Goal: Transaction & Acquisition: Purchase product/service

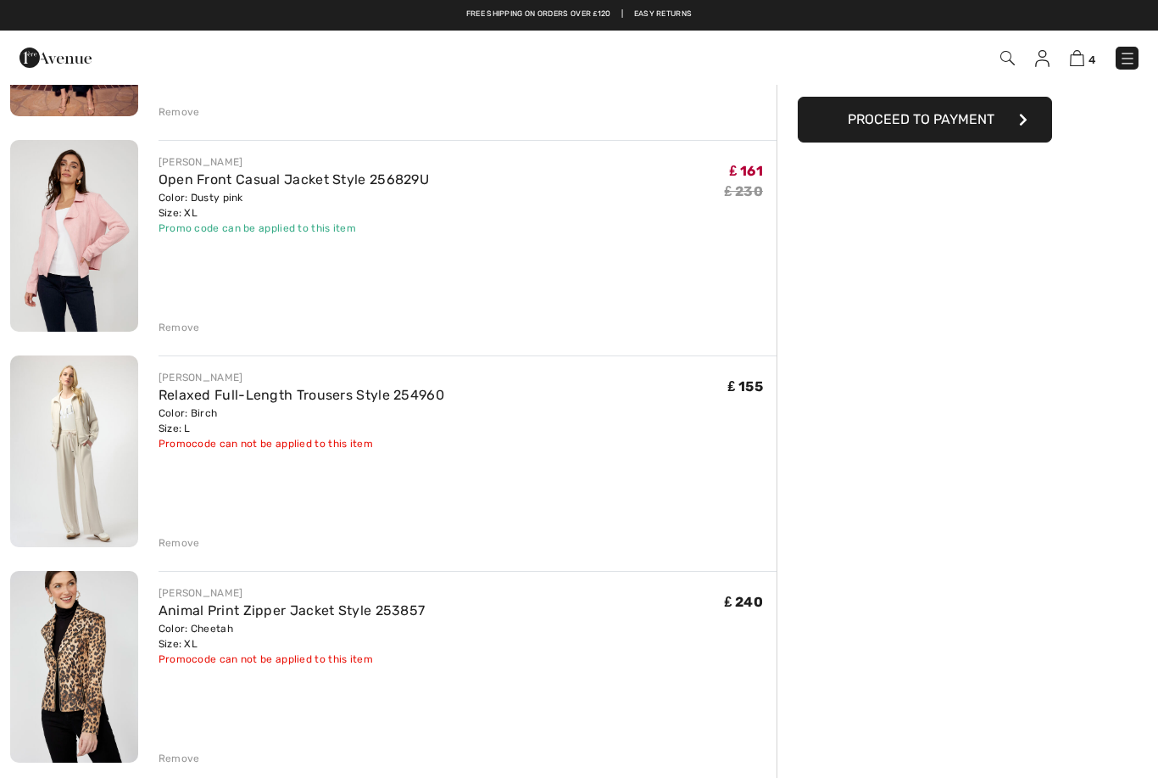
scroll to position [295, 0]
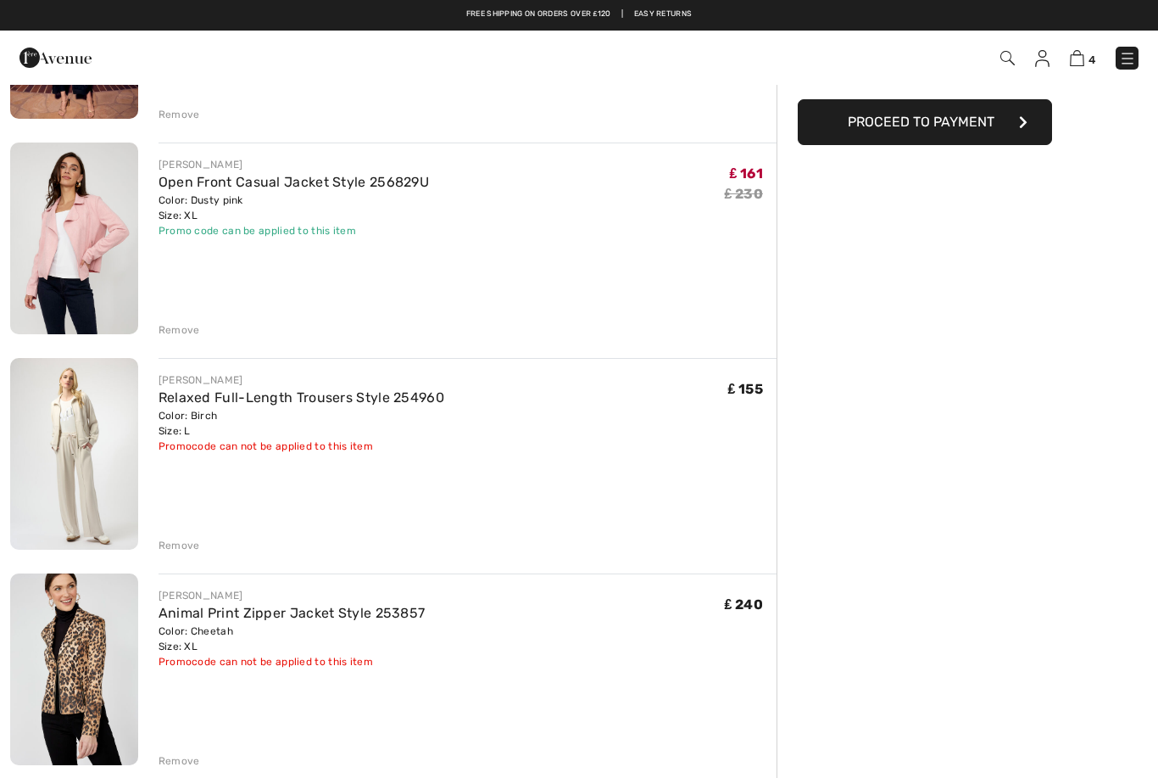
click at [185, 546] on div "Remove" at bounding box center [180, 545] width 42 height 15
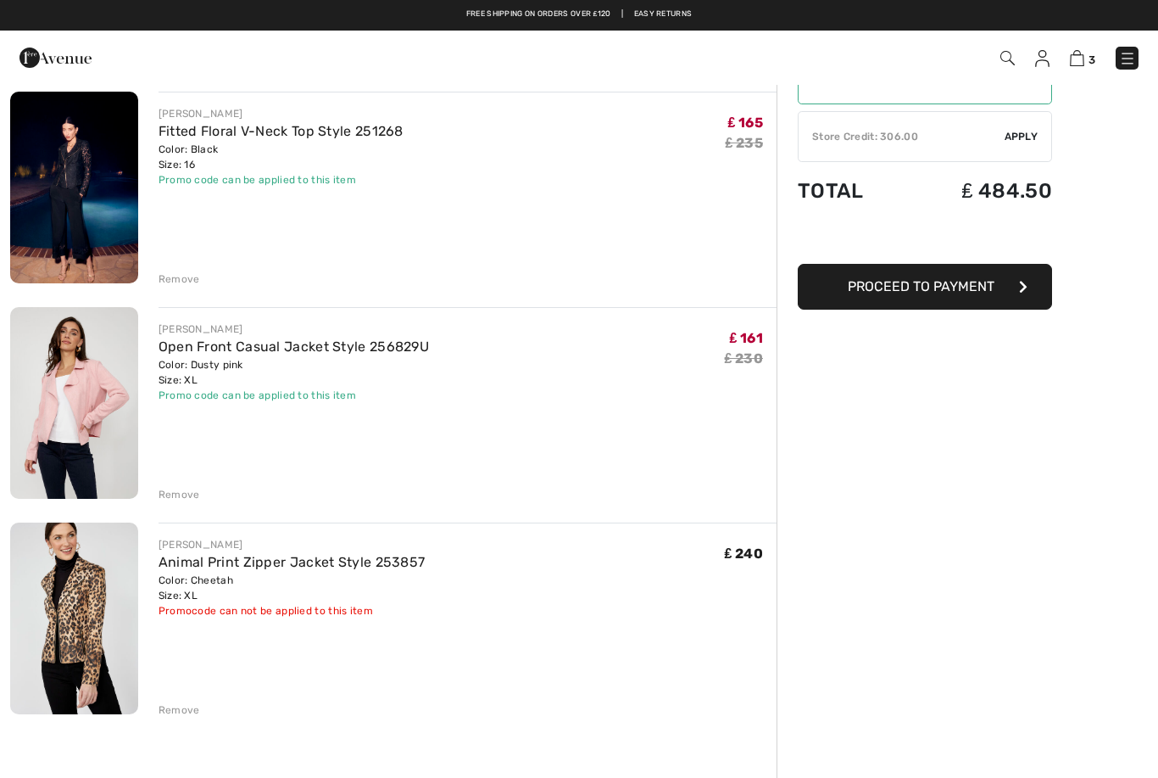
scroll to position [130, 0]
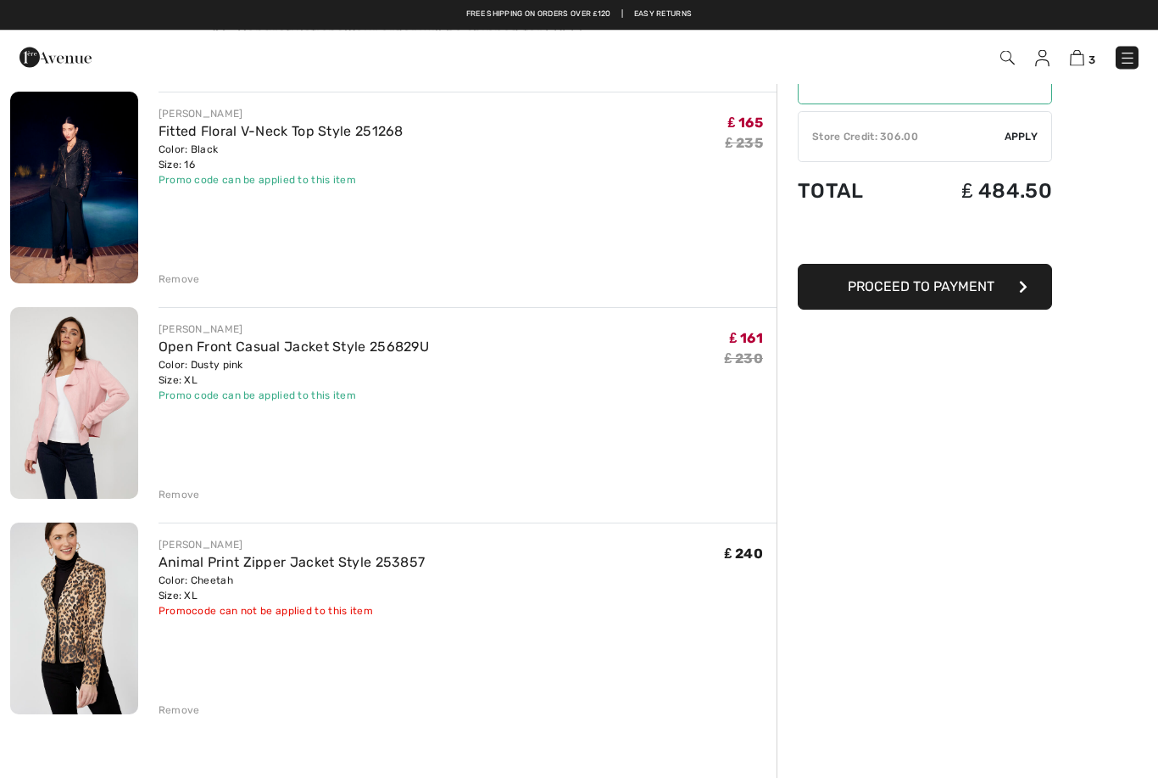
click at [1044, 59] on img at bounding box center [1043, 58] width 14 height 17
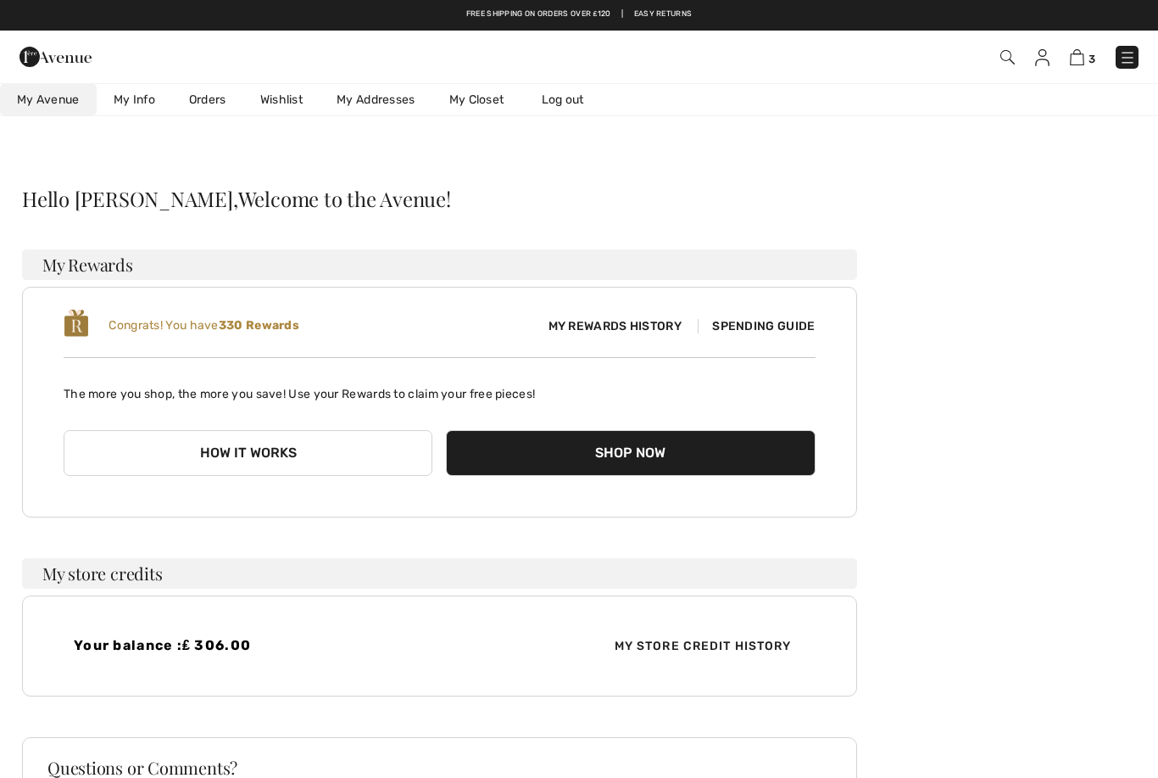
click at [293, 107] on link "Wishlist" at bounding box center [281, 99] width 76 height 31
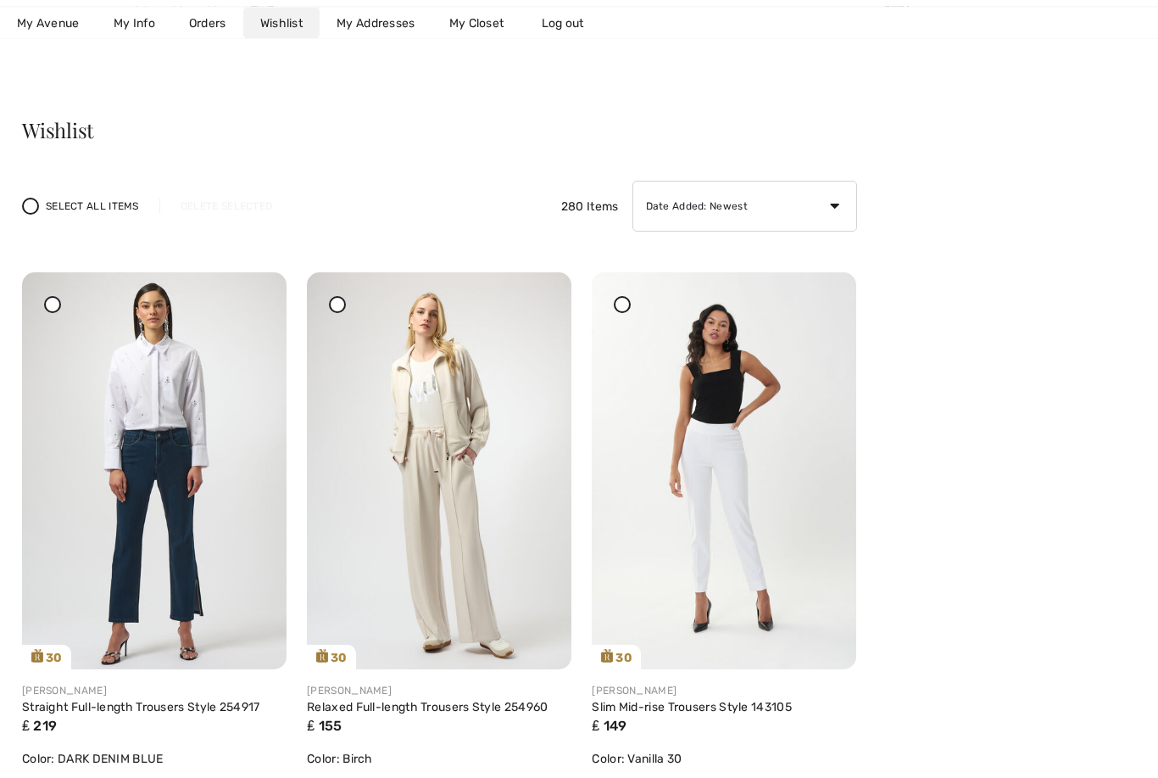
scroll to position [69, 0]
click at [741, 490] on img at bounding box center [724, 470] width 265 height 397
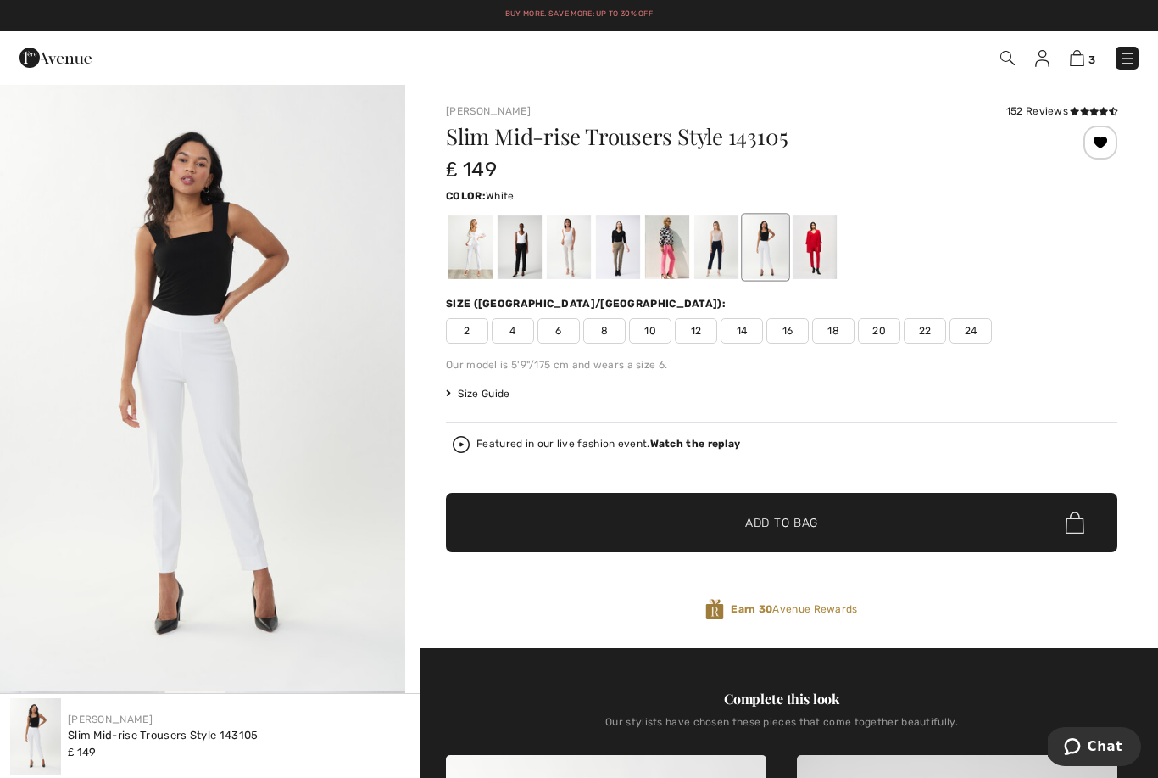
click at [480, 254] on div at bounding box center [471, 247] width 44 height 64
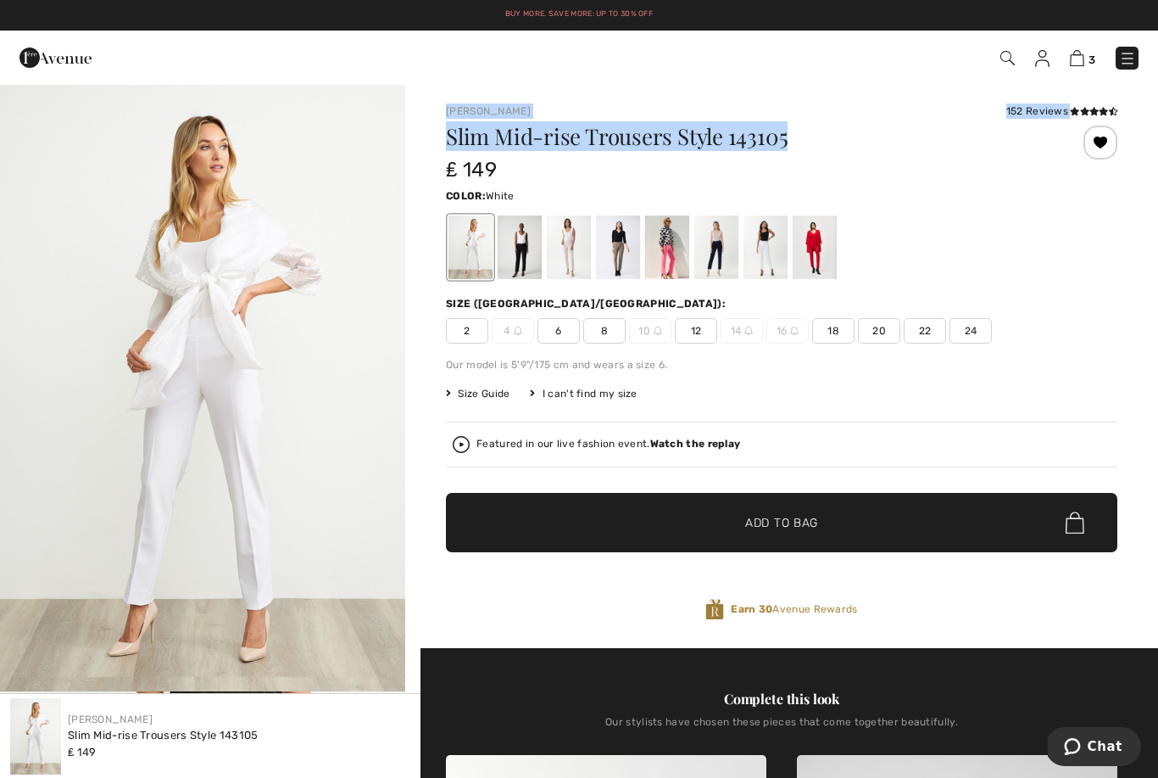
copy div "Joseph Ribkoff 152 Reviews 152 Reviews Slim Mid-rise Trousers Style 143105"
click at [696, 331] on span "12" at bounding box center [696, 330] width 42 height 25
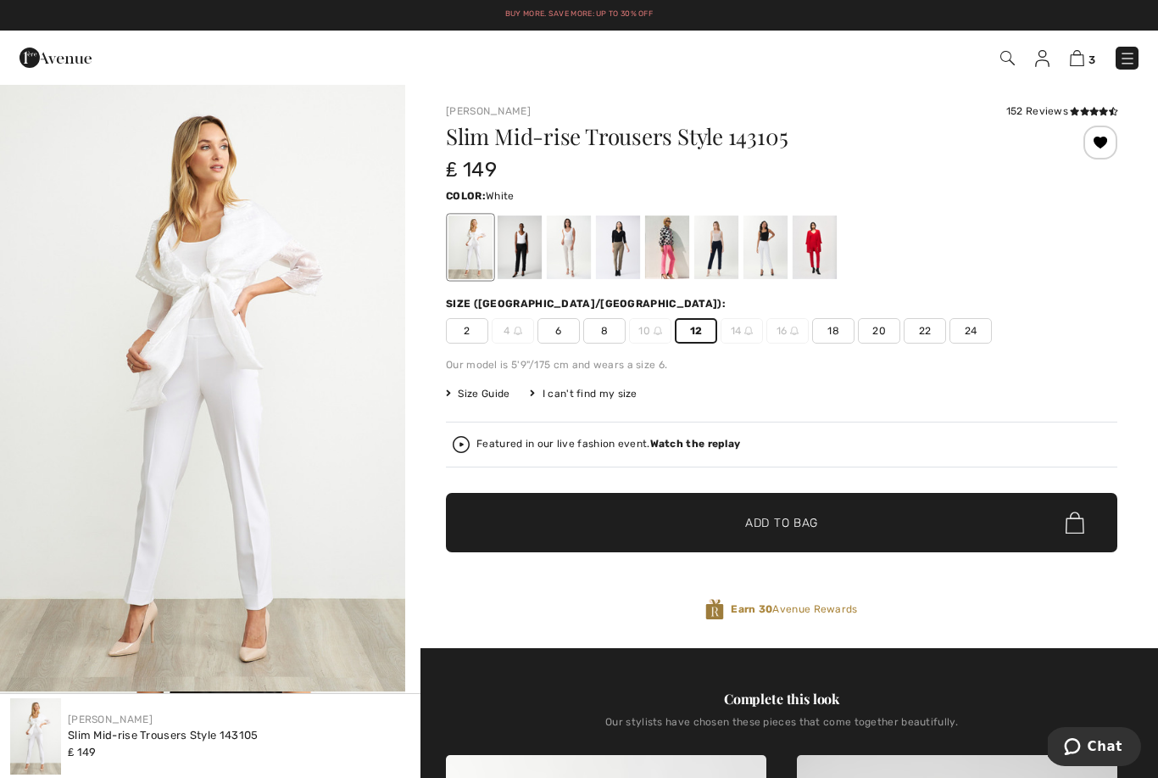
click at [779, 521] on span "Add to Bag" at bounding box center [781, 523] width 73 height 18
click at [1079, 63] on img at bounding box center [1077, 58] width 14 height 16
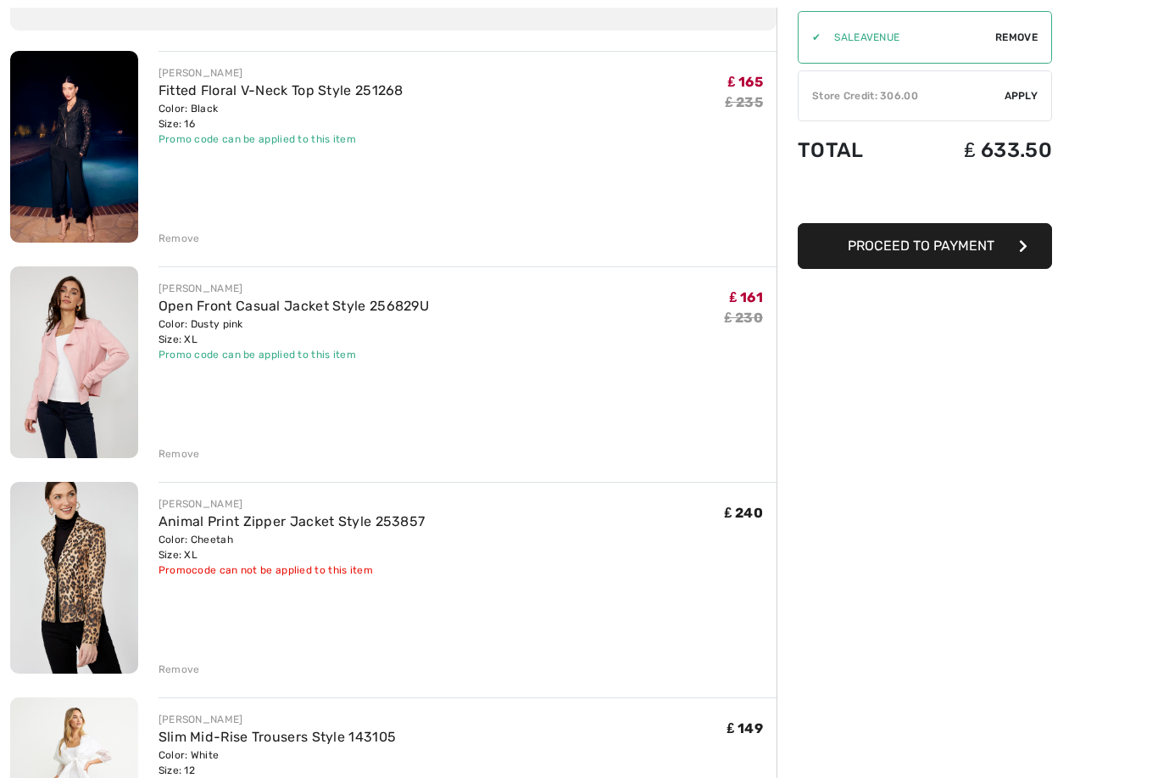
scroll to position [171, 0]
click at [86, 571] on img at bounding box center [74, 578] width 128 height 192
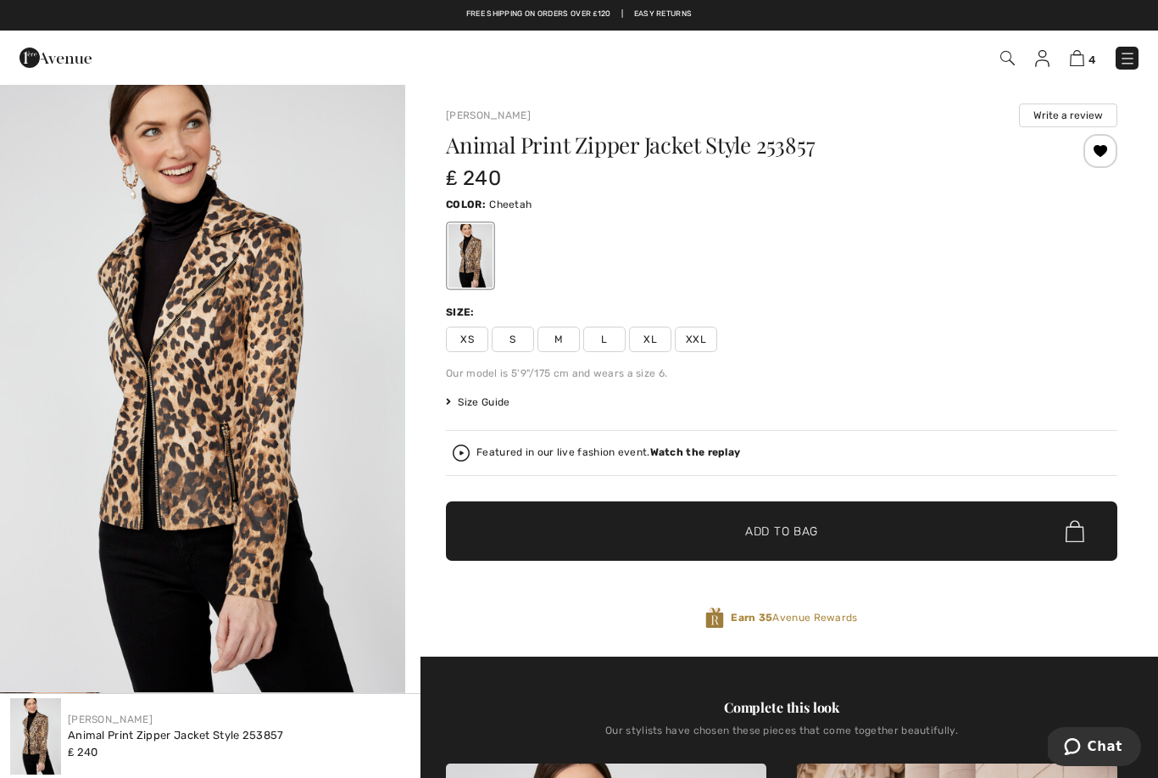
click at [1080, 63] on img at bounding box center [1077, 58] width 14 height 16
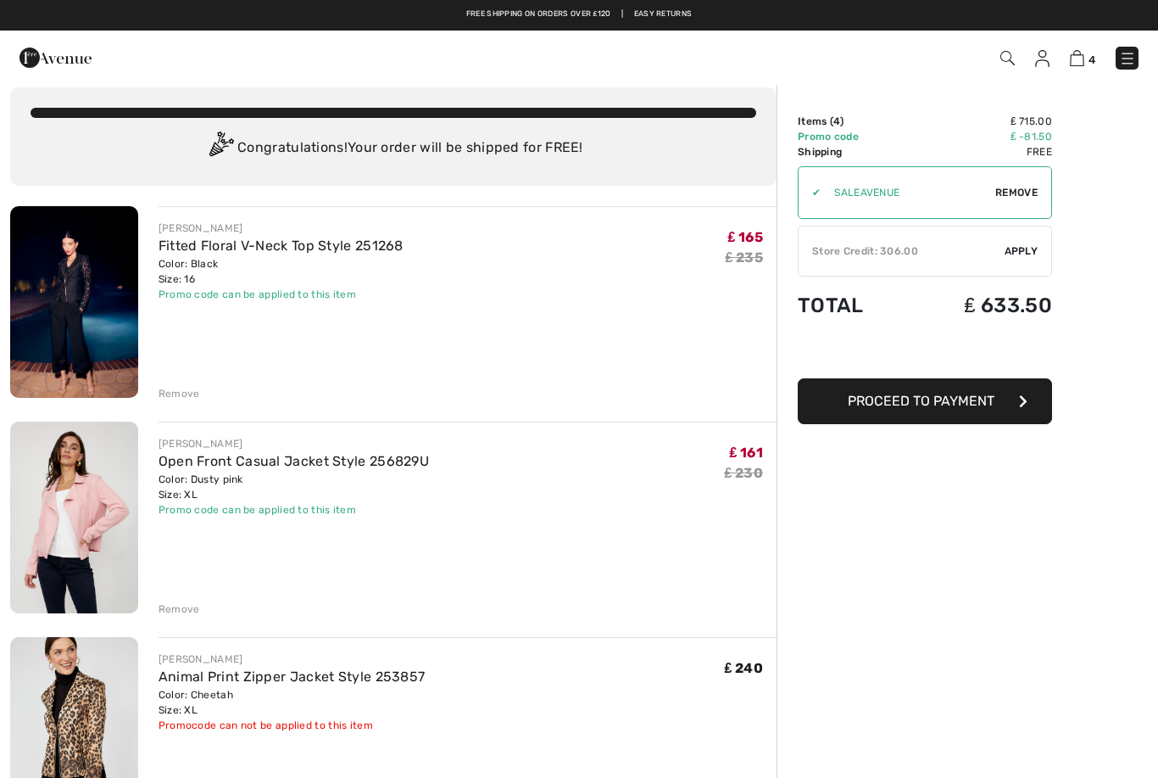
scroll to position [6, 0]
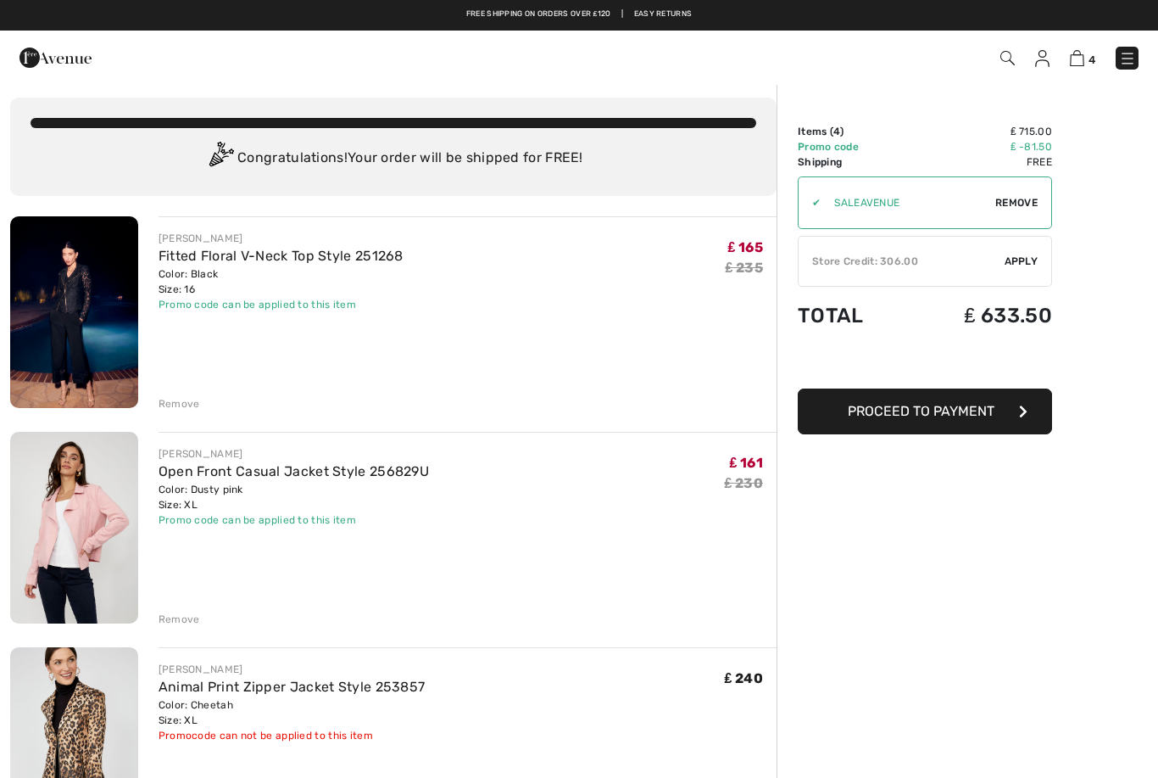
click at [1024, 266] on span "Apply" at bounding box center [1022, 261] width 34 height 15
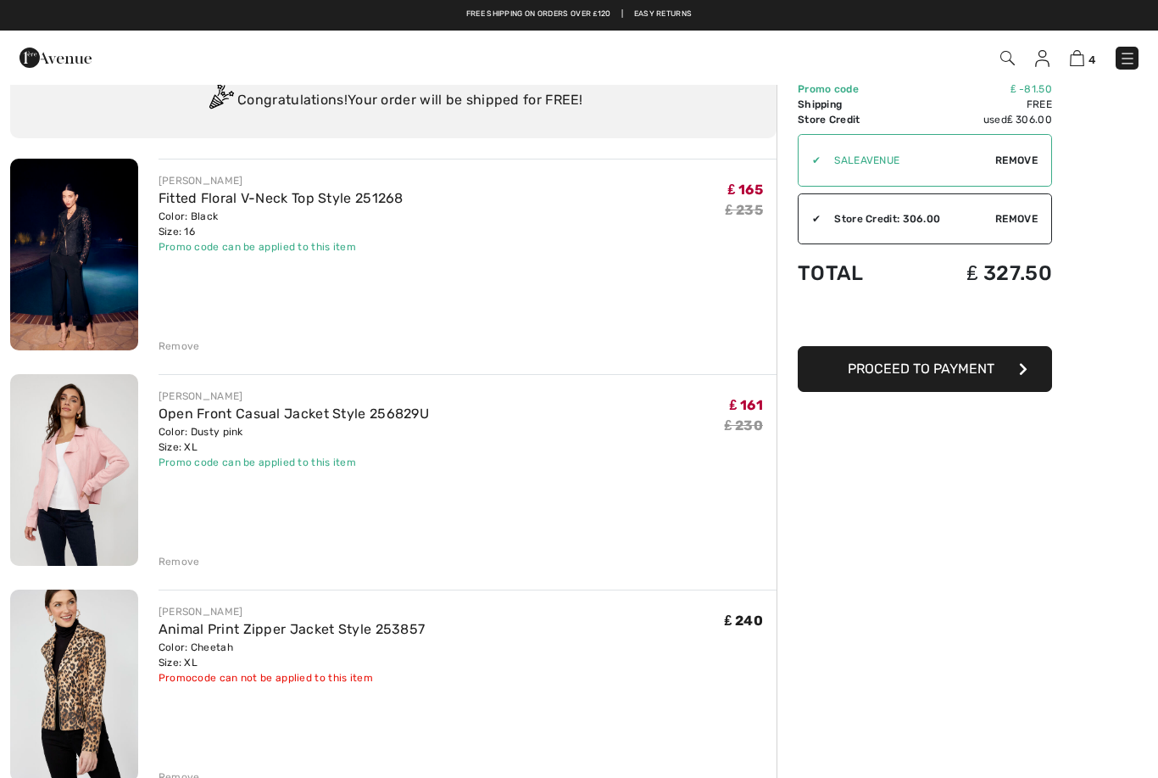
scroll to position [63, 0]
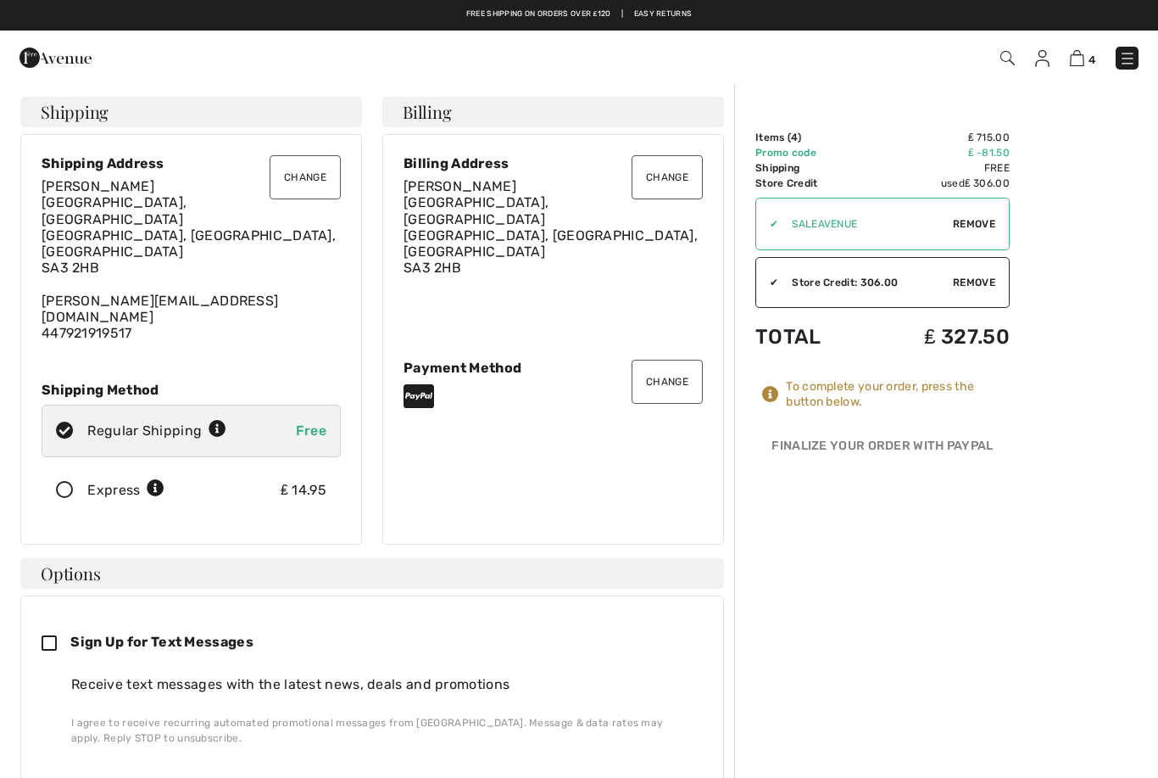
click at [48, 635] on icon at bounding box center [56, 644] width 29 height 18
checkbox input "true"
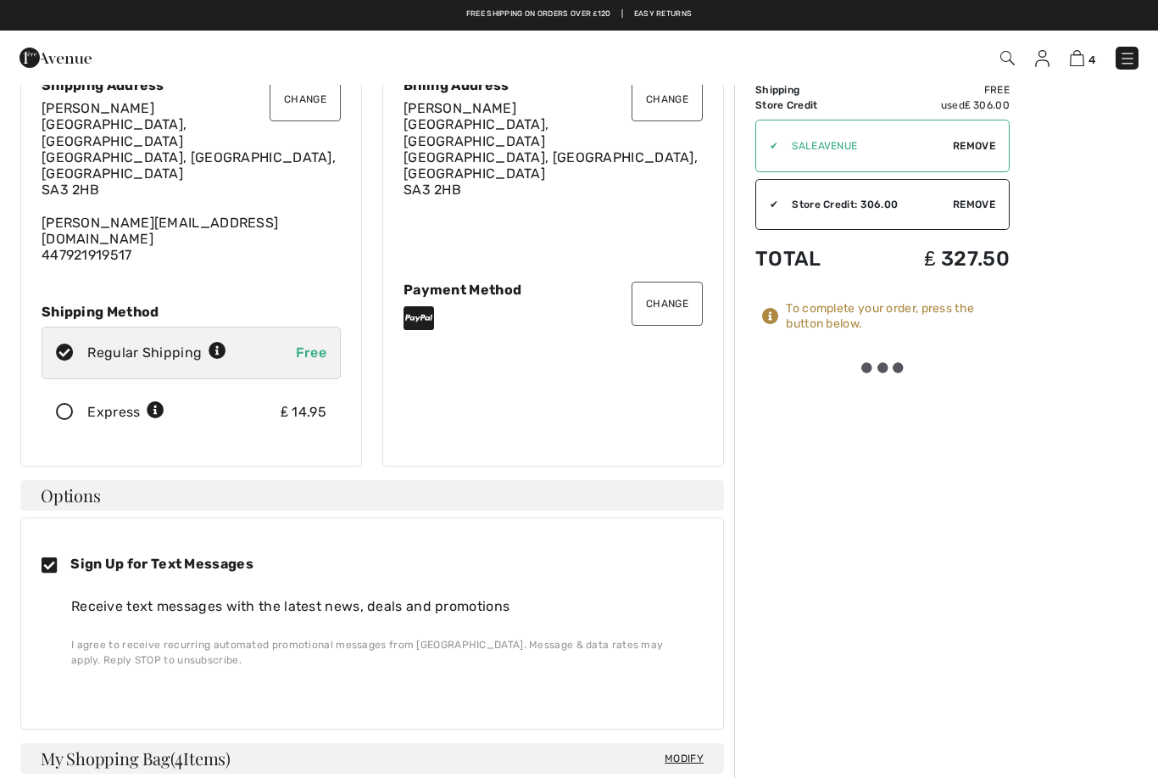
scroll to position [105, 0]
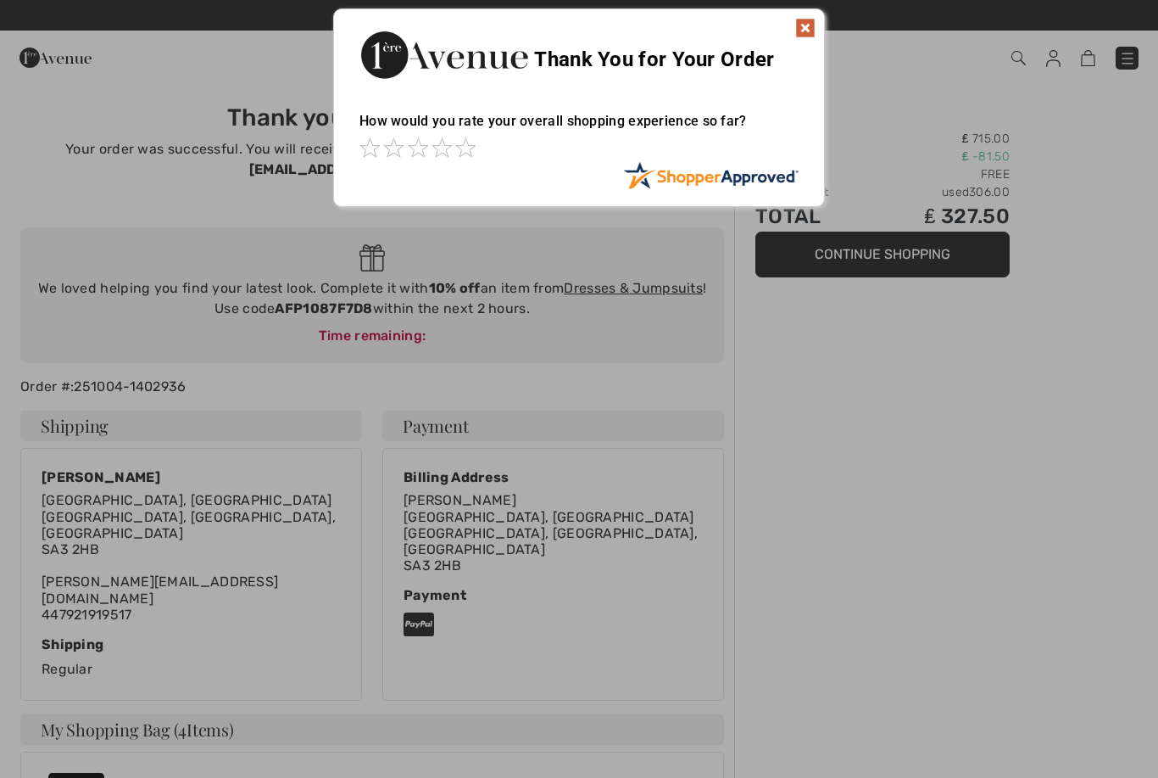
click at [807, 28] on img at bounding box center [805, 28] width 20 height 20
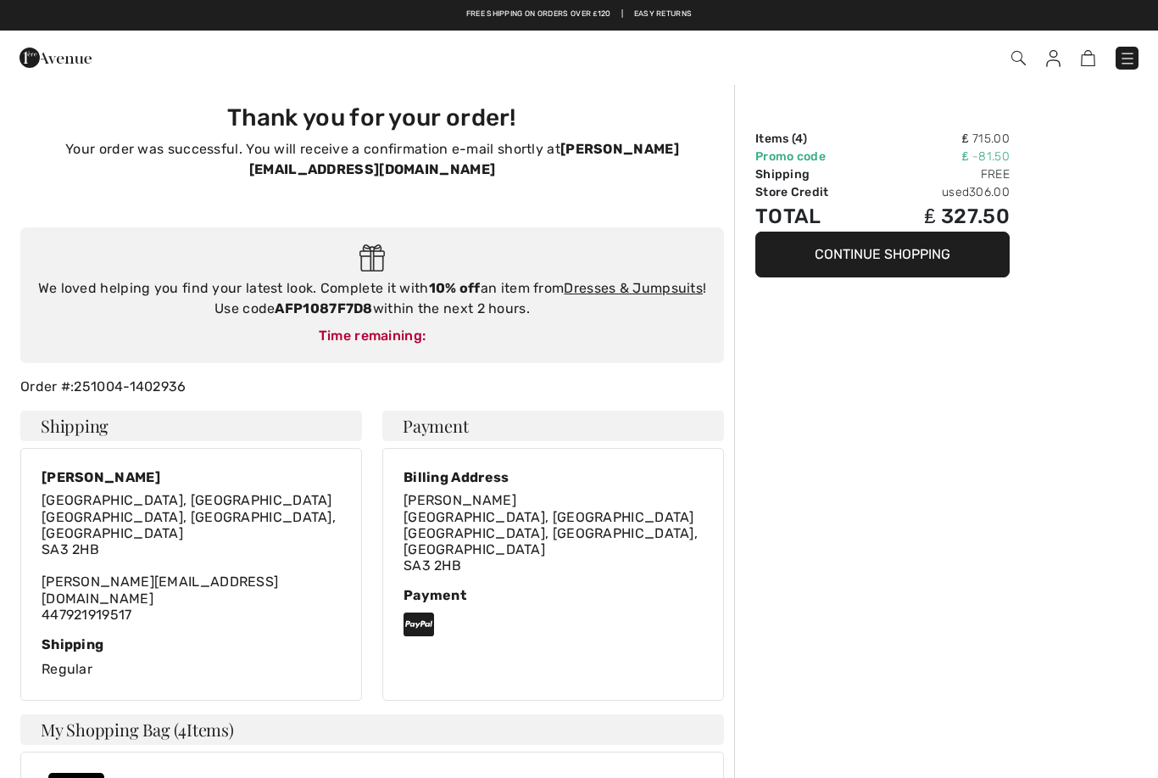
click at [1042, 59] on span at bounding box center [818, 58] width 643 height 23
click at [1050, 57] on img at bounding box center [1054, 58] width 14 height 17
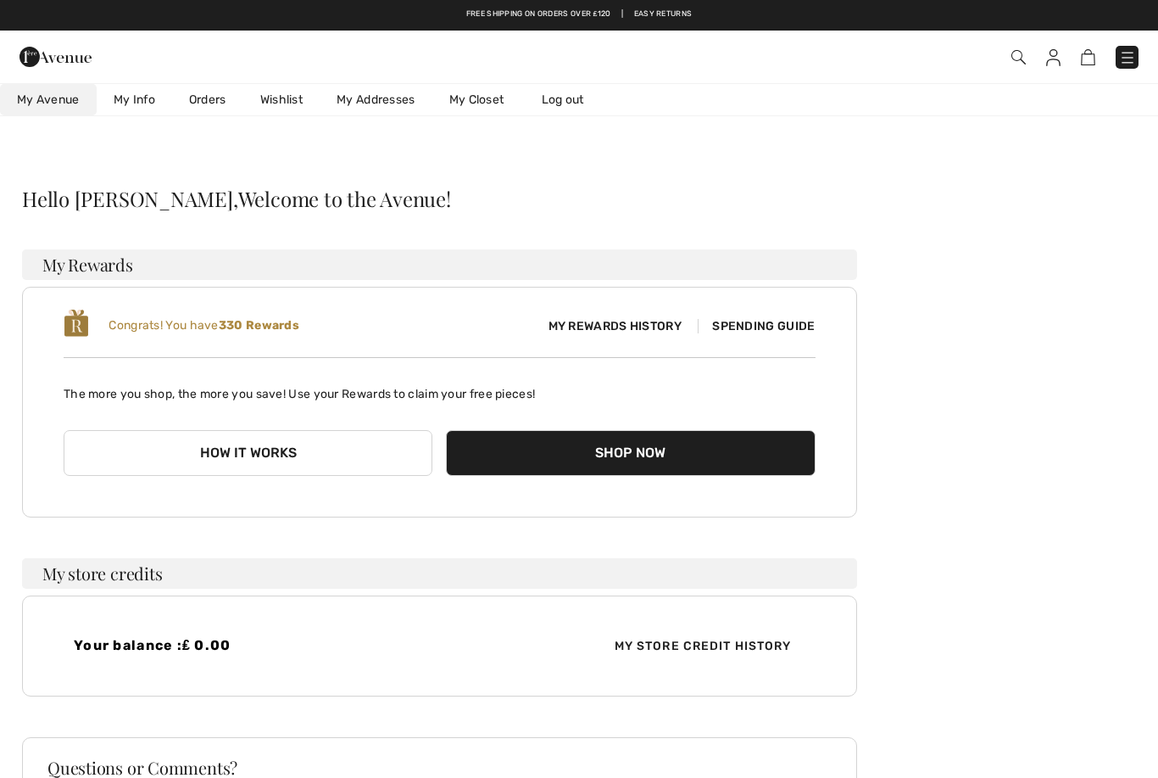
click at [284, 103] on link "Wishlist" at bounding box center [281, 99] width 76 height 31
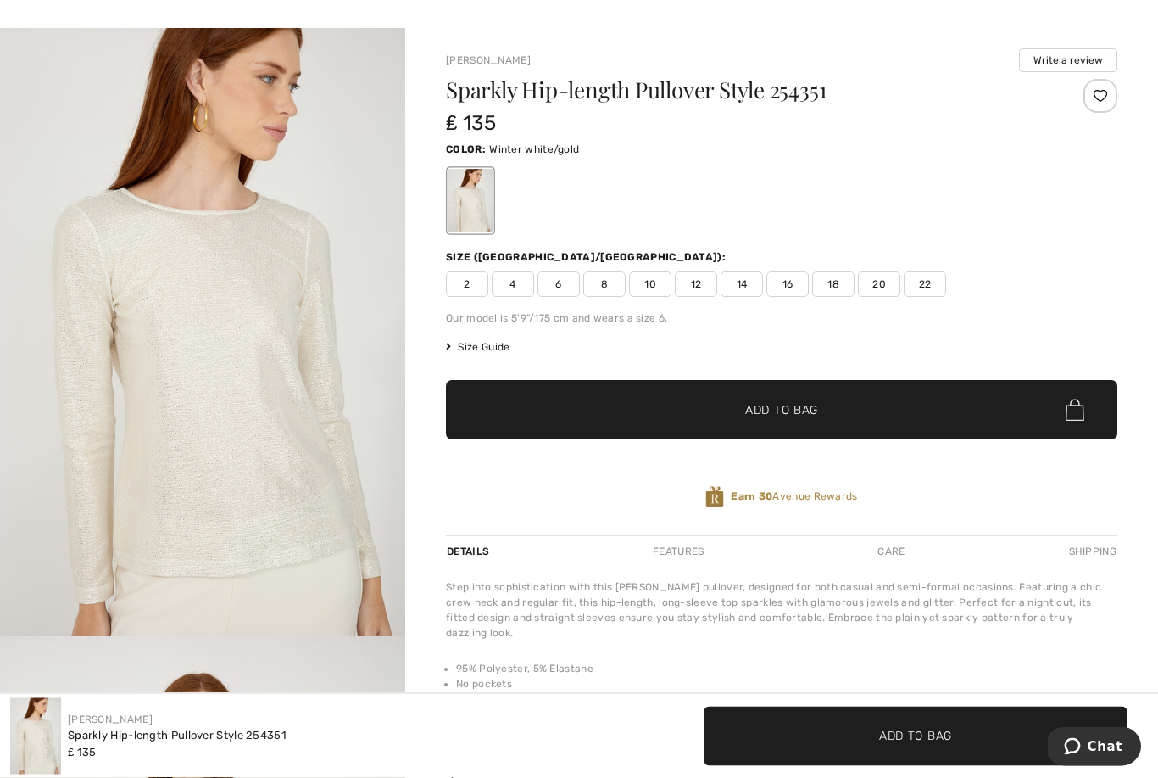
scroll to position [55, 0]
click at [789, 284] on span "16" at bounding box center [788, 283] width 42 height 25
click at [1102, 101] on div at bounding box center [1101, 96] width 34 height 34
click at [796, 426] on span "✔ Added to Bag Add to Bag" at bounding box center [782, 409] width 672 height 59
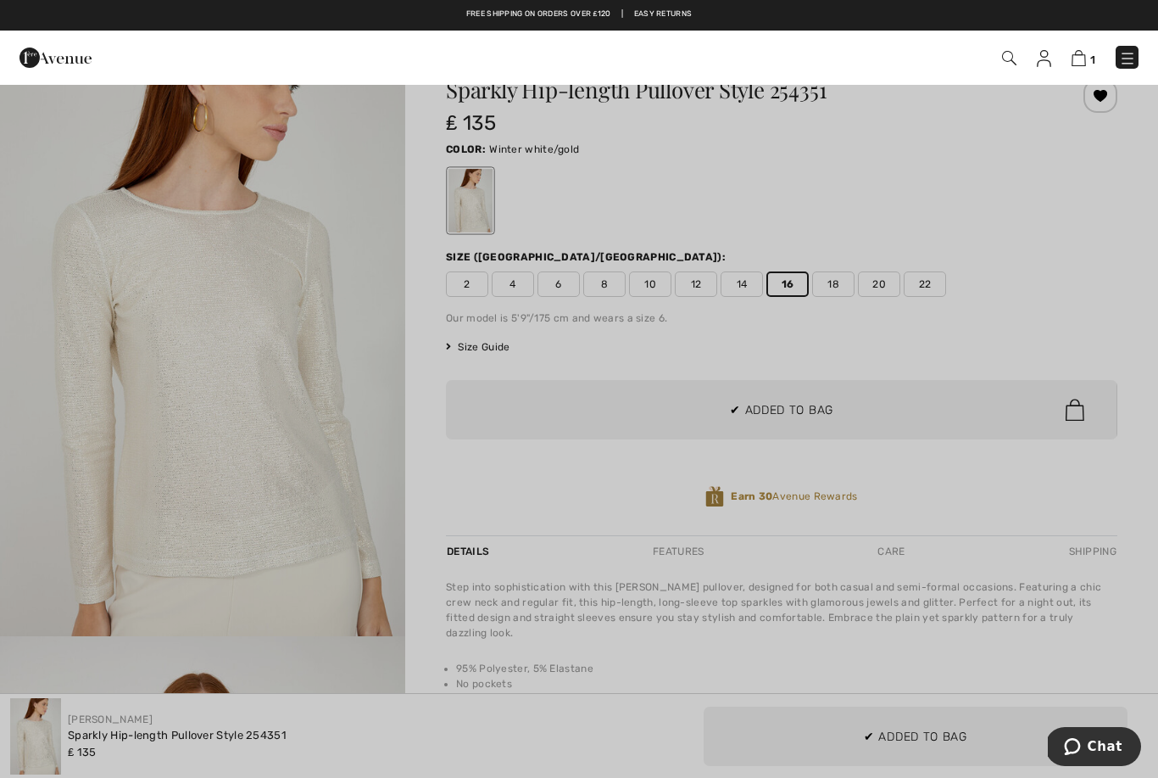
click at [1016, 308] on div at bounding box center [579, 389] width 1158 height 778
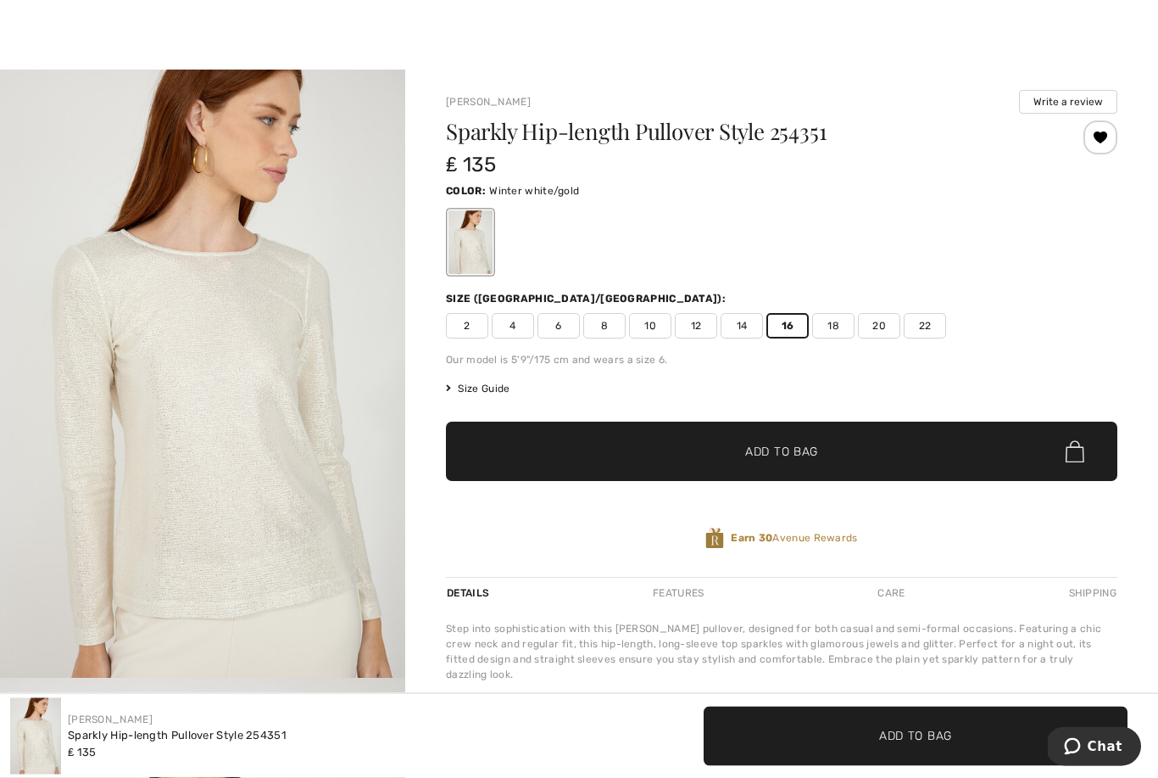
scroll to position [0, 0]
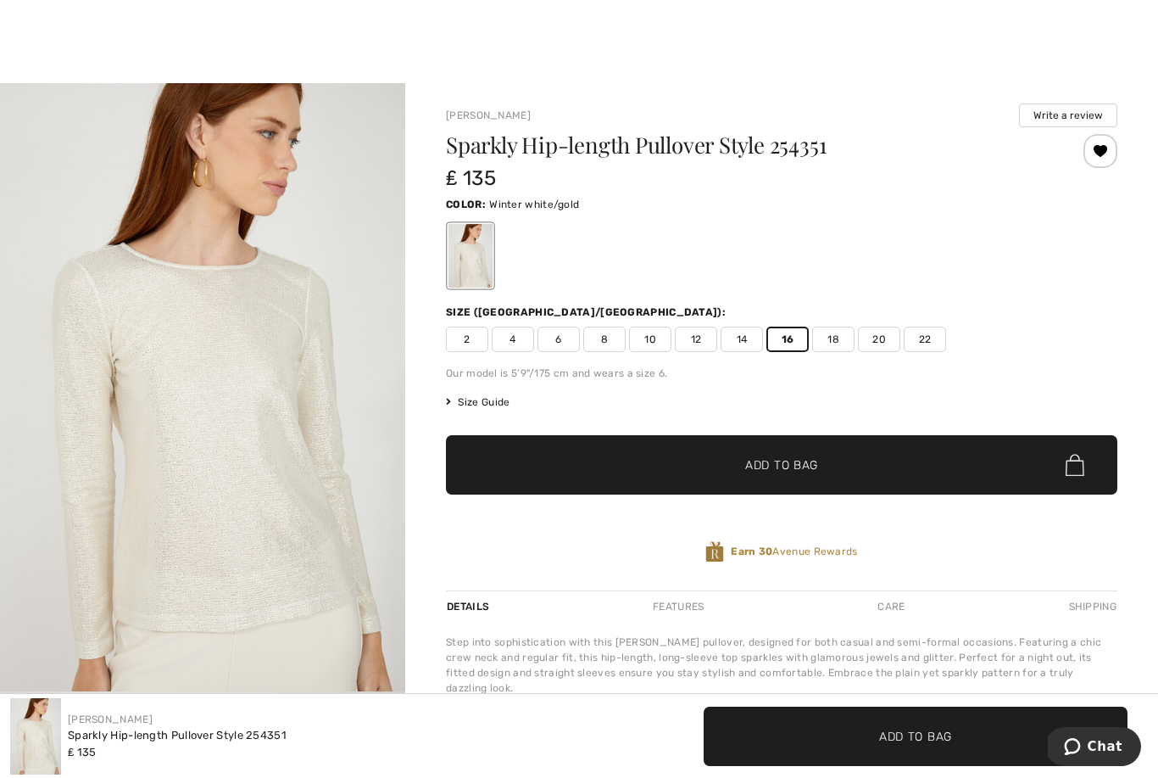
click at [572, 87] on div "[PERSON_NAME] Write a review Sparkly Hip-length Pullover Style 254351 ₤ 135 Col…" at bounding box center [781, 556] width 753 height 946
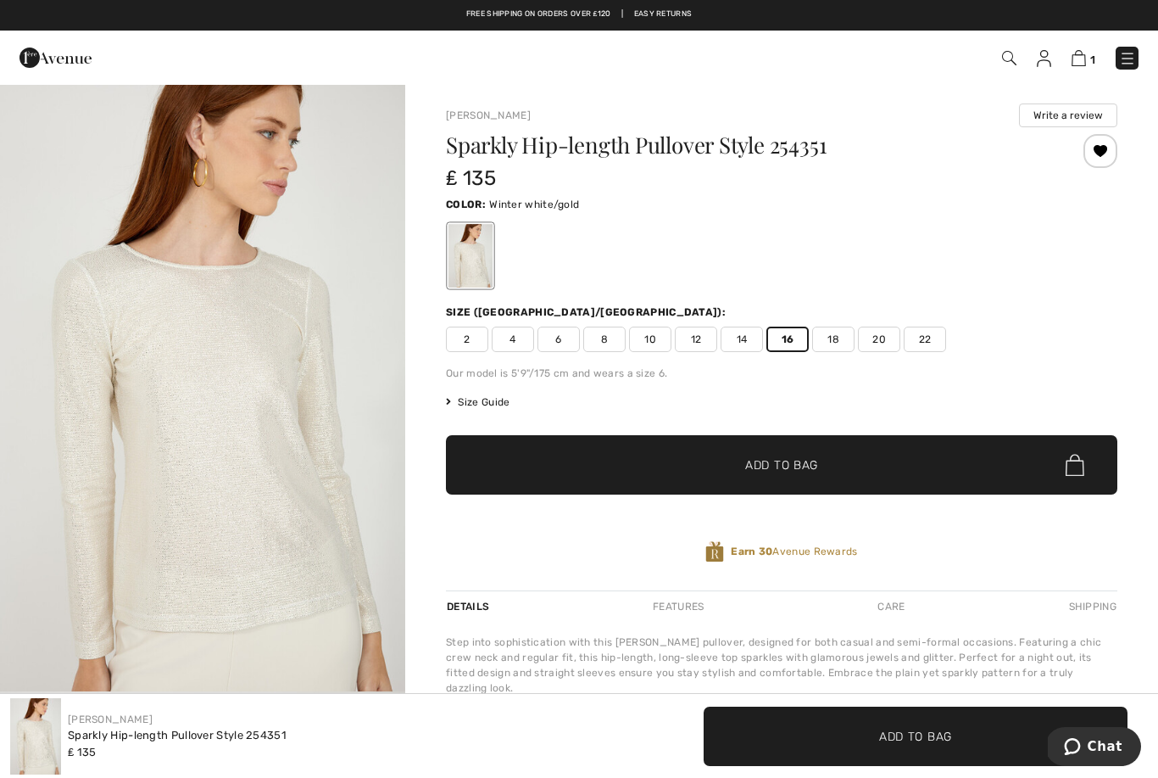
click at [1009, 58] on img at bounding box center [1009, 58] width 14 height 14
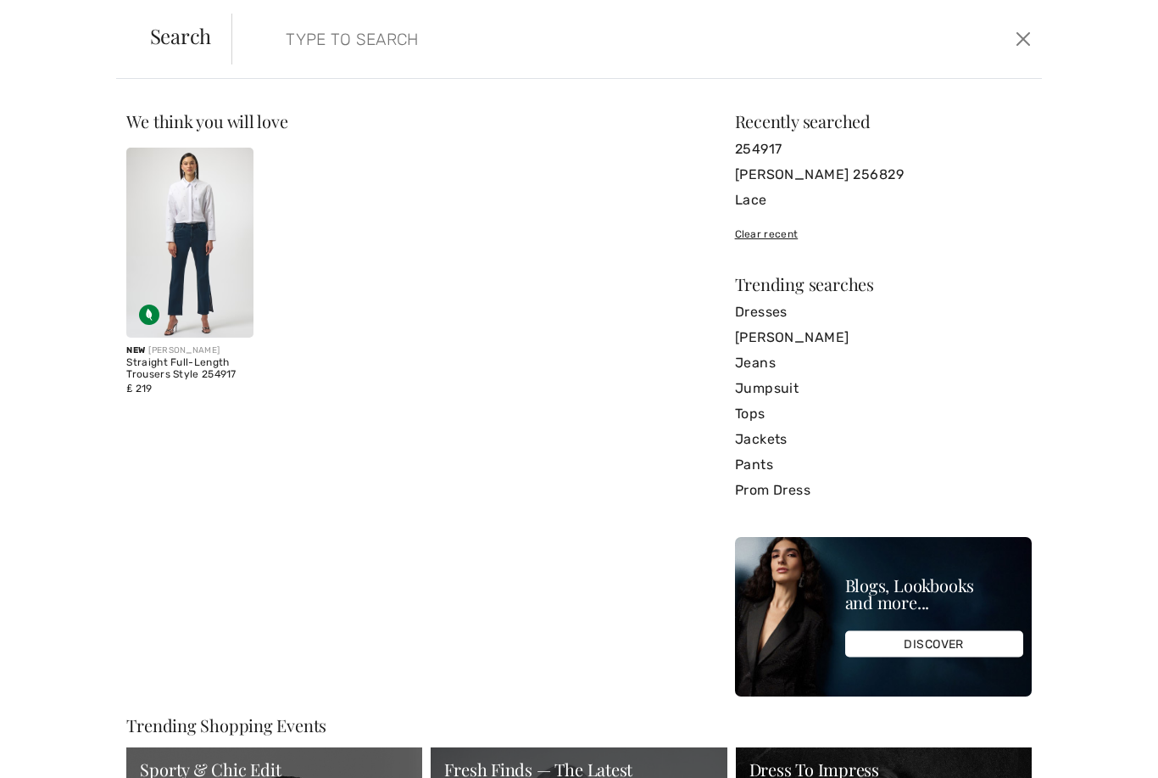
click at [469, 59] on input "search" at bounding box center [549, 39] width 553 height 51
click at [392, 42] on input "search" at bounding box center [549, 39] width 553 height 51
paste input "Frank Lyman Textured Crew Neck Pullover Style 254205"
click at [639, 39] on input "Frank Lyman Textured Crew Neck Pullover Style 254205" at bounding box center [549, 39] width 553 height 51
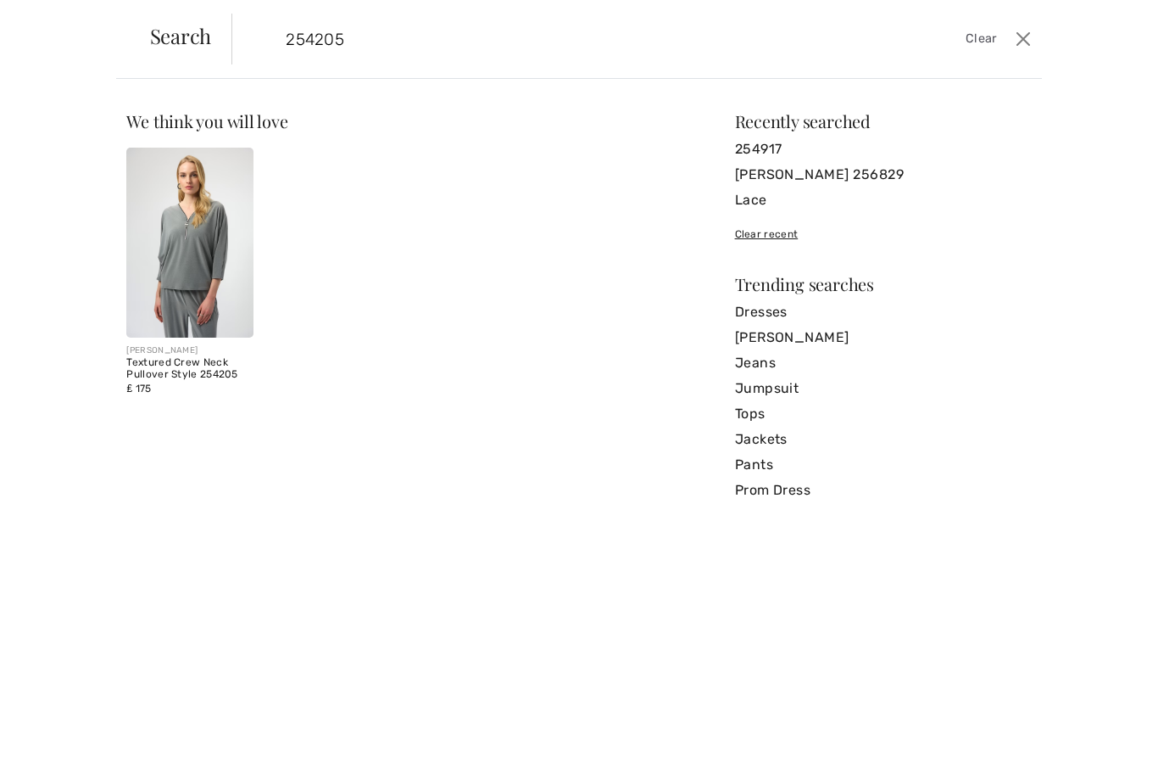
type input "254205"
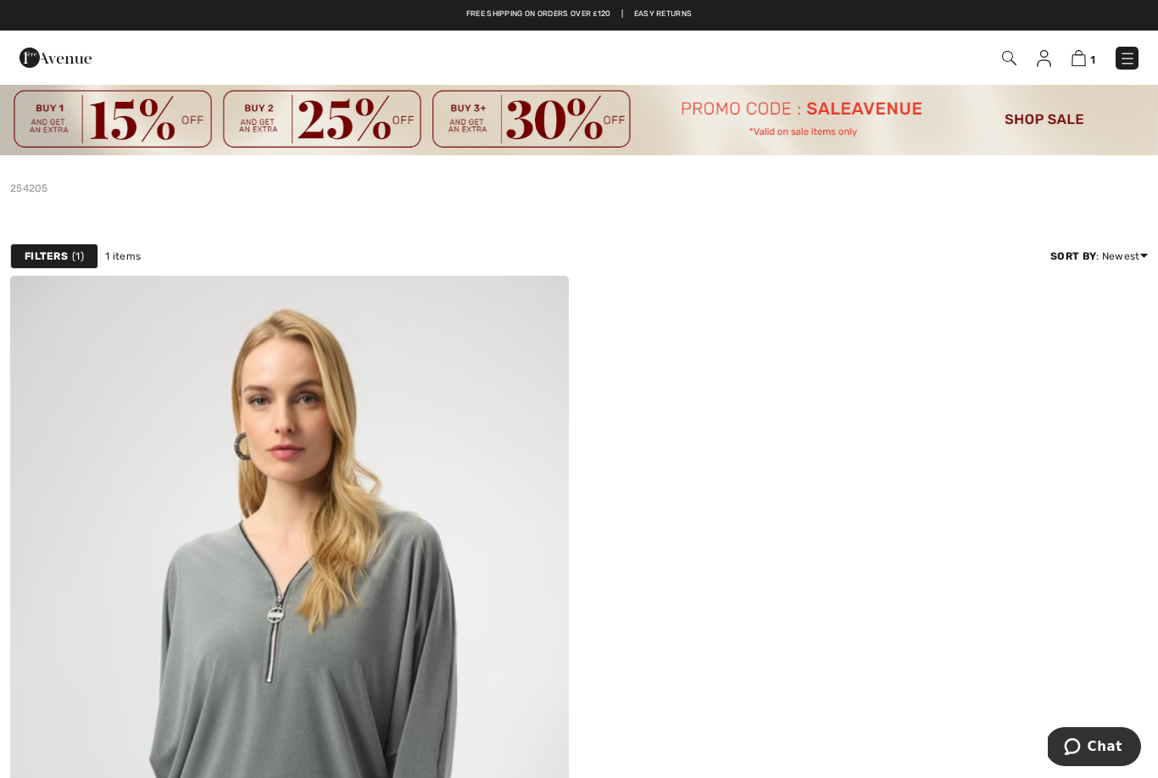
click at [1017, 56] on img at bounding box center [1009, 58] width 14 height 14
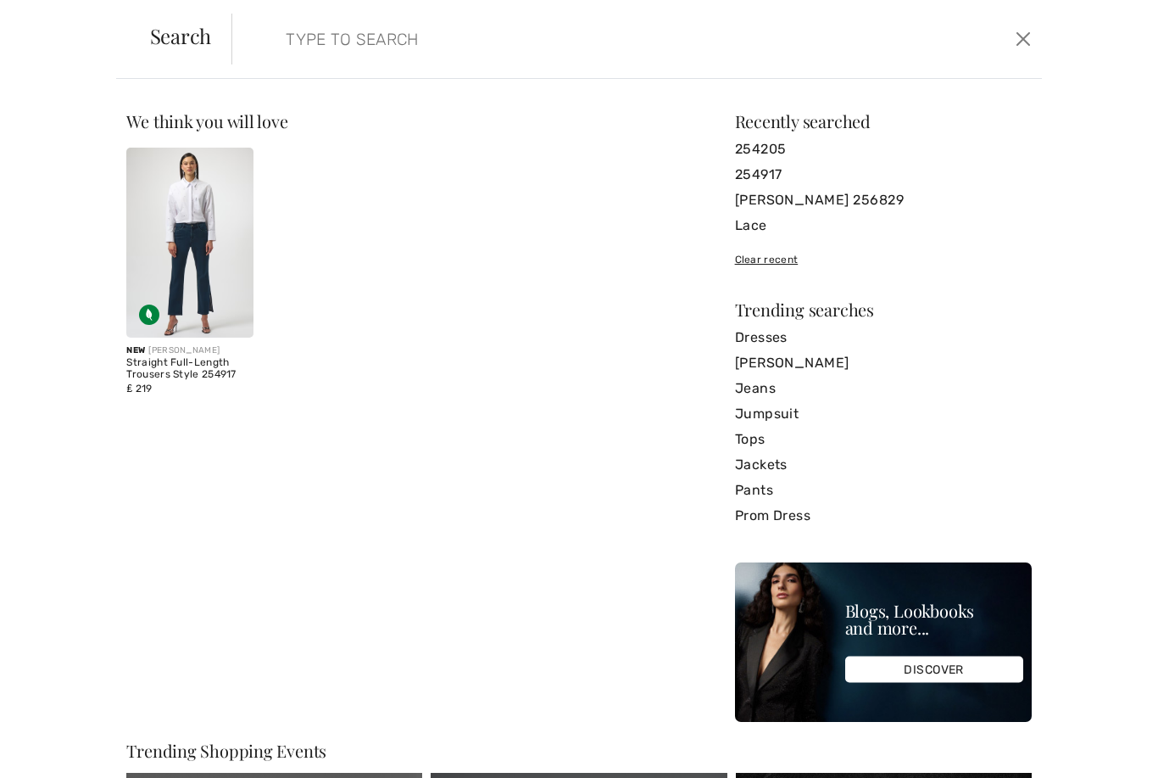
click at [396, 53] on input "search" at bounding box center [549, 39] width 553 height 51
click at [336, 60] on input "search" at bounding box center [549, 39] width 553 height 51
paste input "254019"
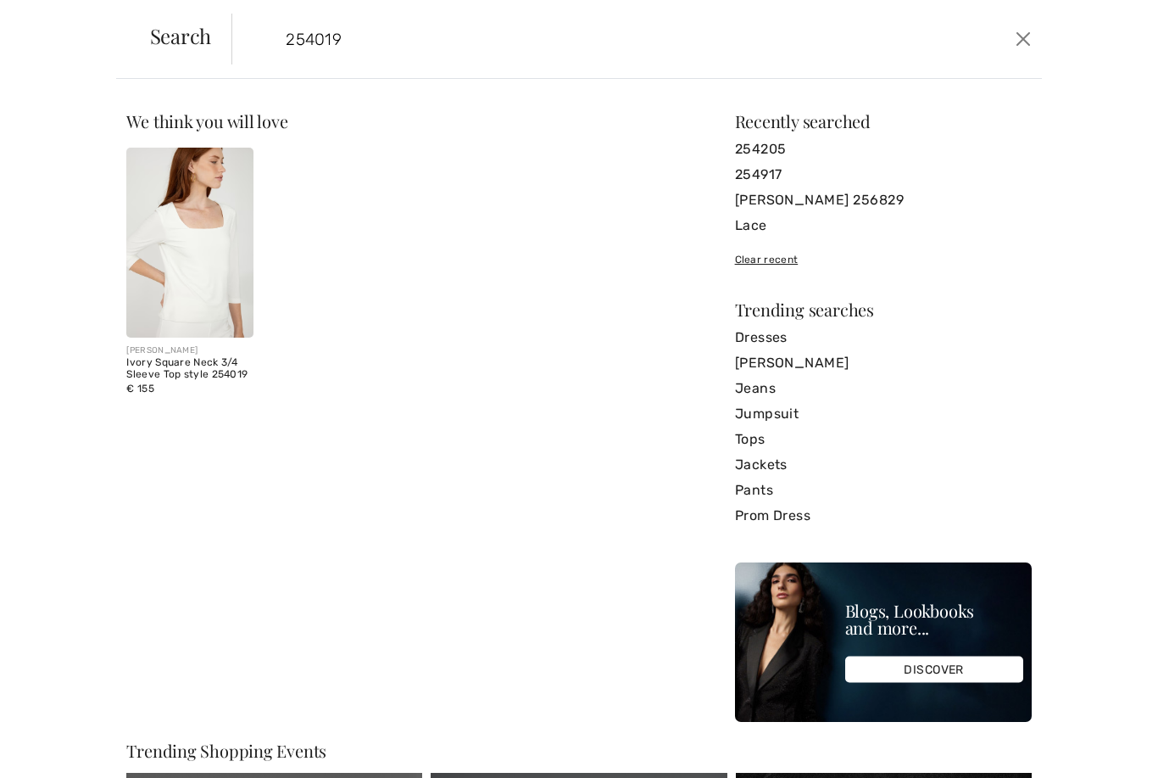
type input "254019"
click at [232, 294] on img at bounding box center [189, 243] width 126 height 190
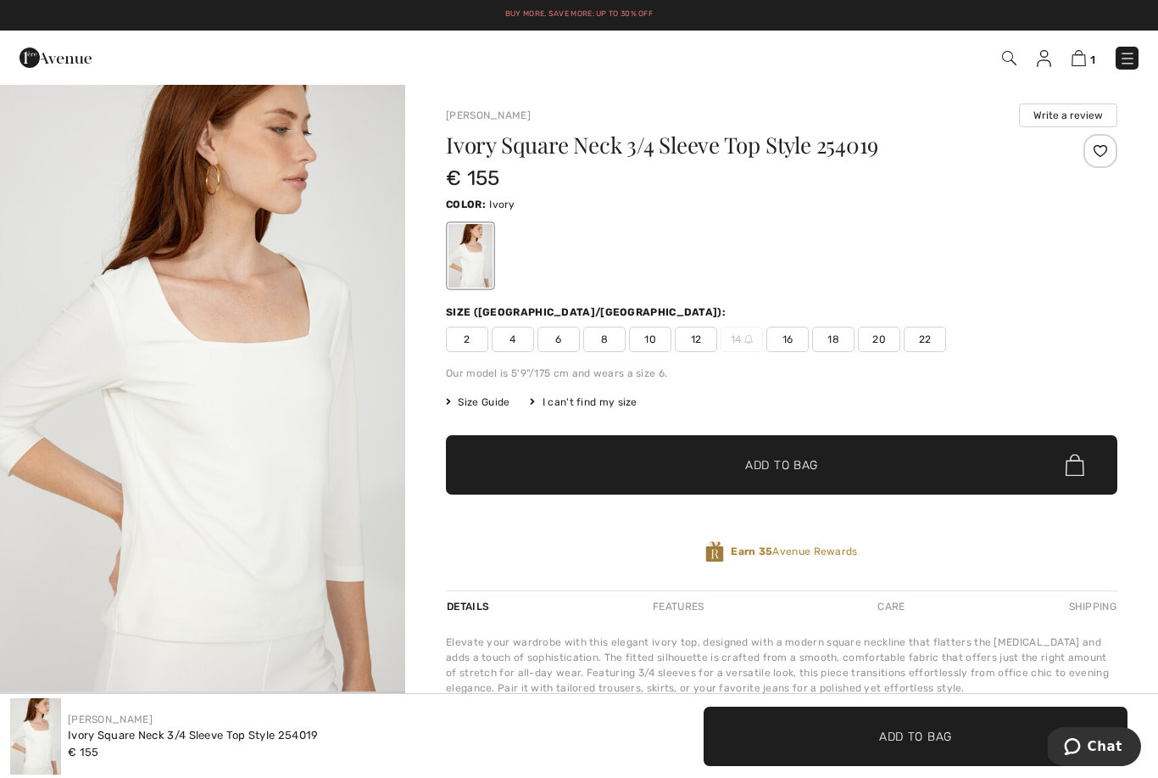
click at [790, 349] on span "16" at bounding box center [788, 339] width 42 height 25
click at [782, 483] on span "✔ Added to Bag Add to Bag" at bounding box center [782, 464] width 672 height 59
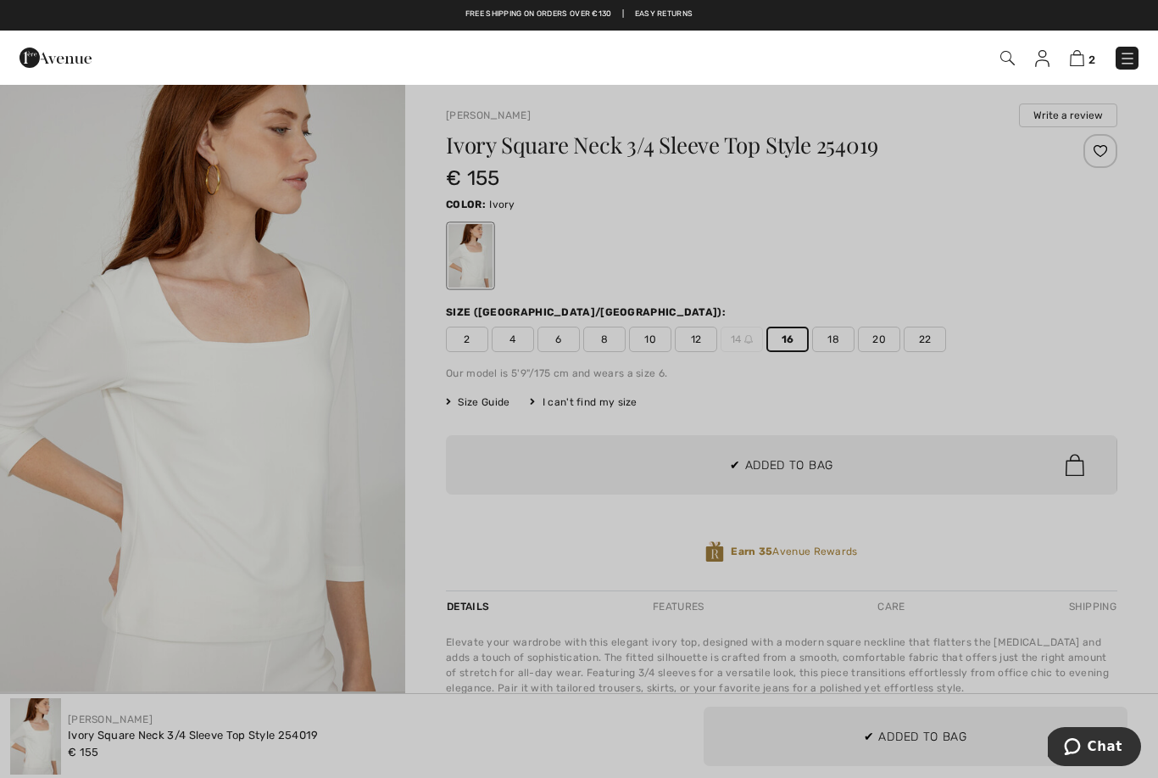
click at [1063, 331] on div at bounding box center [579, 389] width 1158 height 778
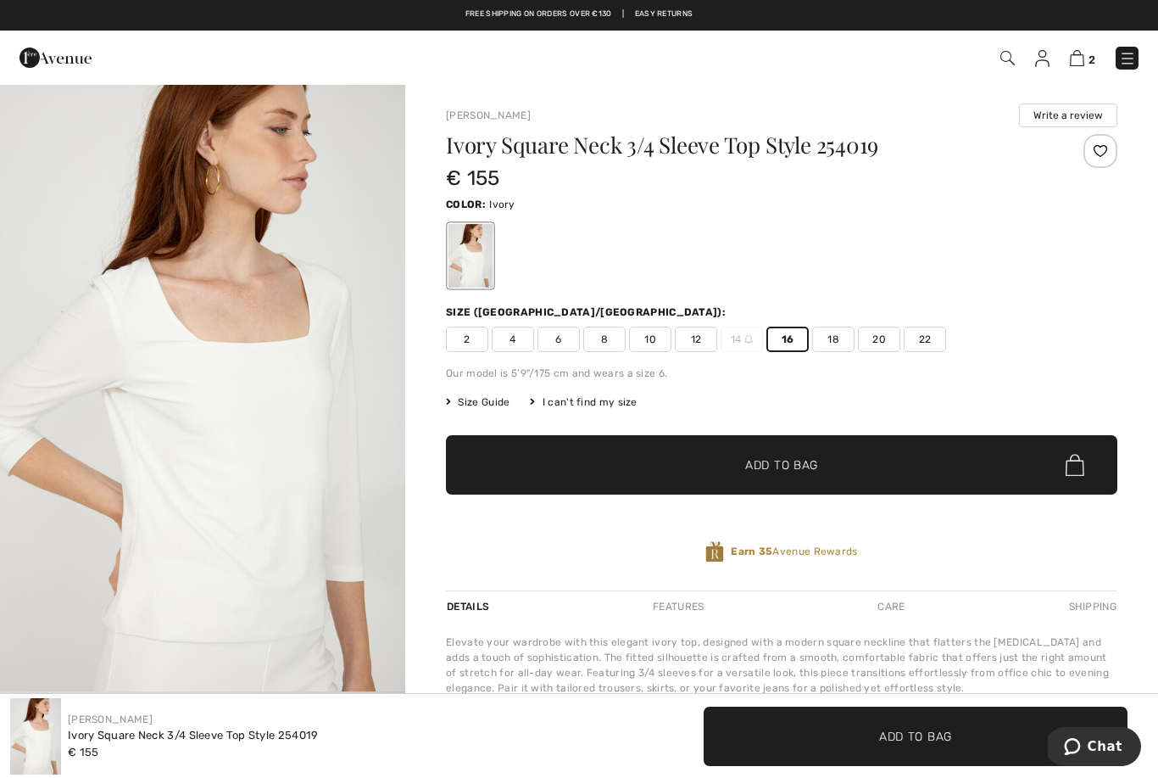
click at [1101, 159] on div at bounding box center [1101, 151] width 34 height 34
click at [1004, 59] on img at bounding box center [1008, 58] width 14 height 14
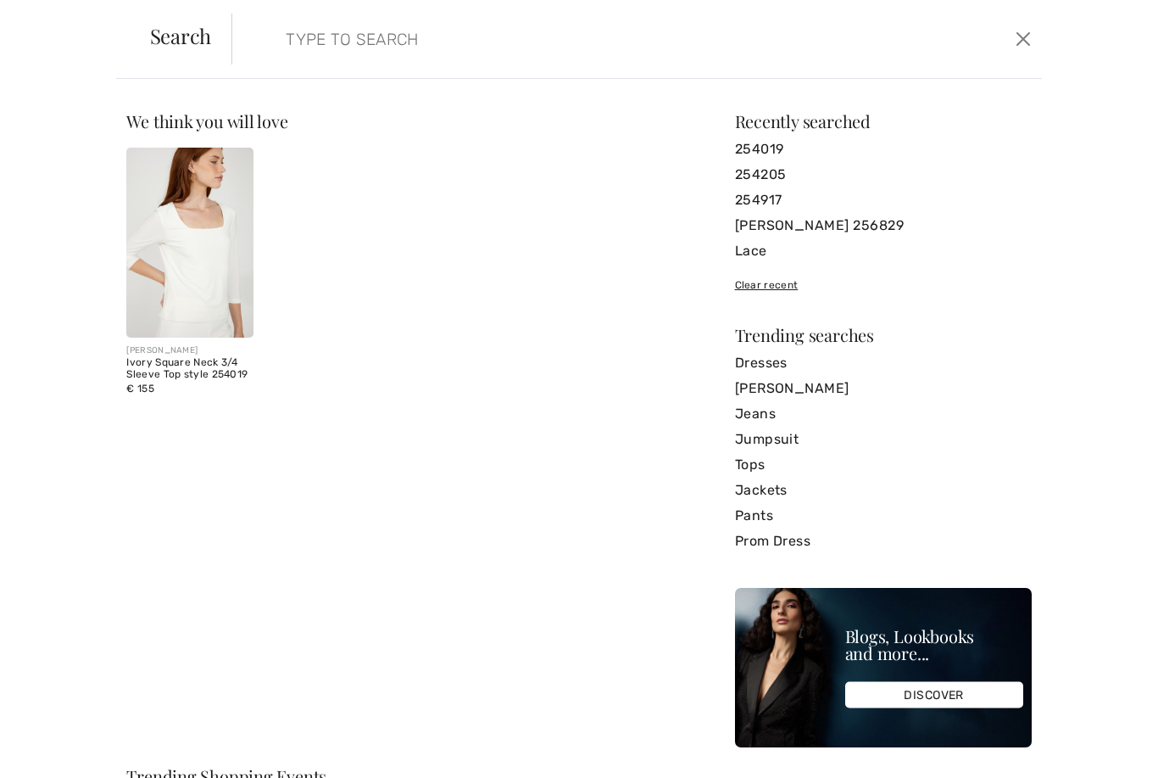
click at [469, 58] on input "search" at bounding box center [549, 39] width 553 height 51
click at [343, 47] on input "search" at bounding box center [549, 39] width 553 height 51
paste input "254207"
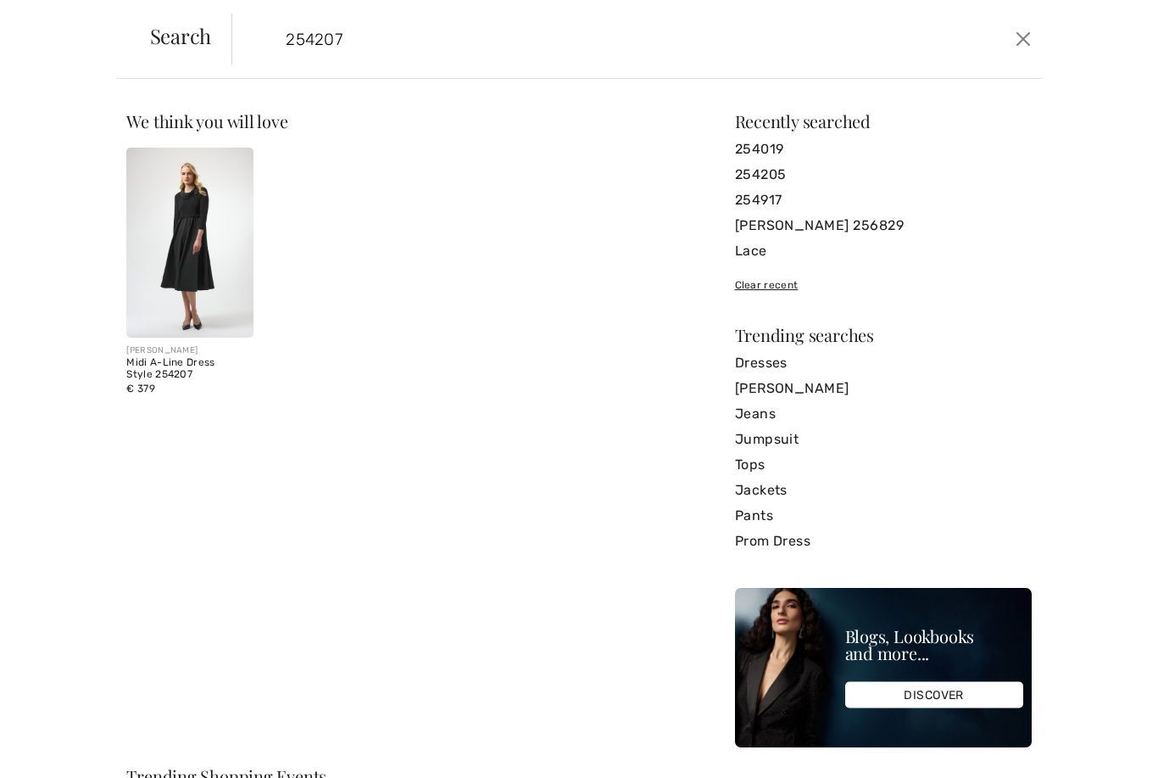
type input "254207"
click at [1030, 40] on button "Close" at bounding box center [1023, 38] width 25 height 27
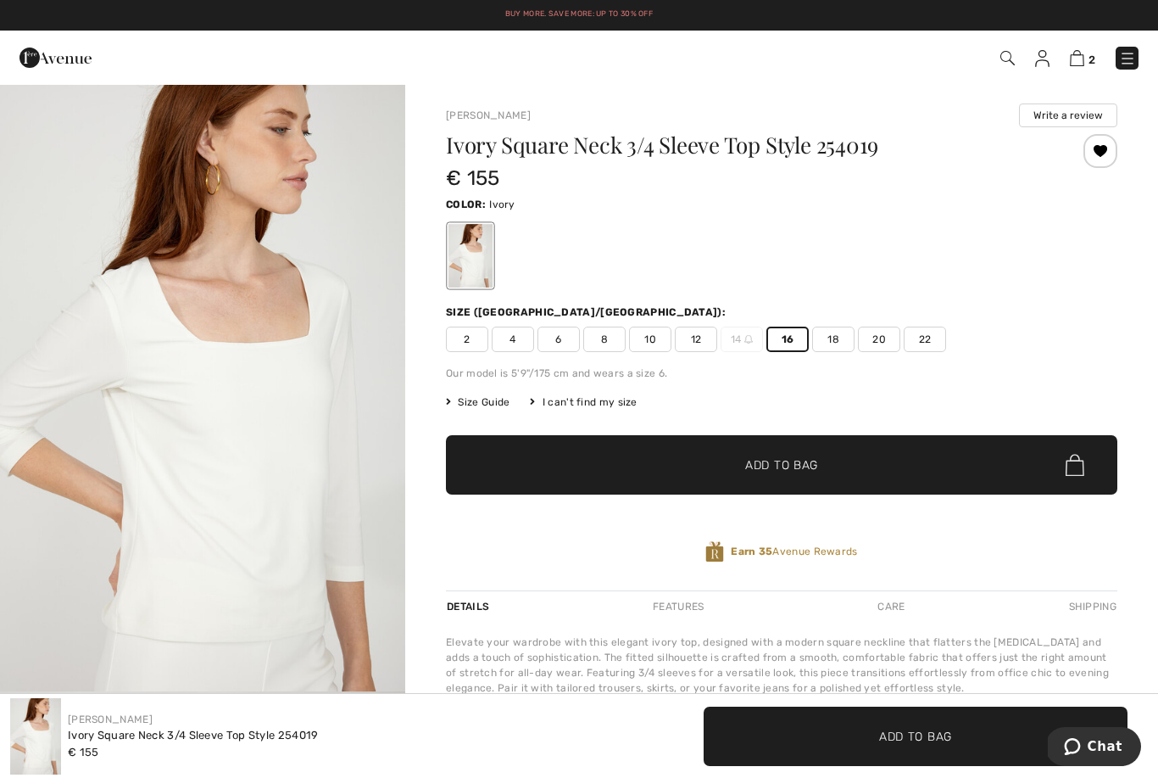
click at [1077, 63] on img at bounding box center [1077, 58] width 14 height 16
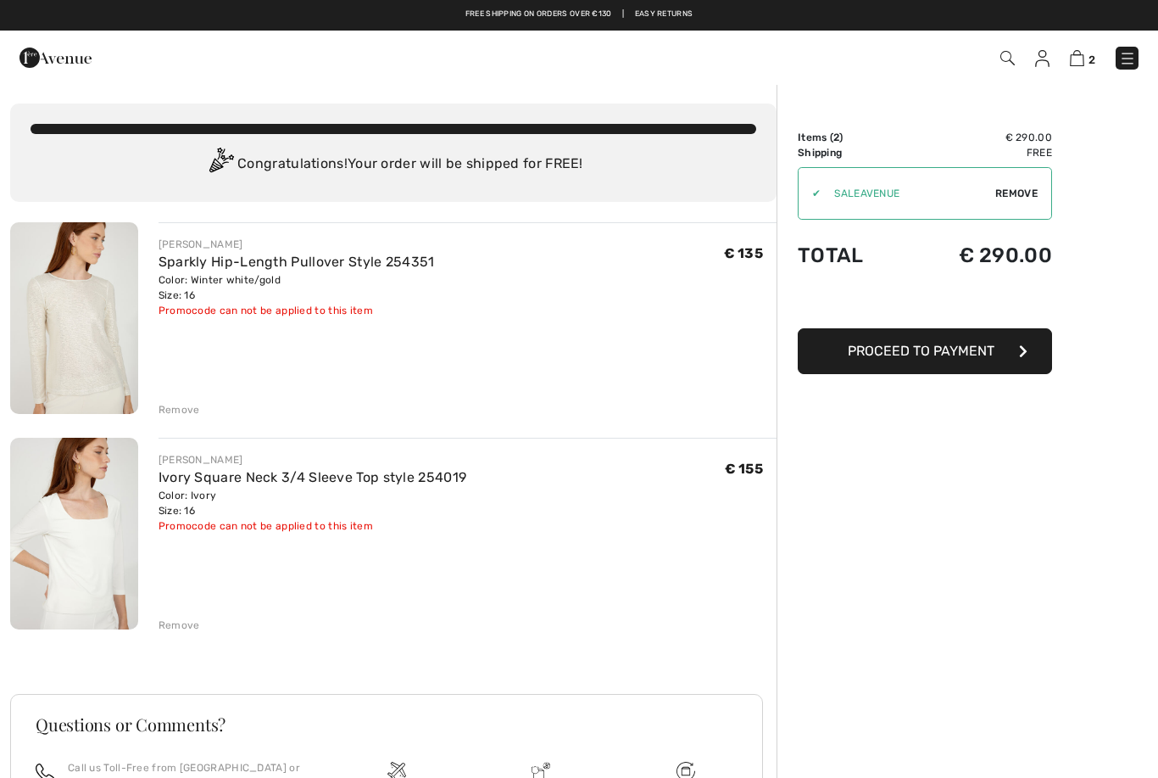
click at [352, 267] on link "Sparkly Hip-Length Pullover Style 254351" at bounding box center [297, 262] width 276 height 16
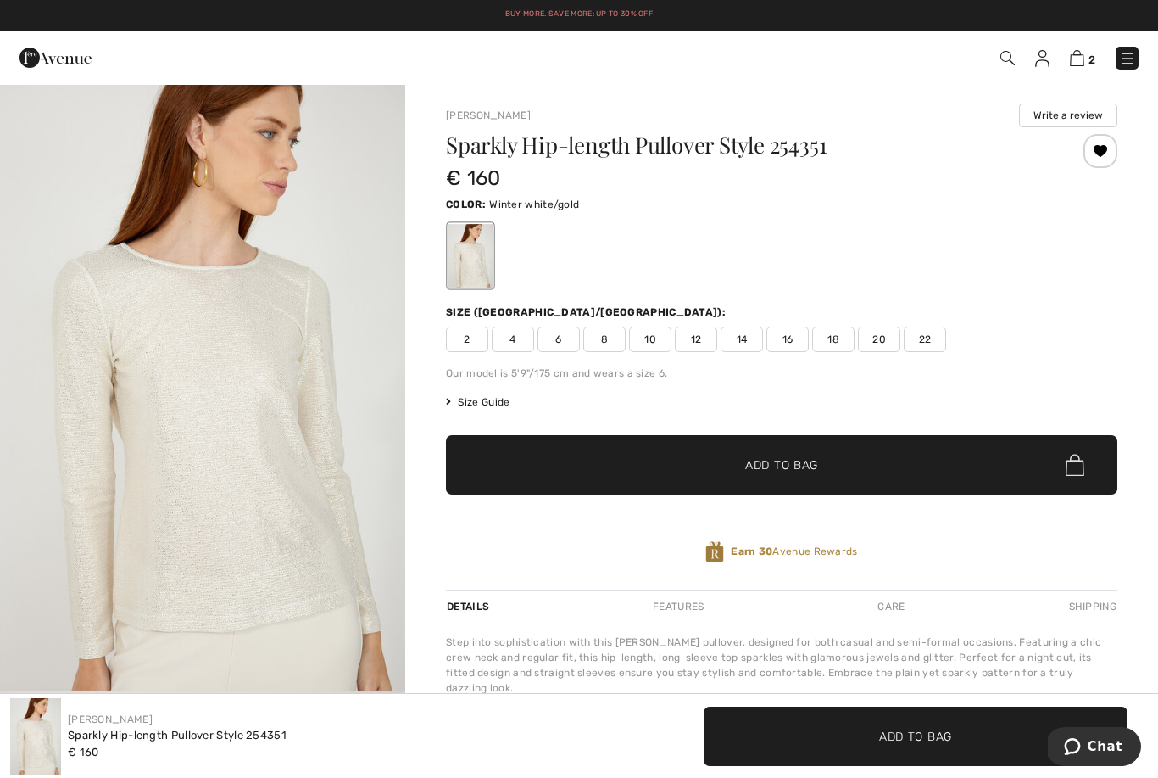
click at [498, 118] on link "[PERSON_NAME]" at bounding box center [488, 115] width 85 height 12
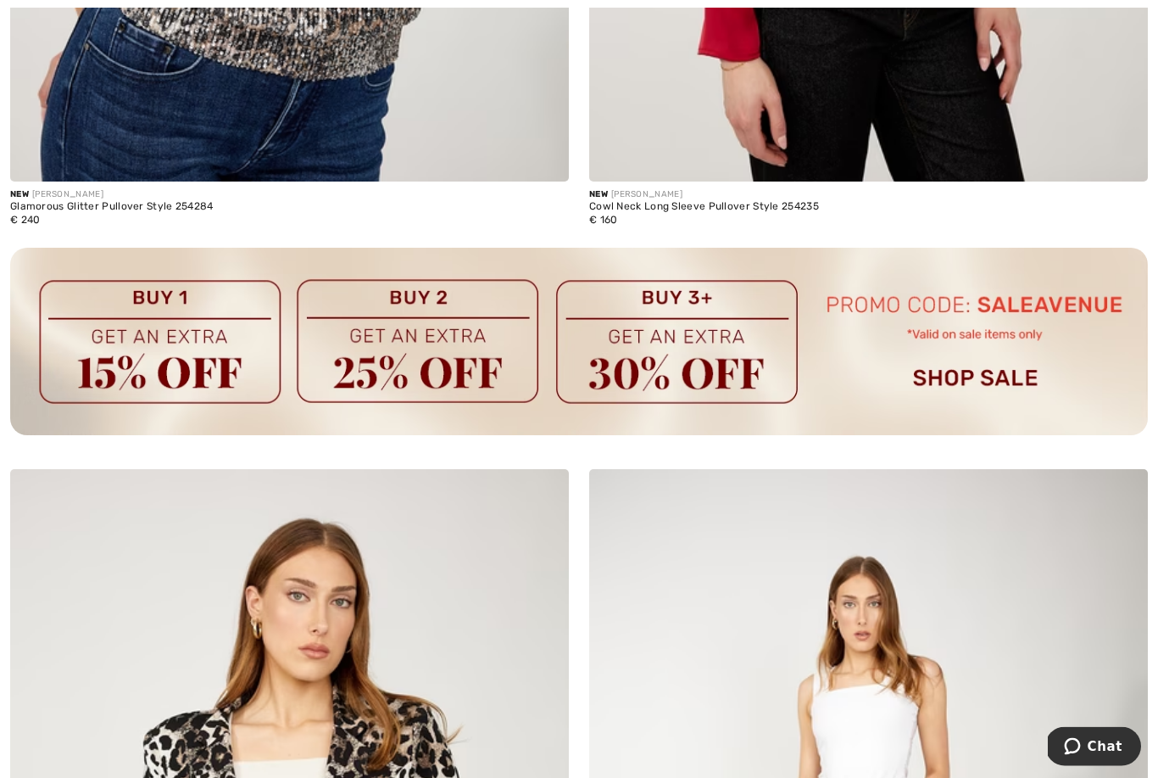
scroll to position [11435, 0]
click at [541, 489] on img at bounding box center [543, 495] width 15 height 14
click at [546, 488] on img at bounding box center [543, 495] width 15 height 14
click at [550, 488] on img at bounding box center [543, 495] width 15 height 14
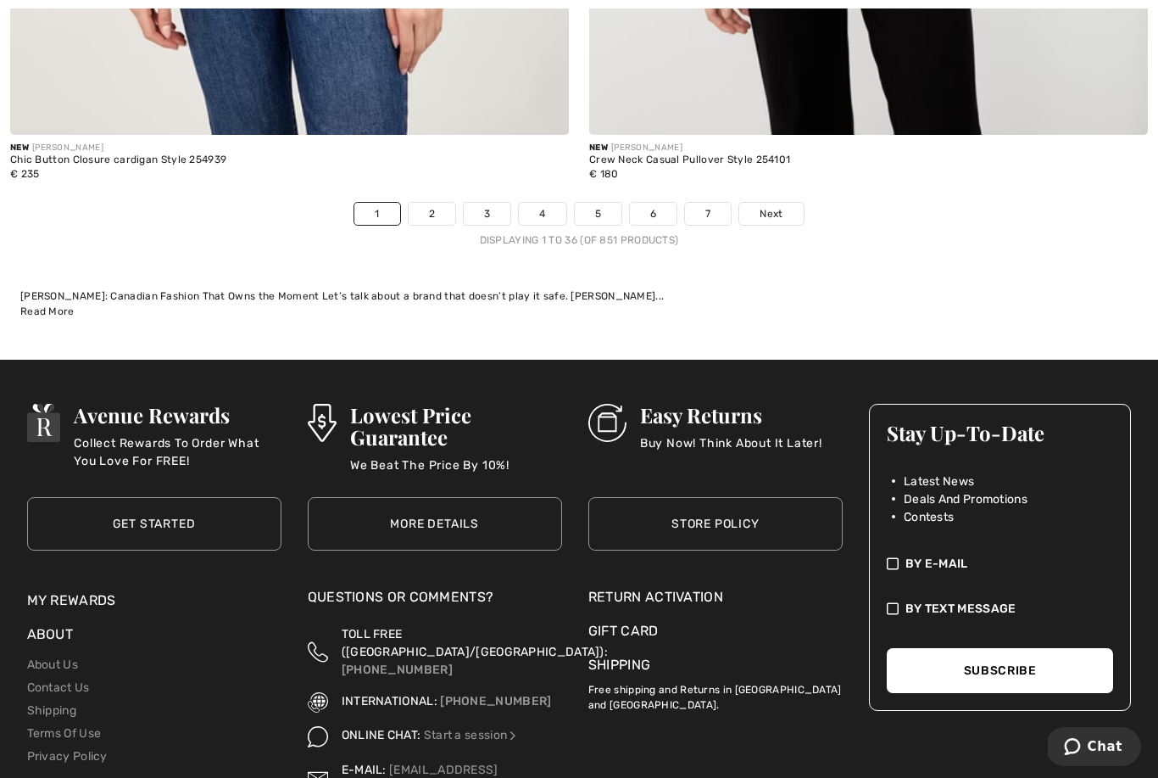
scroll to position [17122, 0]
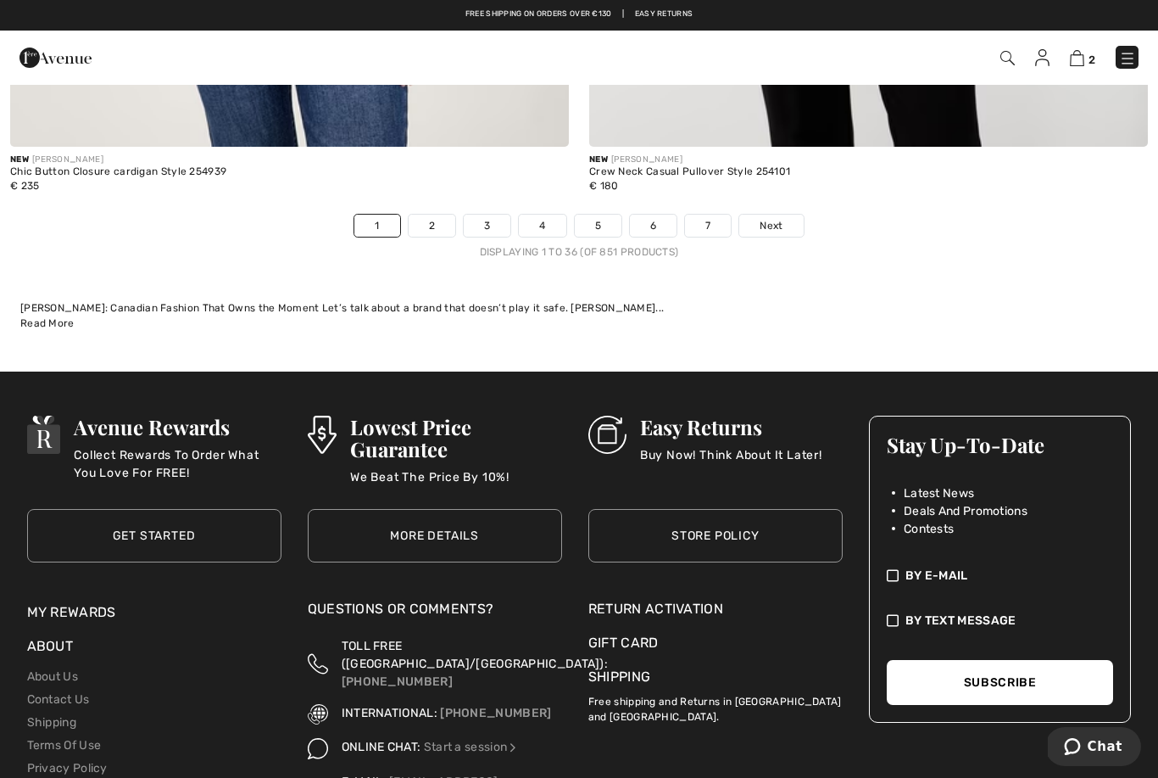
click at [769, 218] on span "Next" at bounding box center [771, 225] width 23 height 15
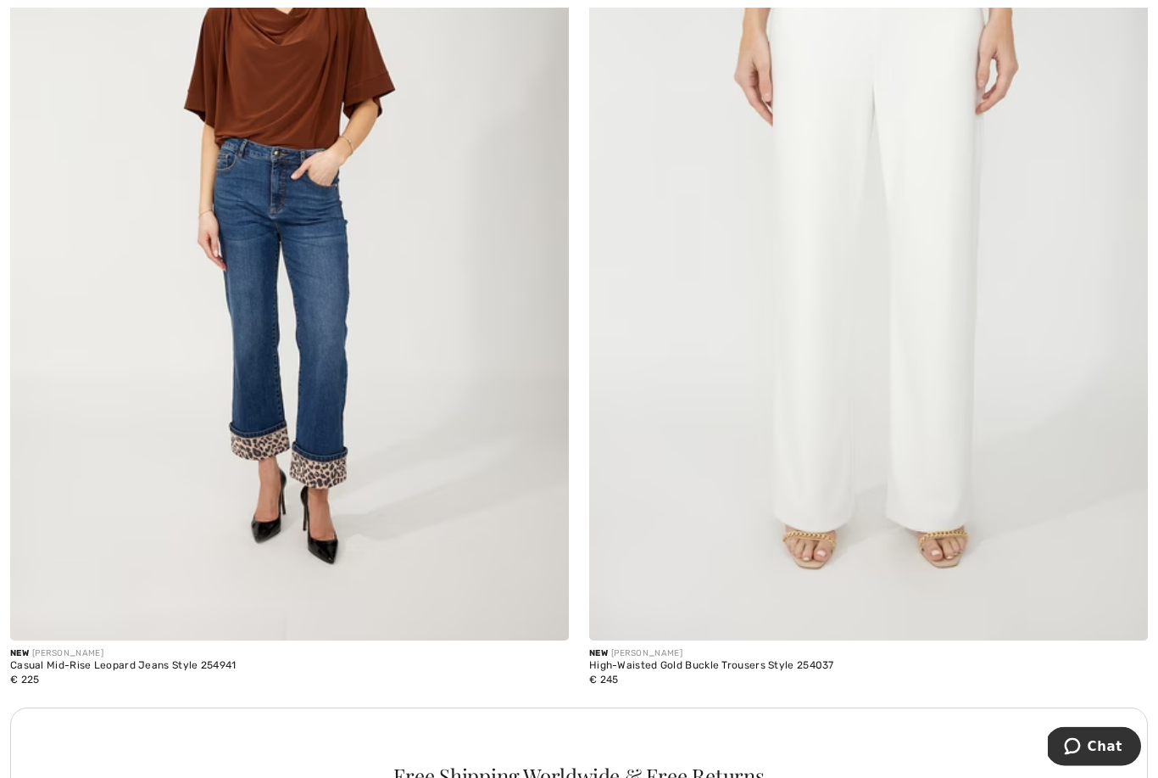
scroll to position [5407, 0]
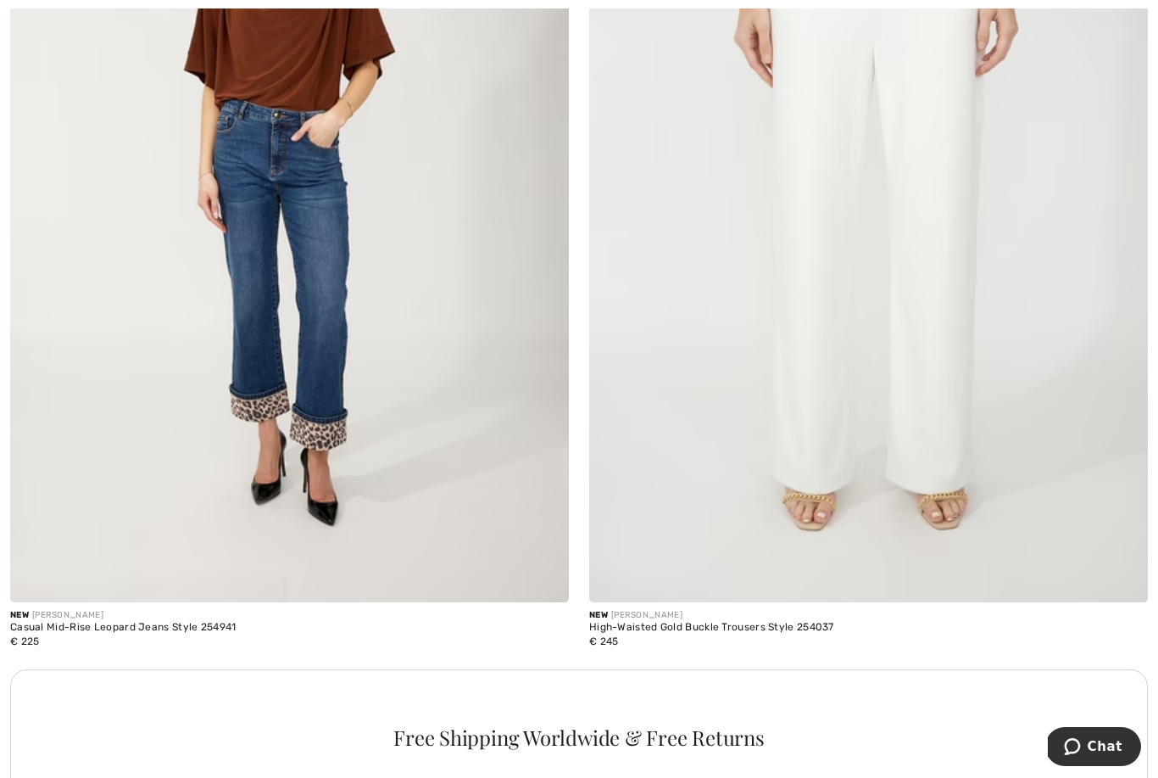
click at [947, 433] on img at bounding box center [868, 183] width 559 height 839
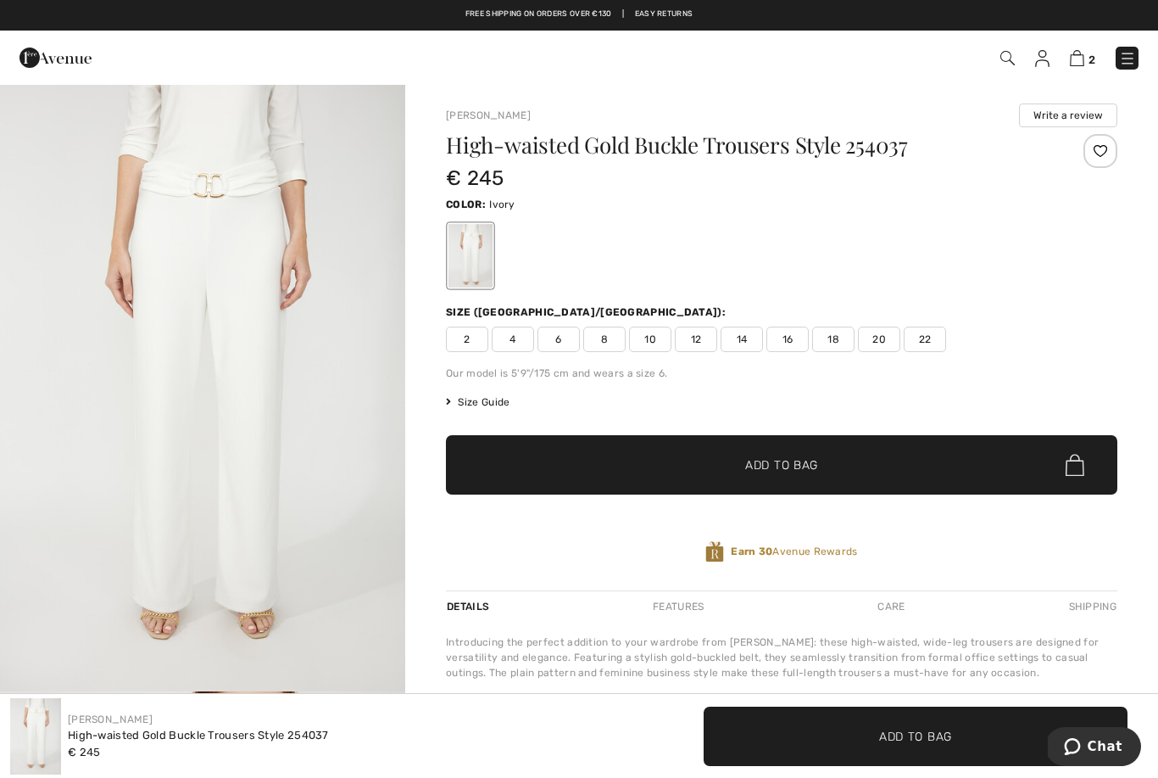
click at [700, 343] on span "12" at bounding box center [696, 339] width 42 height 25
click at [1099, 155] on div at bounding box center [1101, 151] width 34 height 34
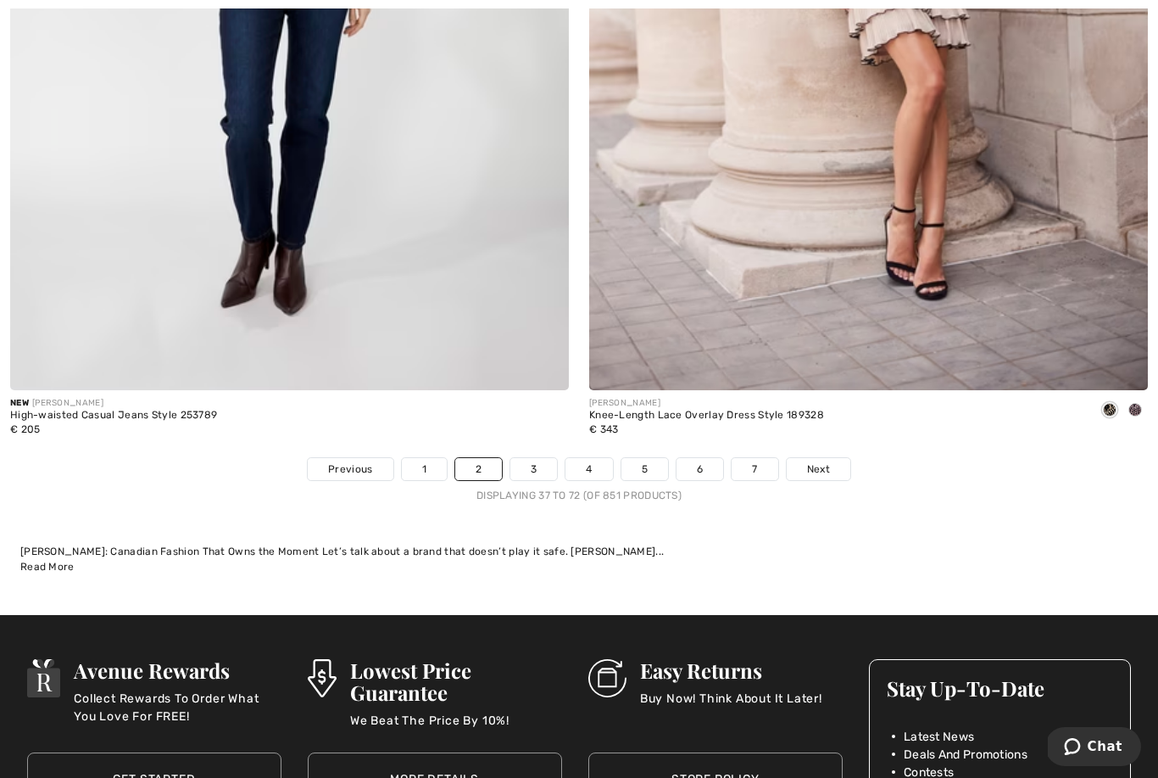
scroll to position [16882, 0]
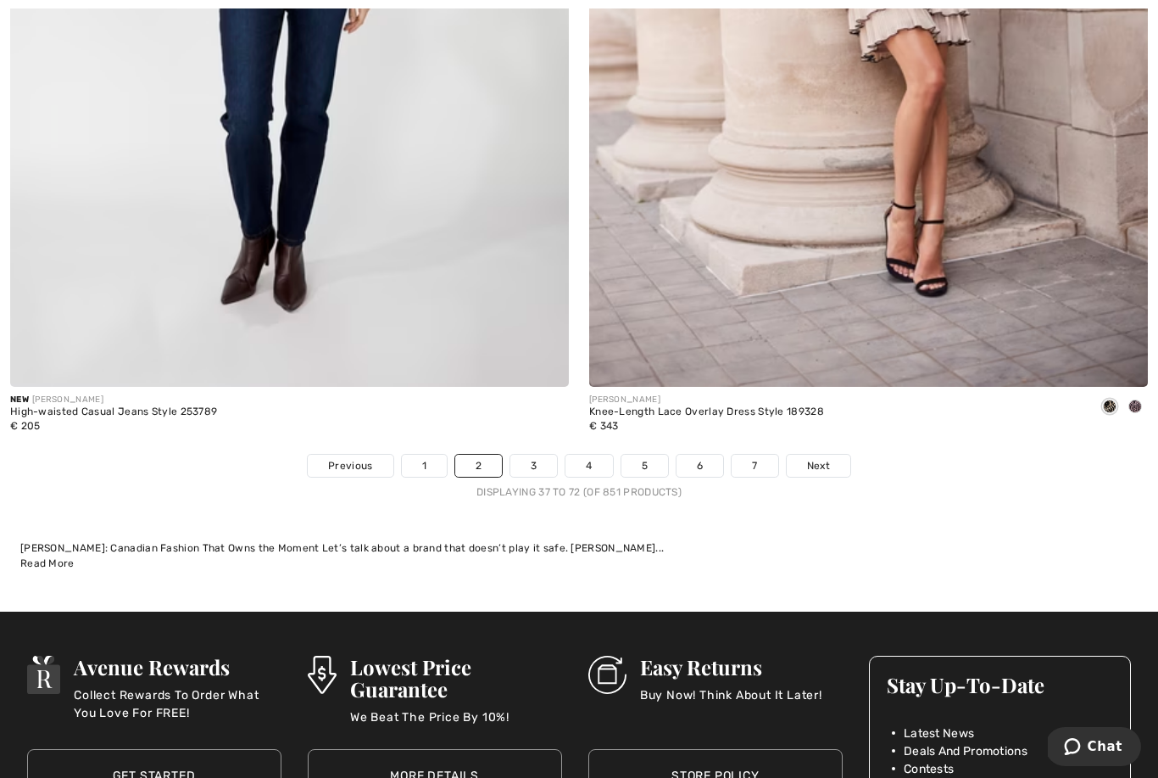
click at [804, 455] on link "Next" at bounding box center [819, 466] width 64 height 22
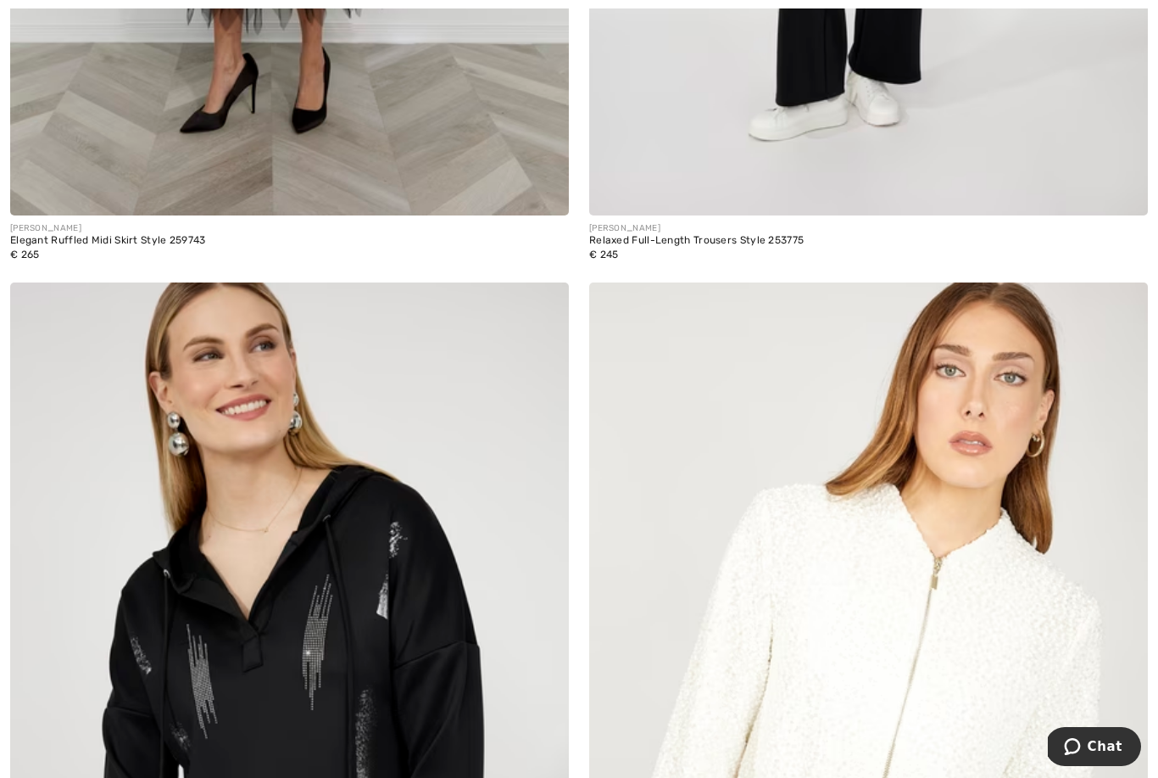
scroll to position [2175, 0]
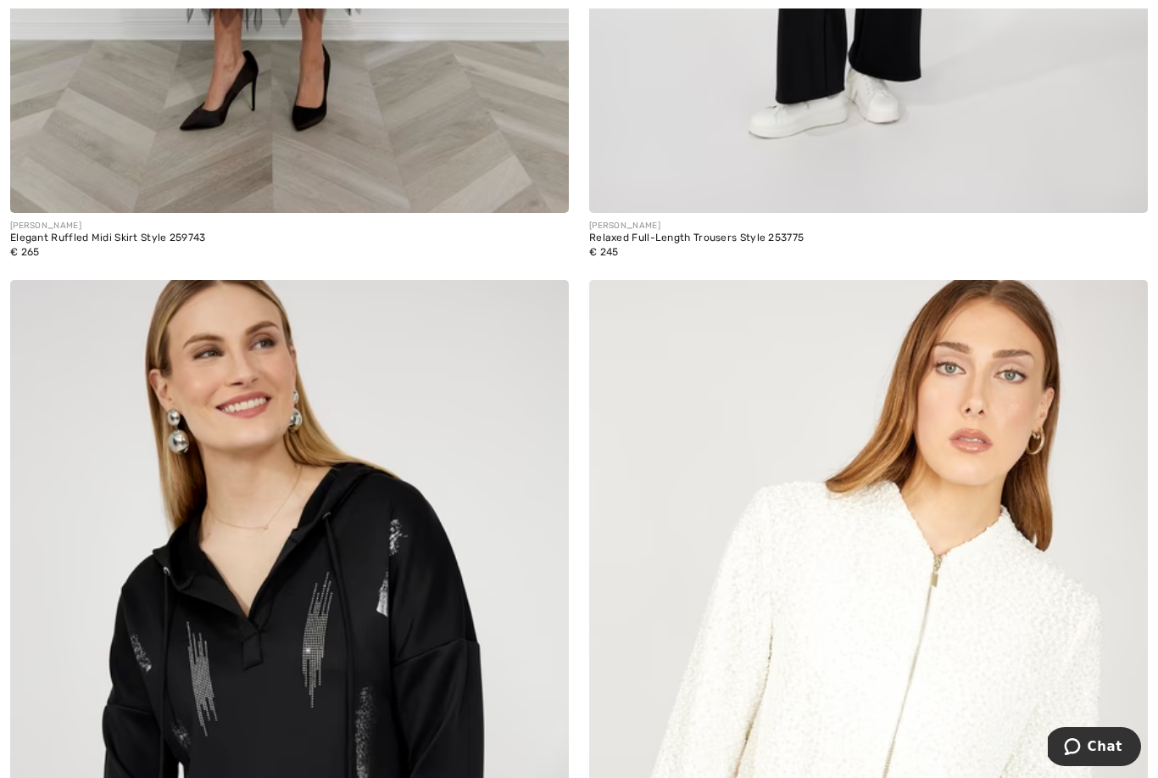
click at [1124, 300] on img at bounding box center [1122, 306] width 15 height 14
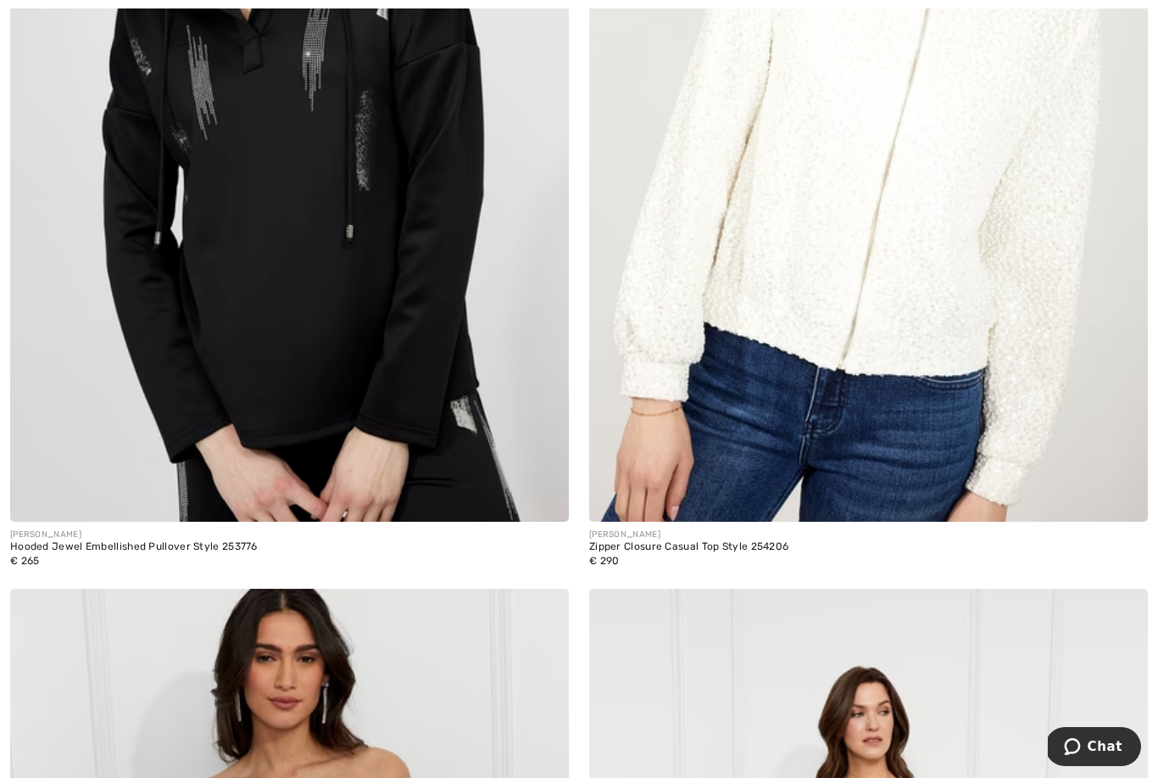
scroll to position [2846, 0]
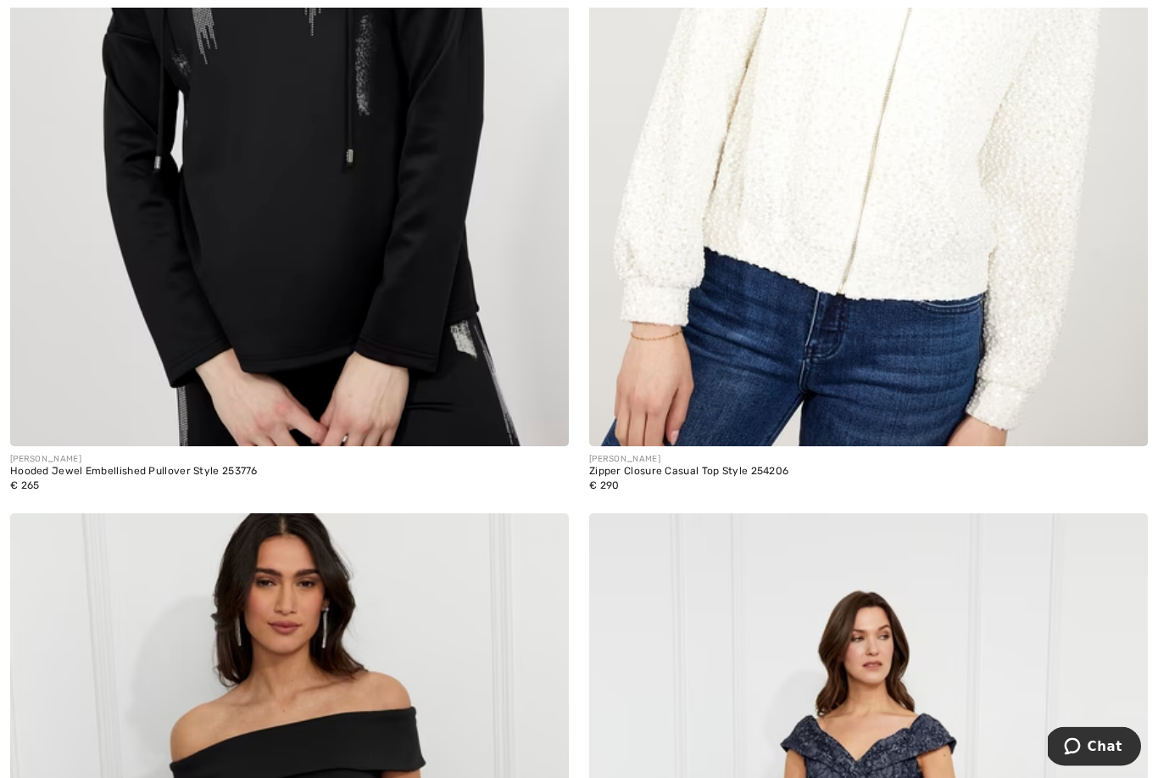
click at [1130, 419] on img at bounding box center [1122, 421] width 15 height 15
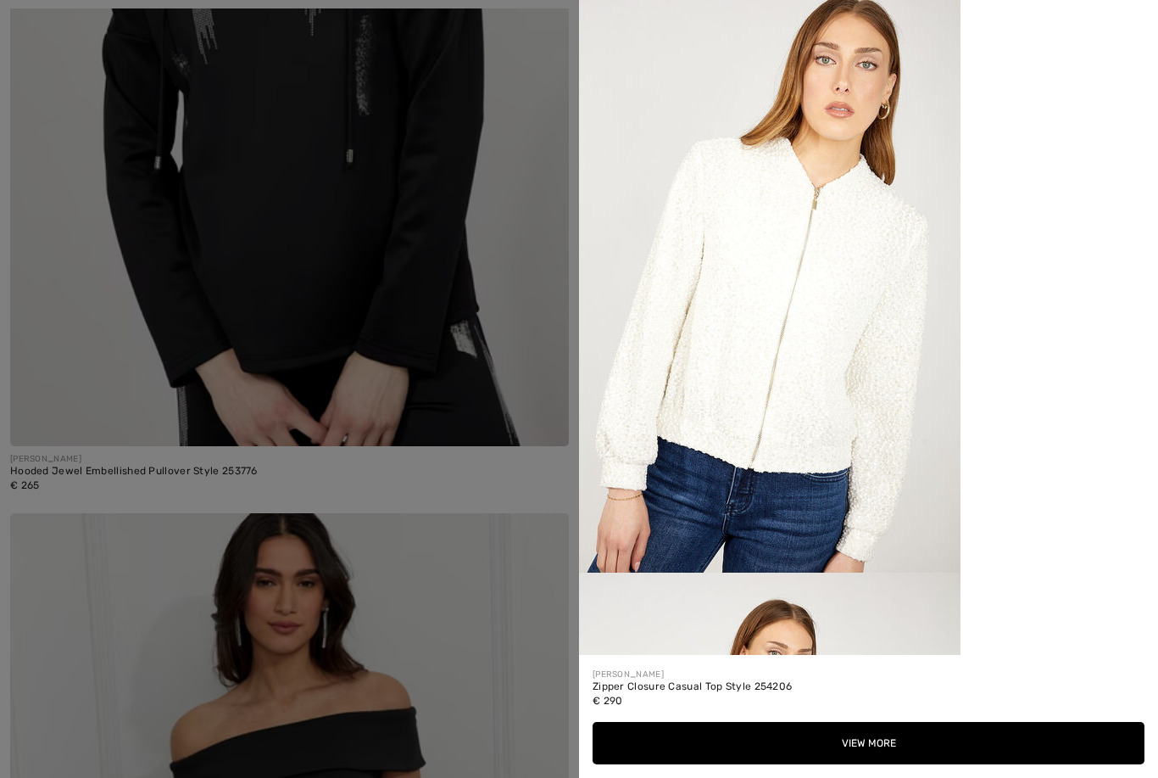
click at [868, 764] on button "View More" at bounding box center [869, 743] width 552 height 42
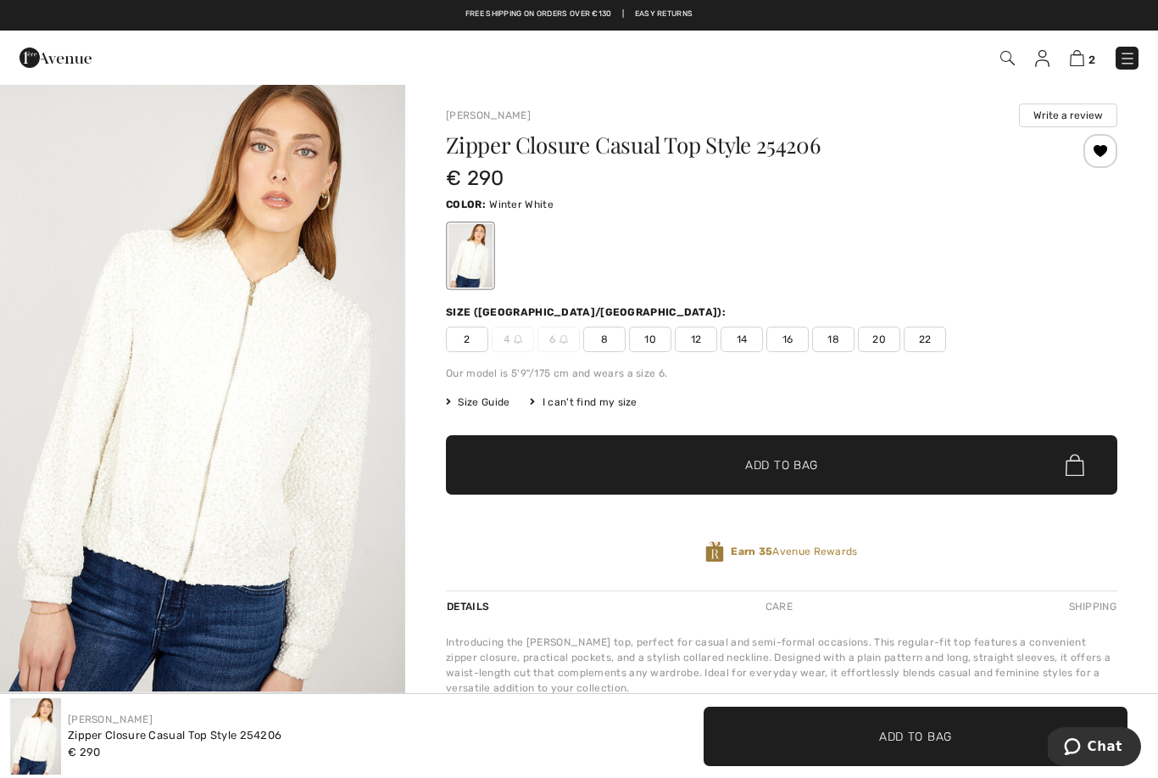
click at [749, 342] on span "14" at bounding box center [742, 339] width 42 height 25
click at [798, 458] on span "Add to Bag" at bounding box center [781, 465] width 73 height 18
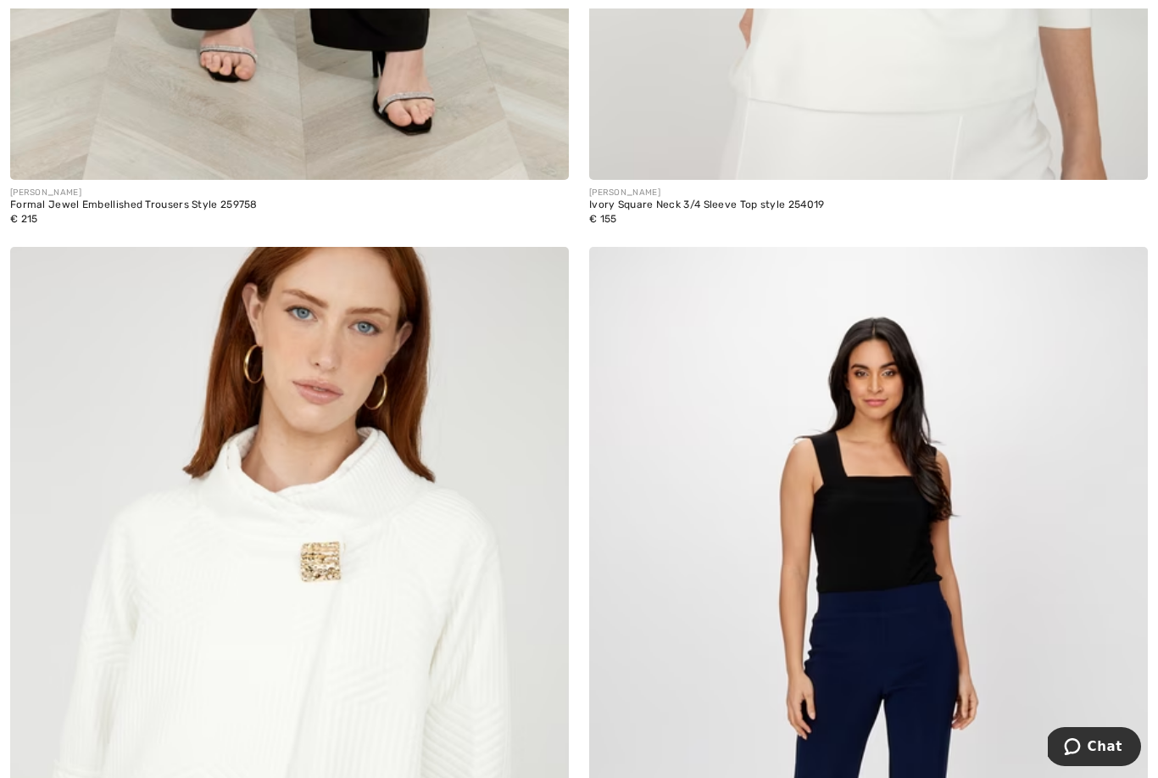
scroll to position [9616, 0]
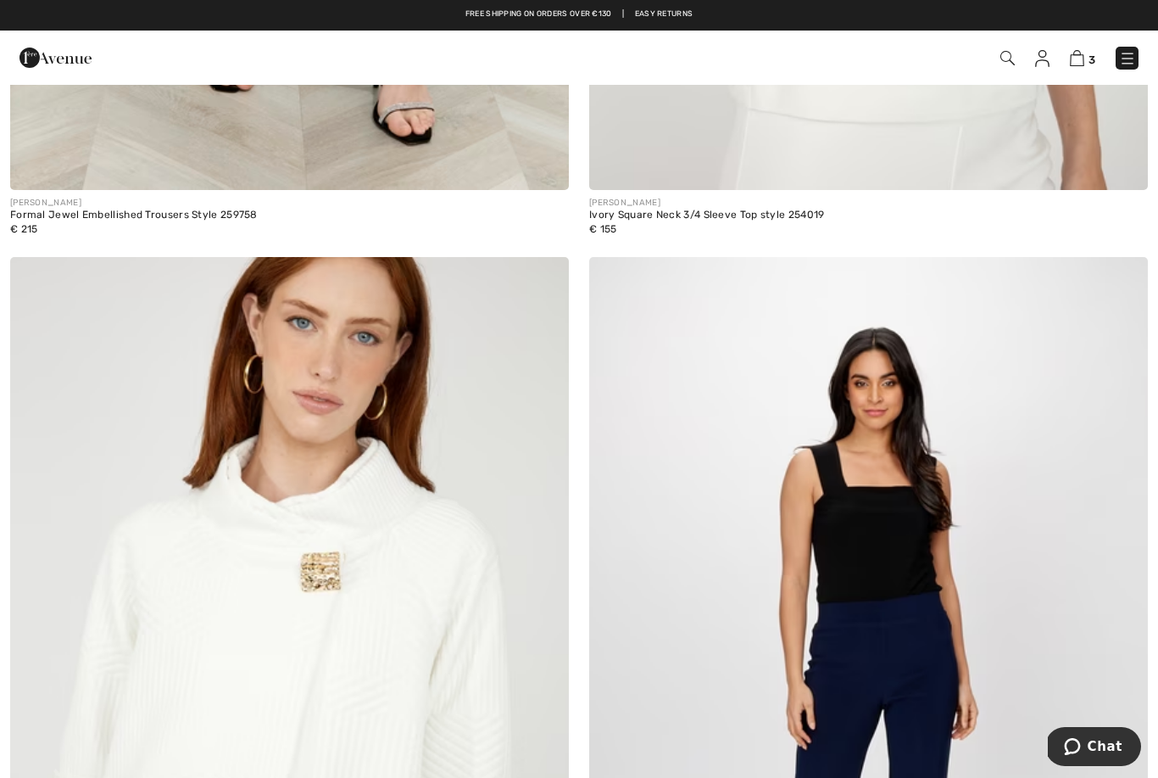
click at [549, 276] on img at bounding box center [543, 283] width 15 height 14
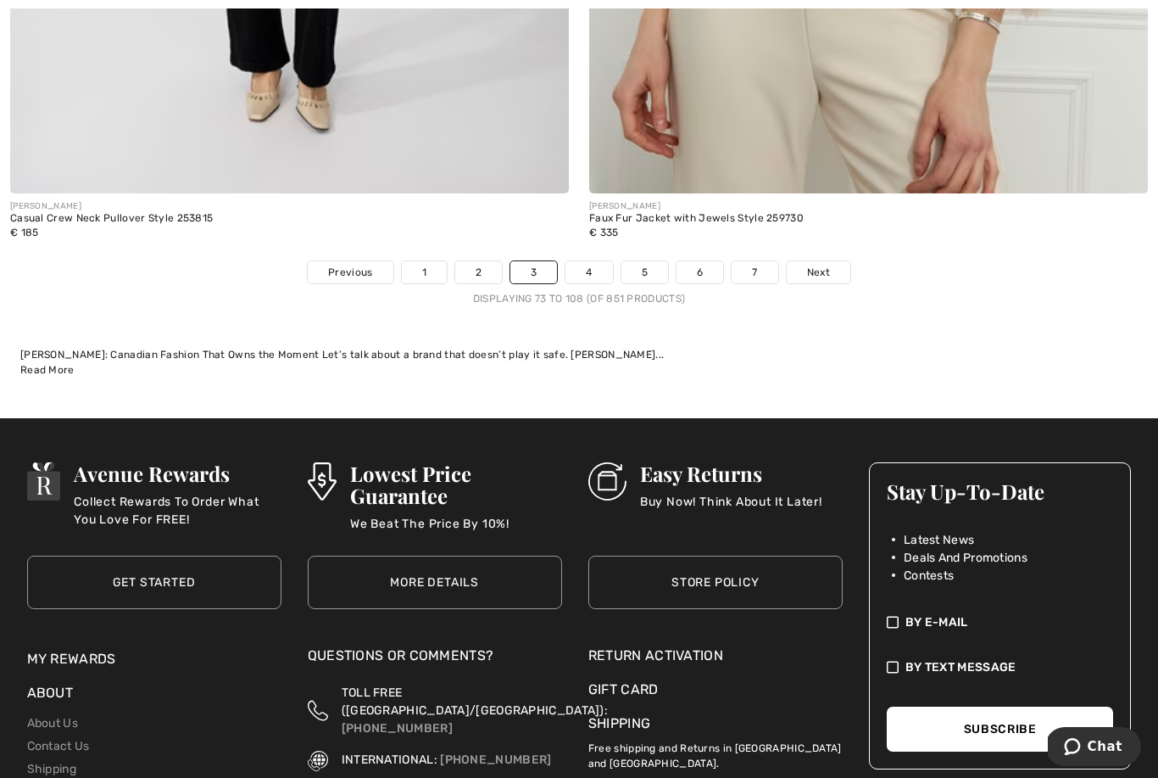
scroll to position [17060, 0]
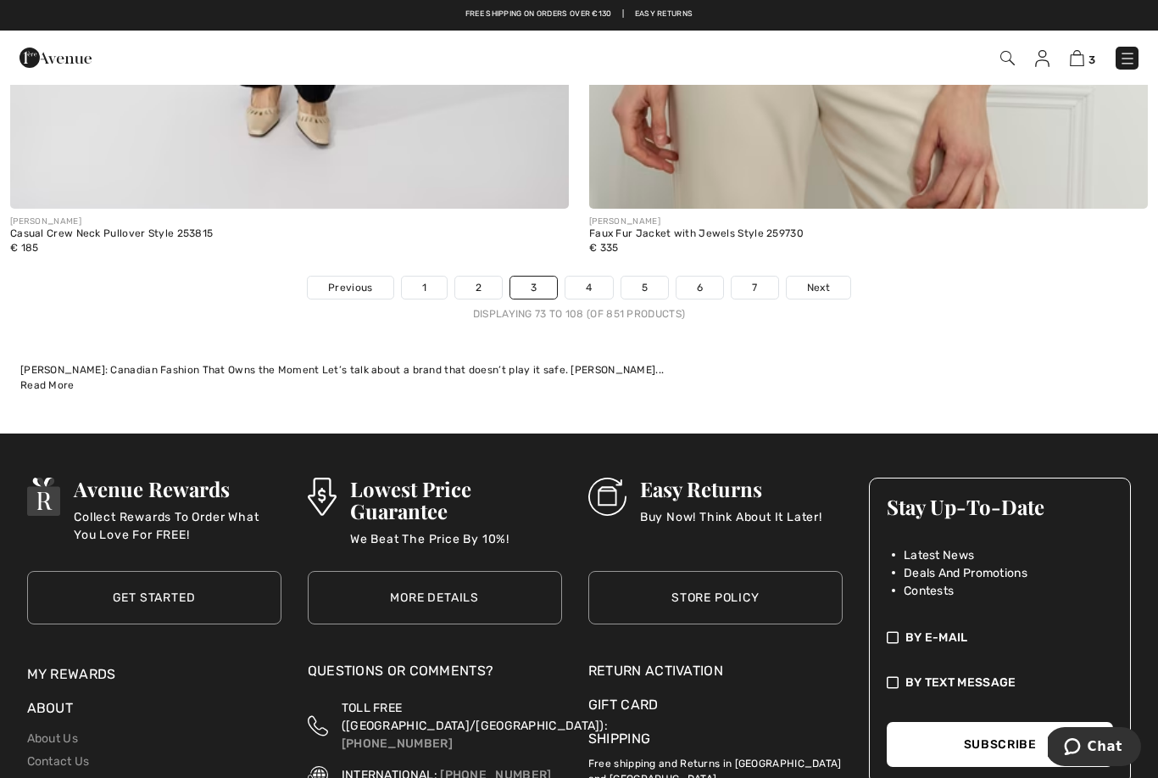
click at [816, 280] on span "Next" at bounding box center [818, 287] width 23 height 15
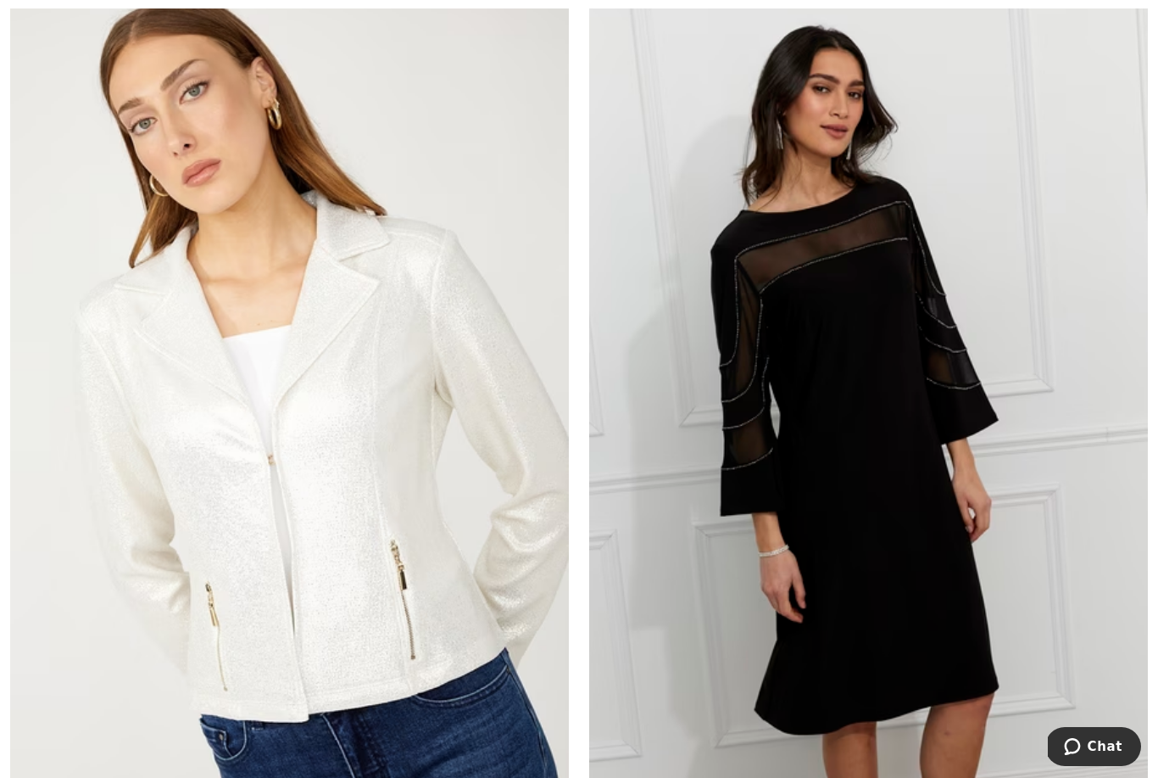
scroll to position [6261, 0]
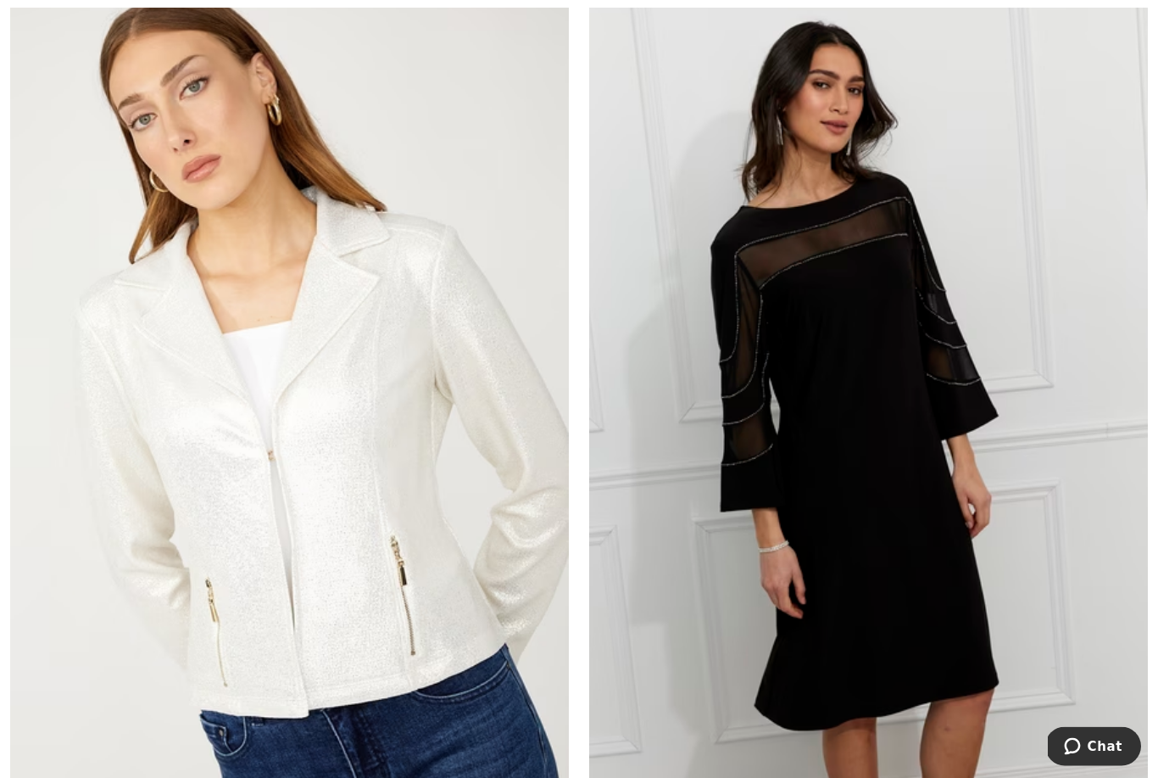
click at [431, 551] on img at bounding box center [289, 411] width 559 height 839
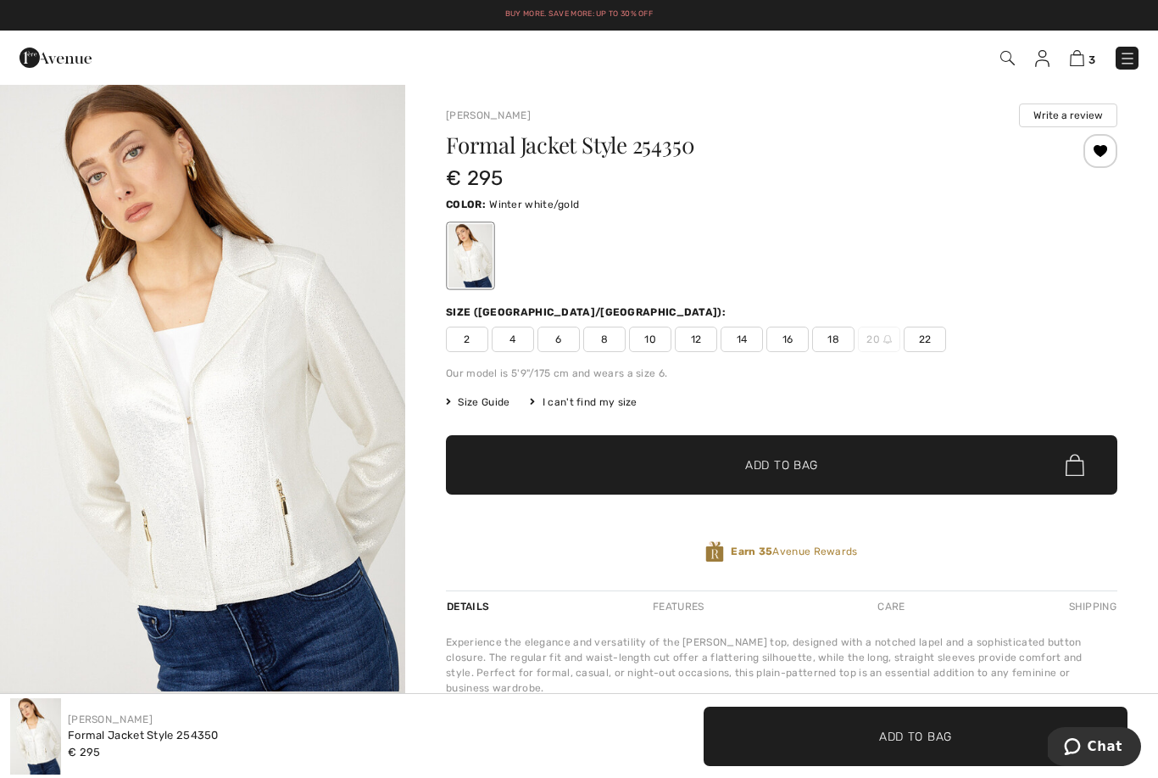
click at [791, 341] on span "16" at bounding box center [788, 339] width 42 height 25
click at [798, 465] on span "Add to Bag" at bounding box center [781, 465] width 73 height 18
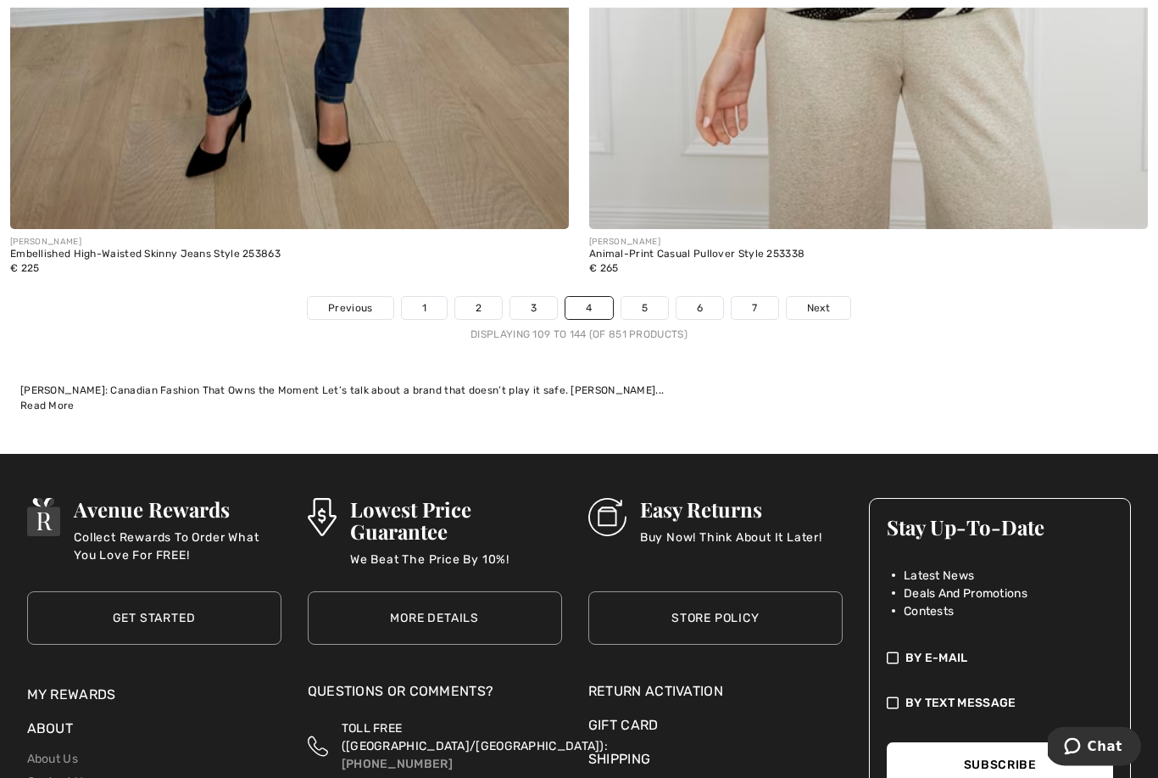
scroll to position [17035, 0]
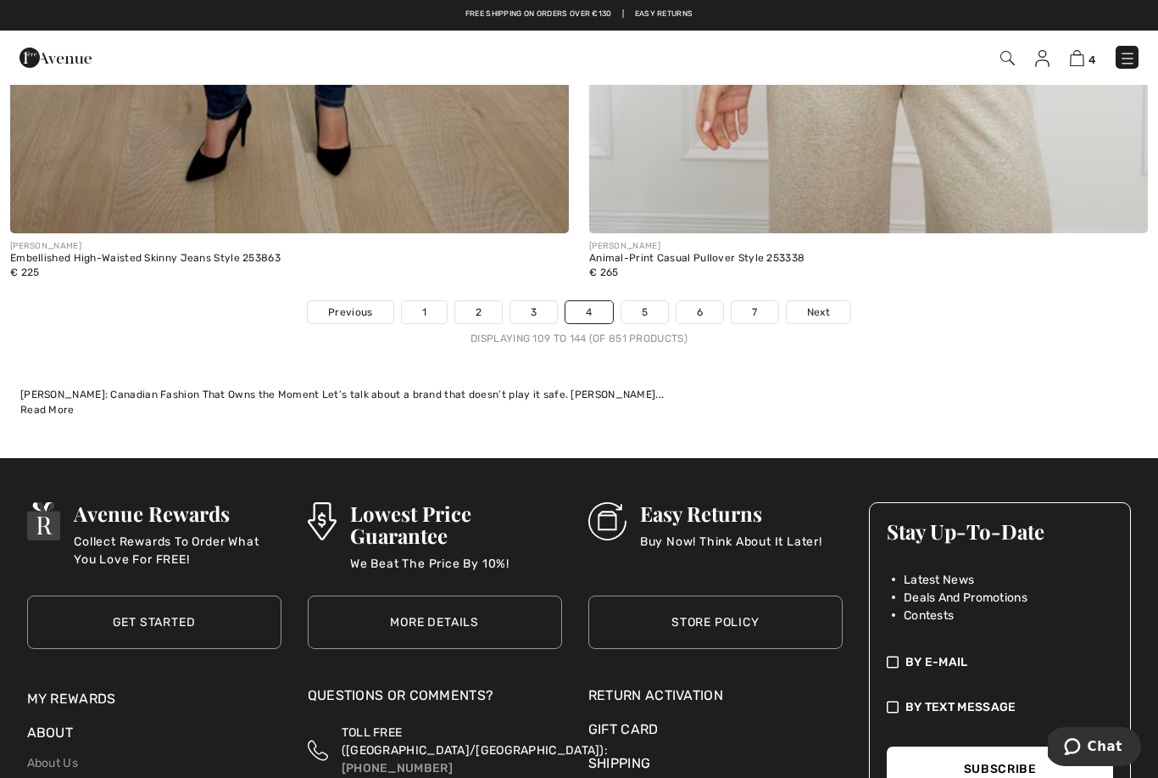
click at [821, 304] on span "Next" at bounding box center [818, 311] width 23 height 15
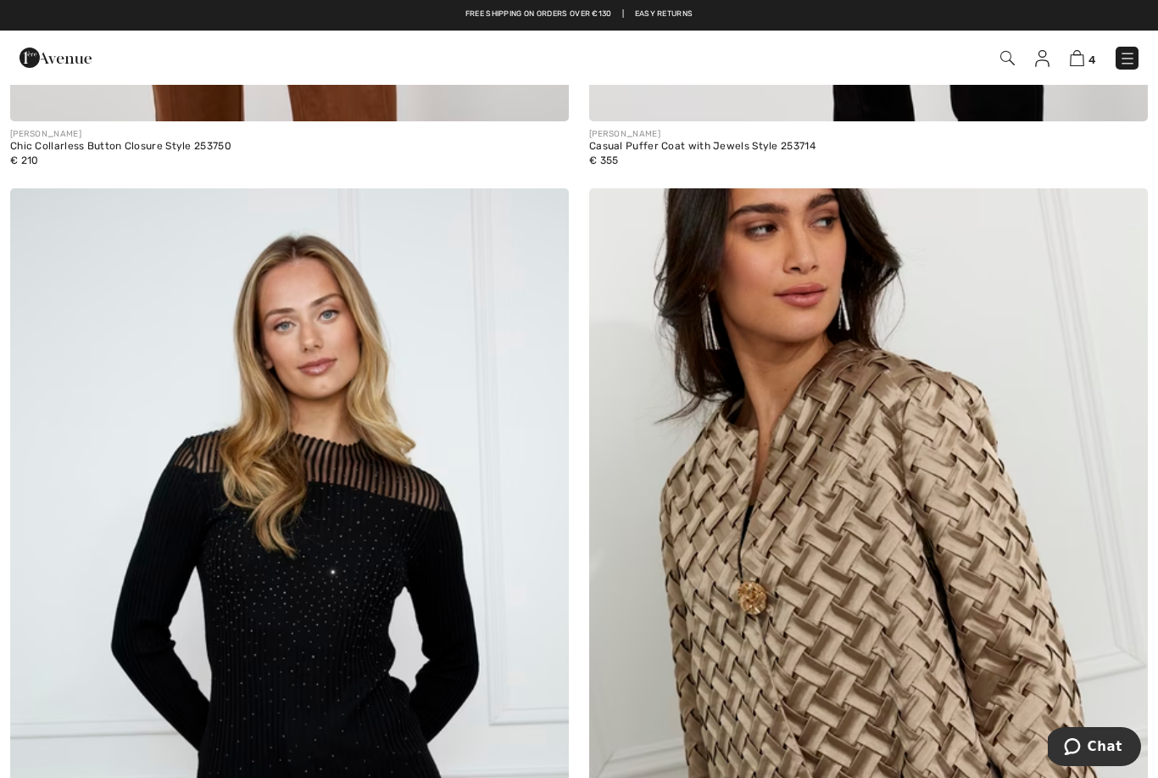
scroll to position [9688, 0]
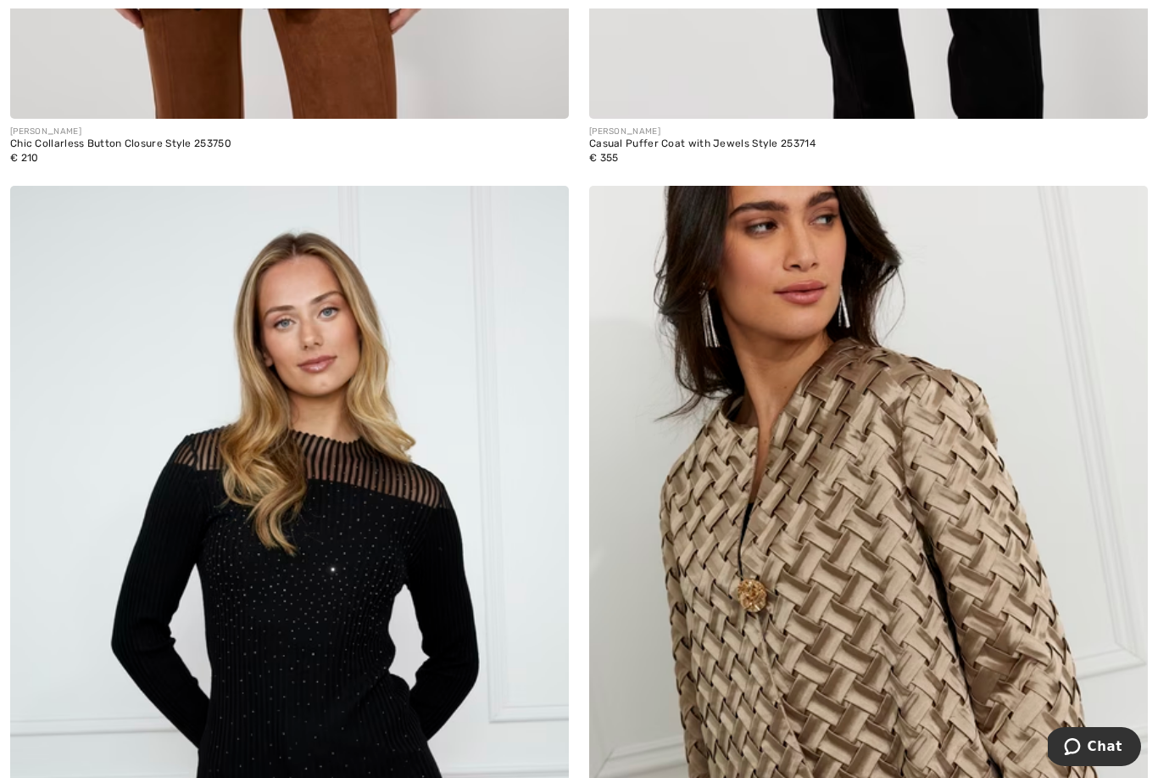
click at [1130, 206] on img at bounding box center [1122, 211] width 15 height 14
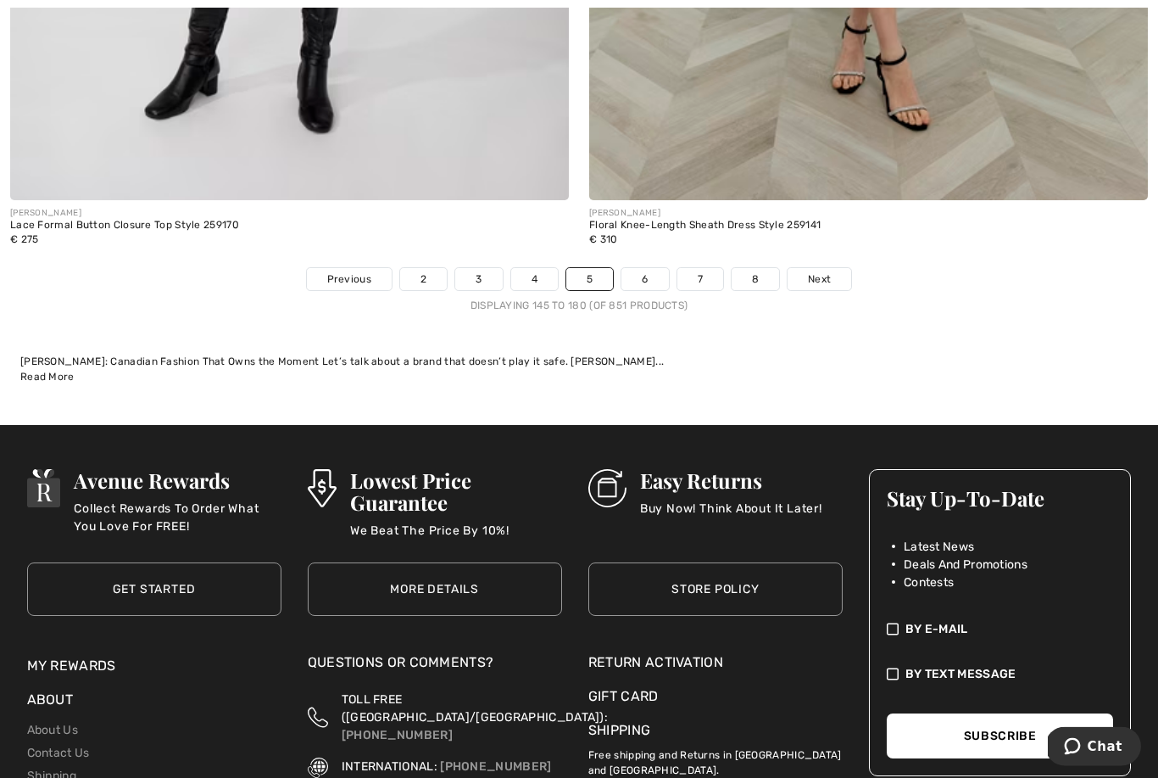
scroll to position [17068, 0]
click at [818, 271] on span "Next" at bounding box center [819, 278] width 23 height 15
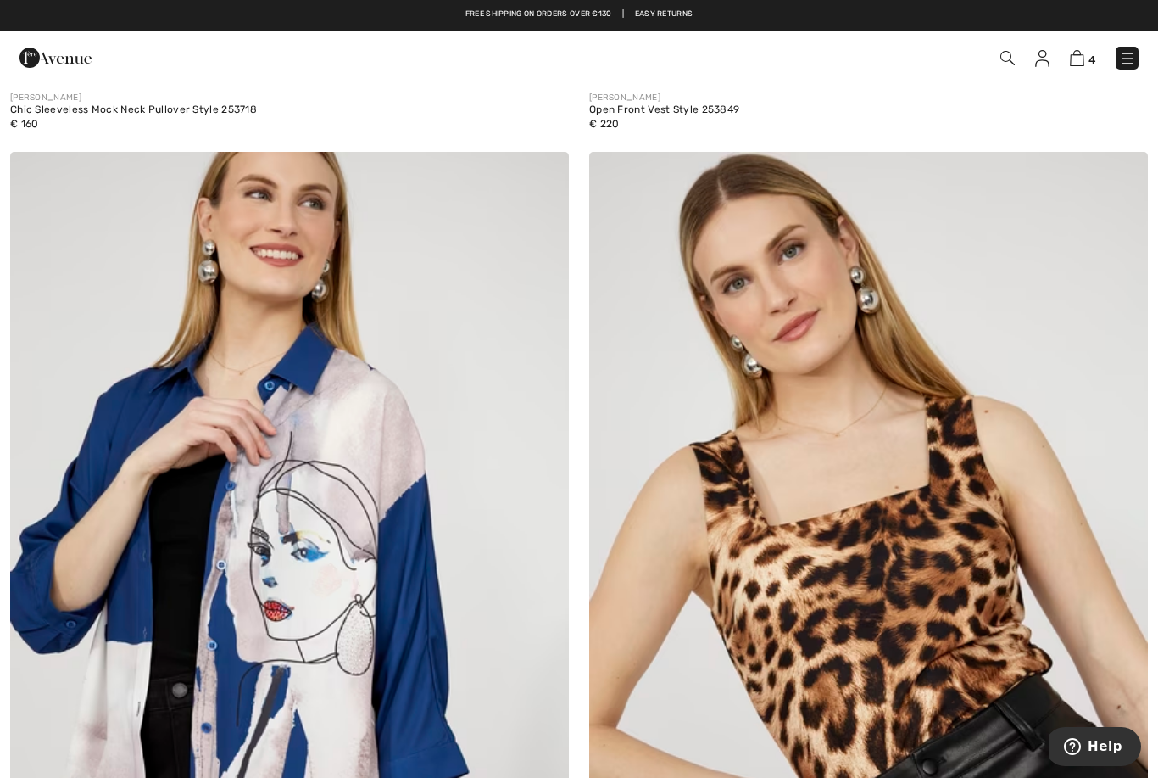
scroll to position [4115, 0]
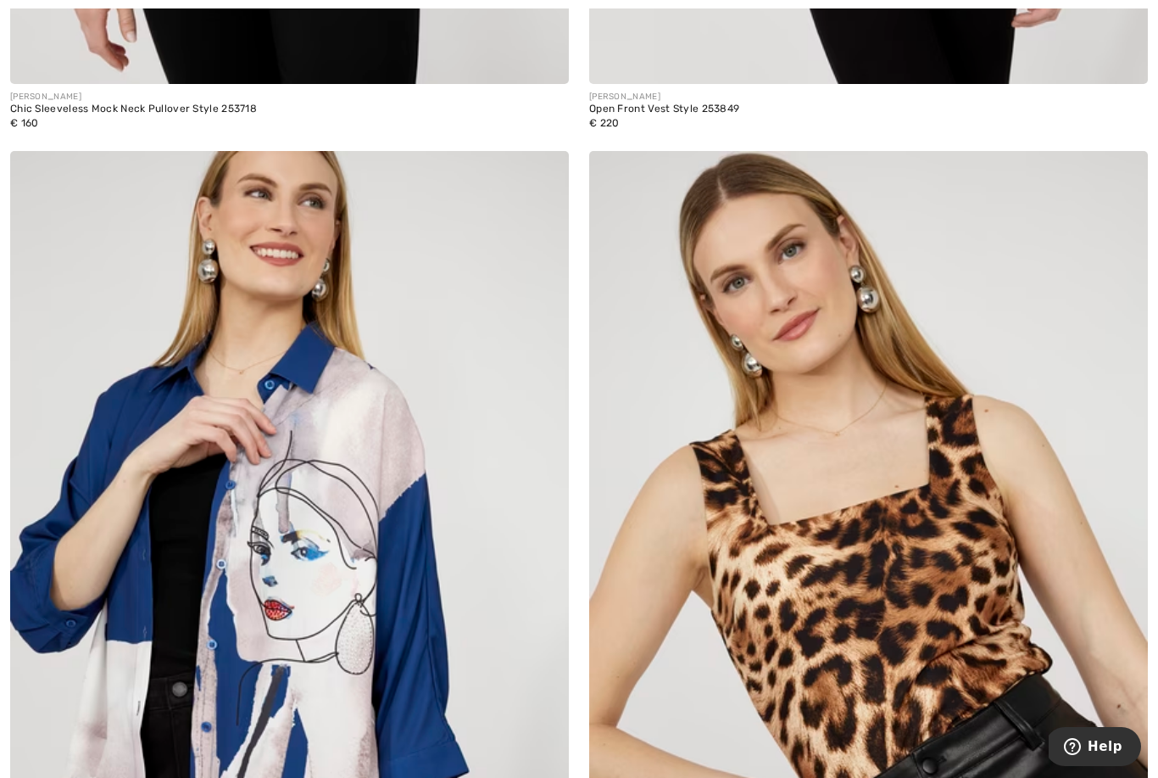
click at [1125, 175] on img at bounding box center [1122, 177] width 15 height 14
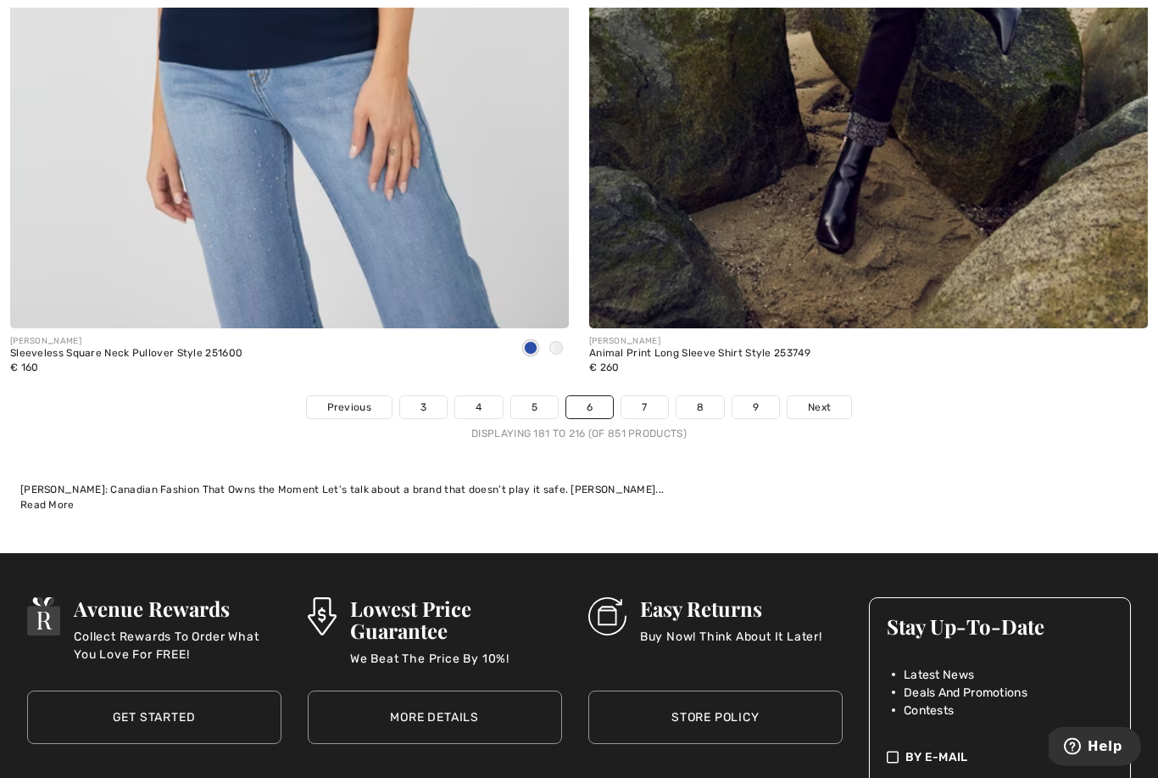
scroll to position [16939, 0]
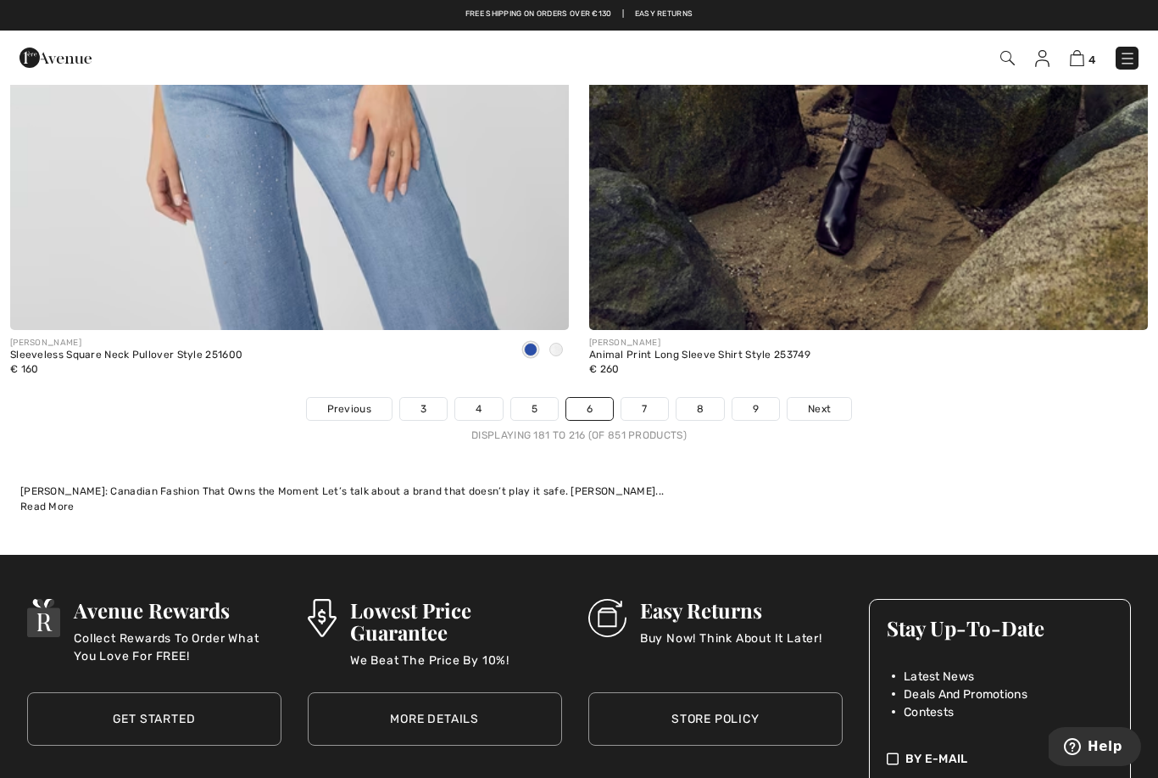
click at [826, 401] on span "Next" at bounding box center [819, 408] width 23 height 15
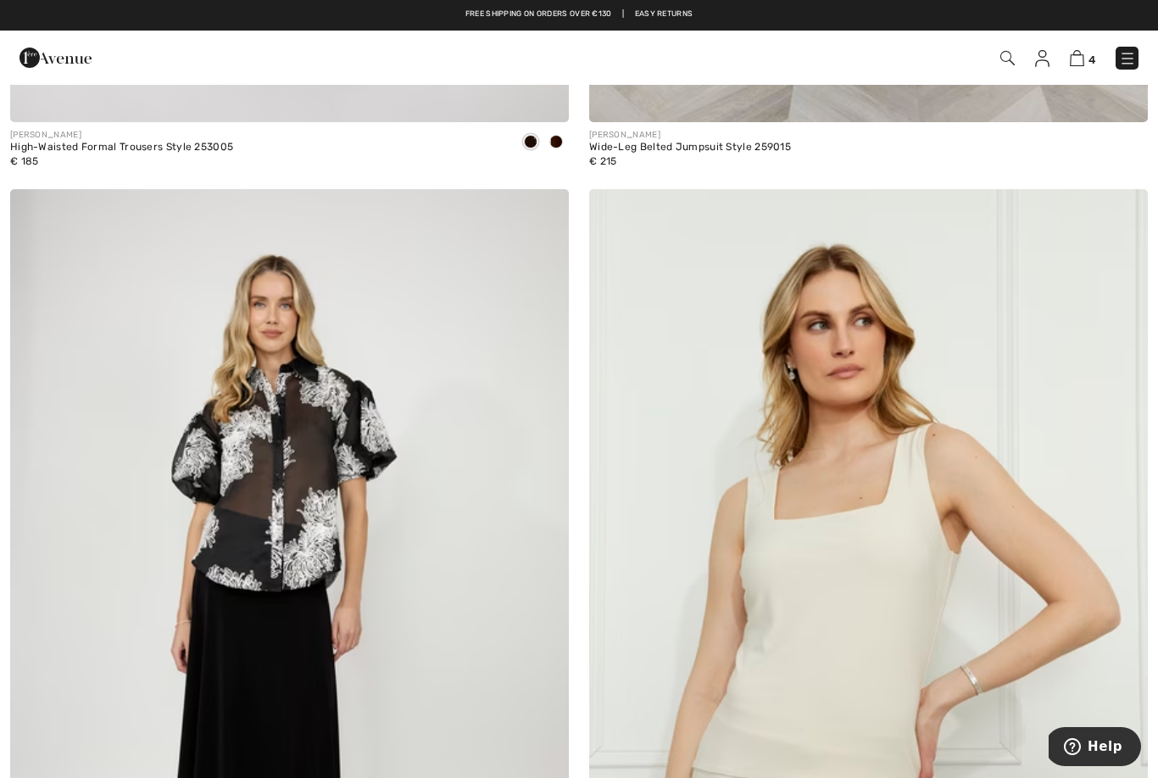
scroll to position [3170, 0]
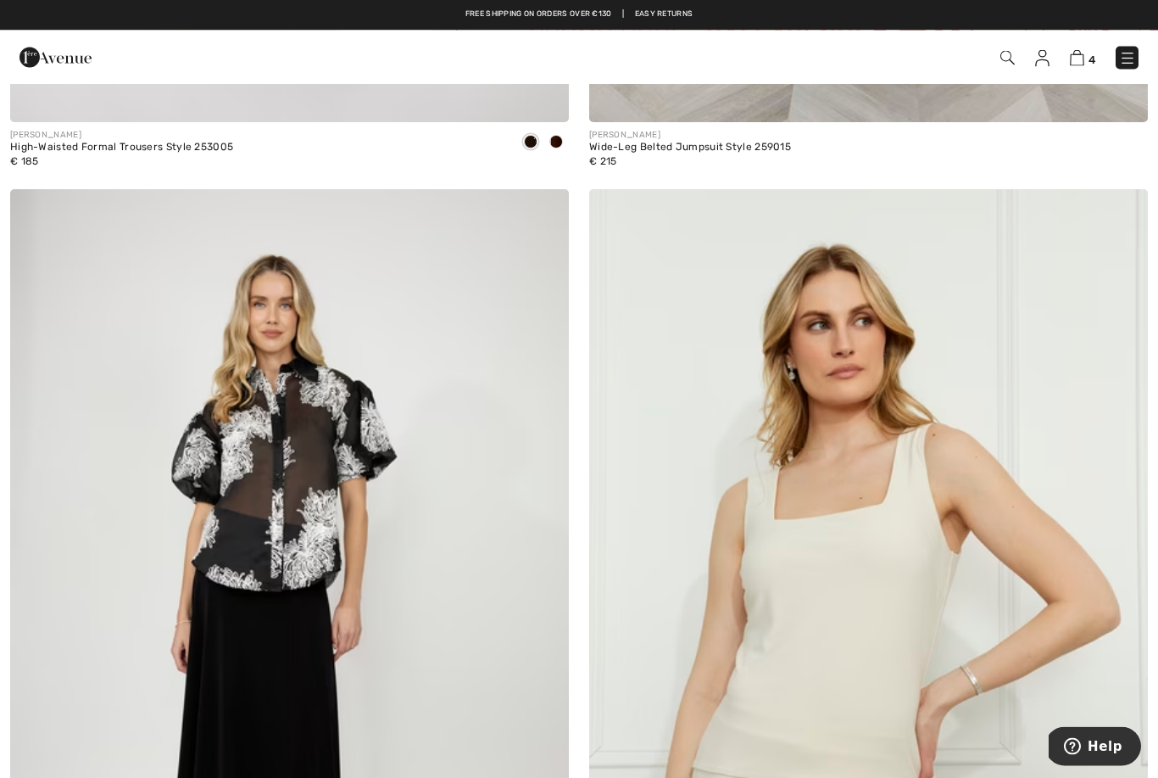
click at [1130, 209] on img at bounding box center [1122, 216] width 15 height 14
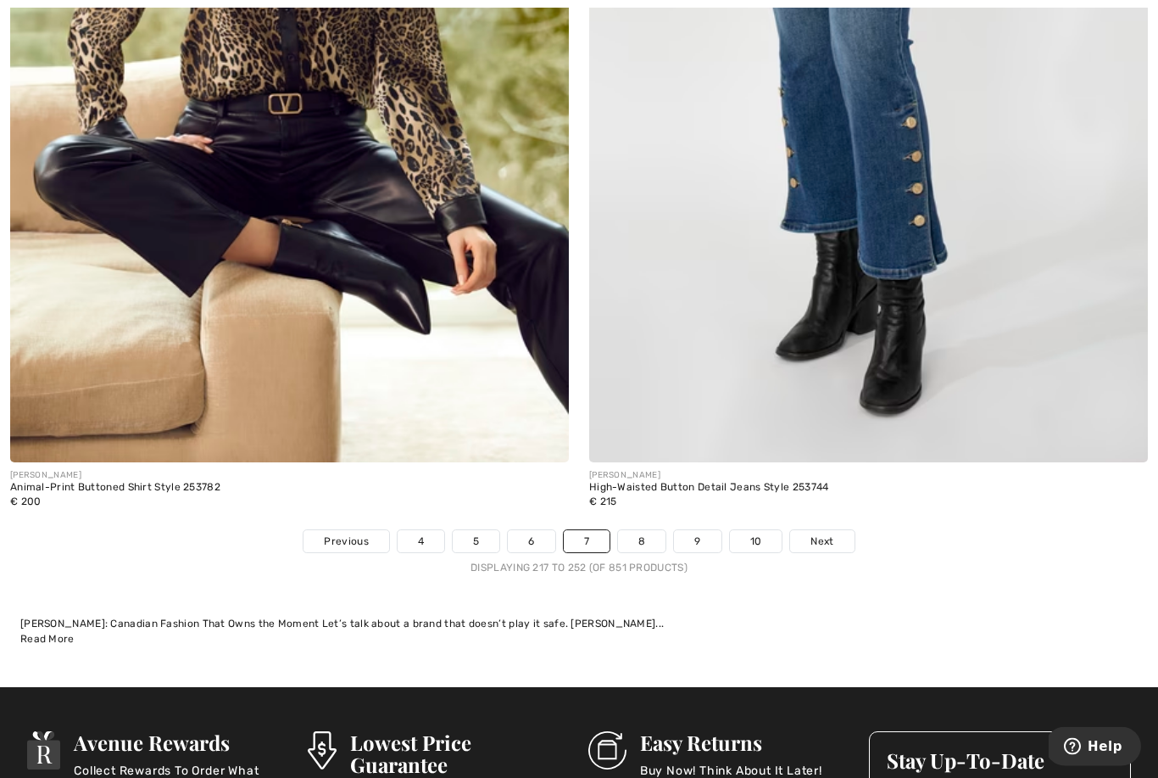
scroll to position [16806, 0]
click at [828, 533] on span "Next" at bounding box center [822, 540] width 23 height 15
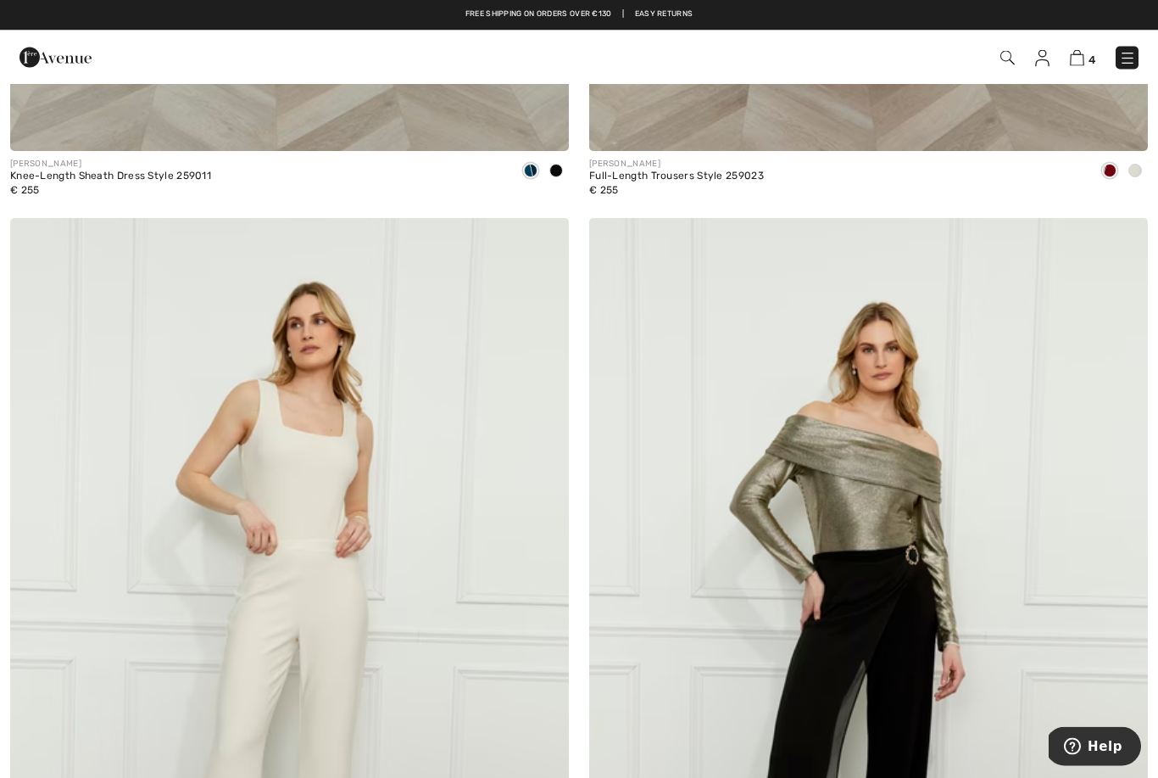
scroll to position [4954, 0]
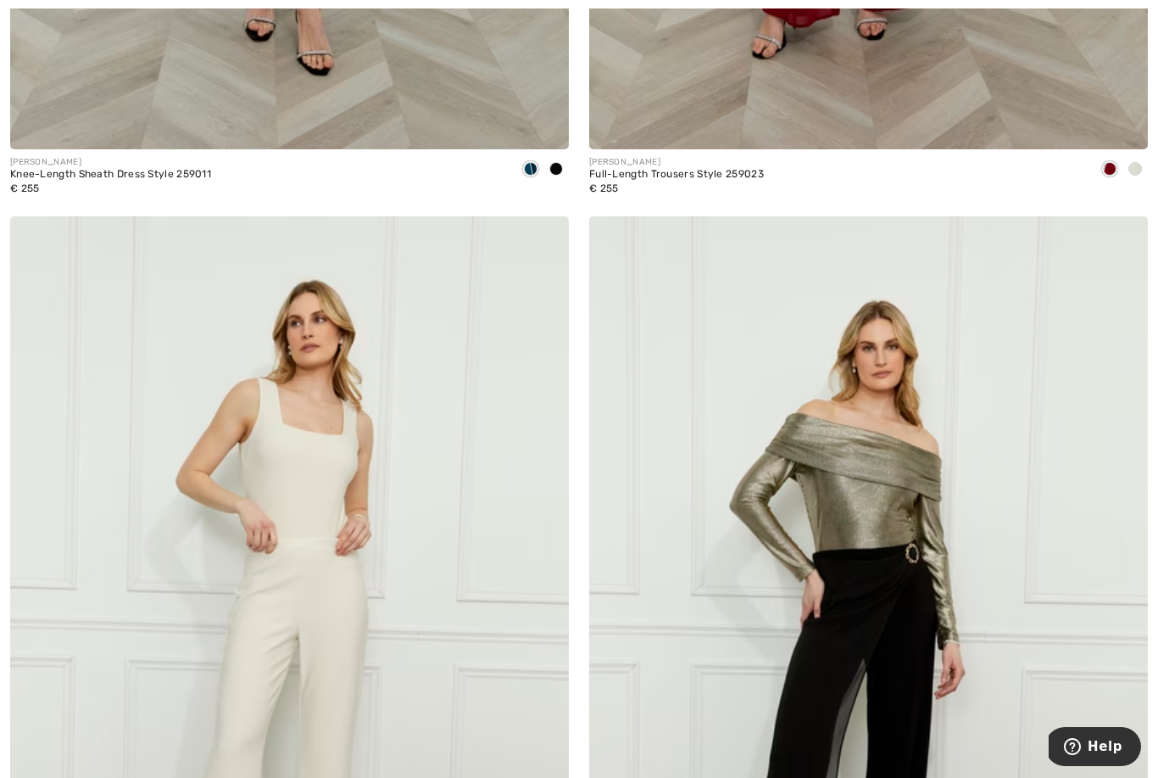
click at [550, 225] on span at bounding box center [544, 242] width 34 height 34
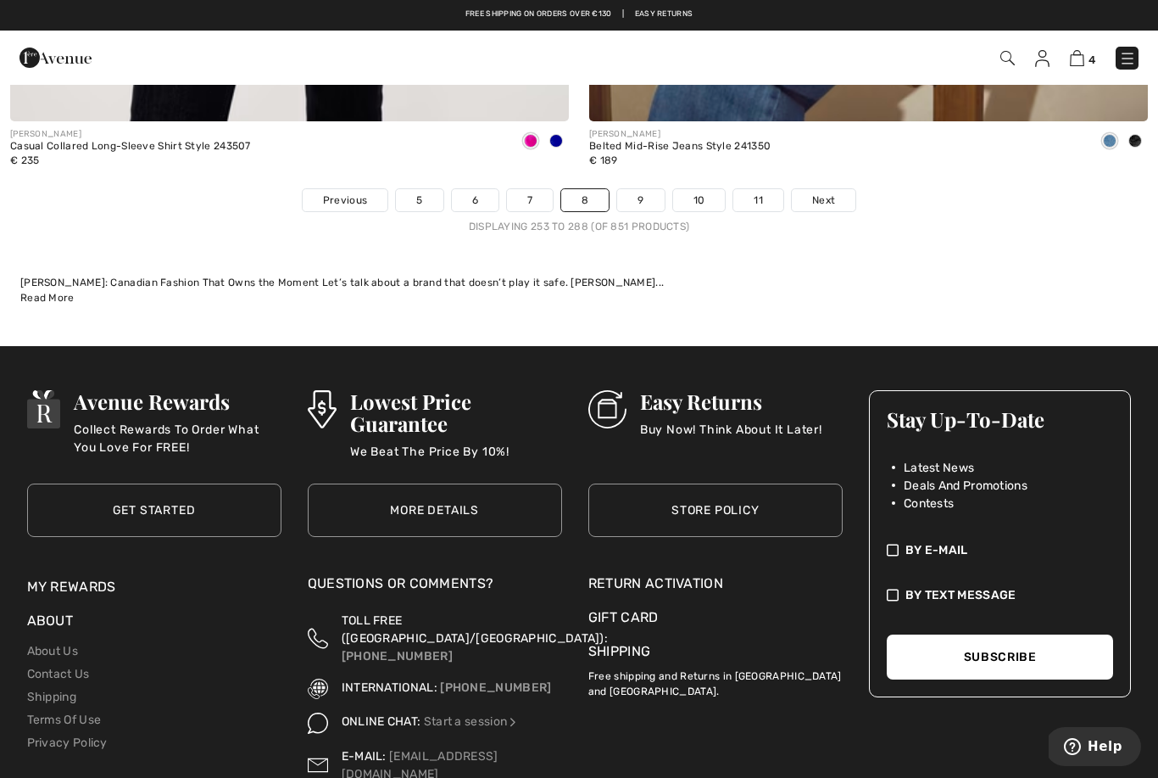
scroll to position [17148, 0]
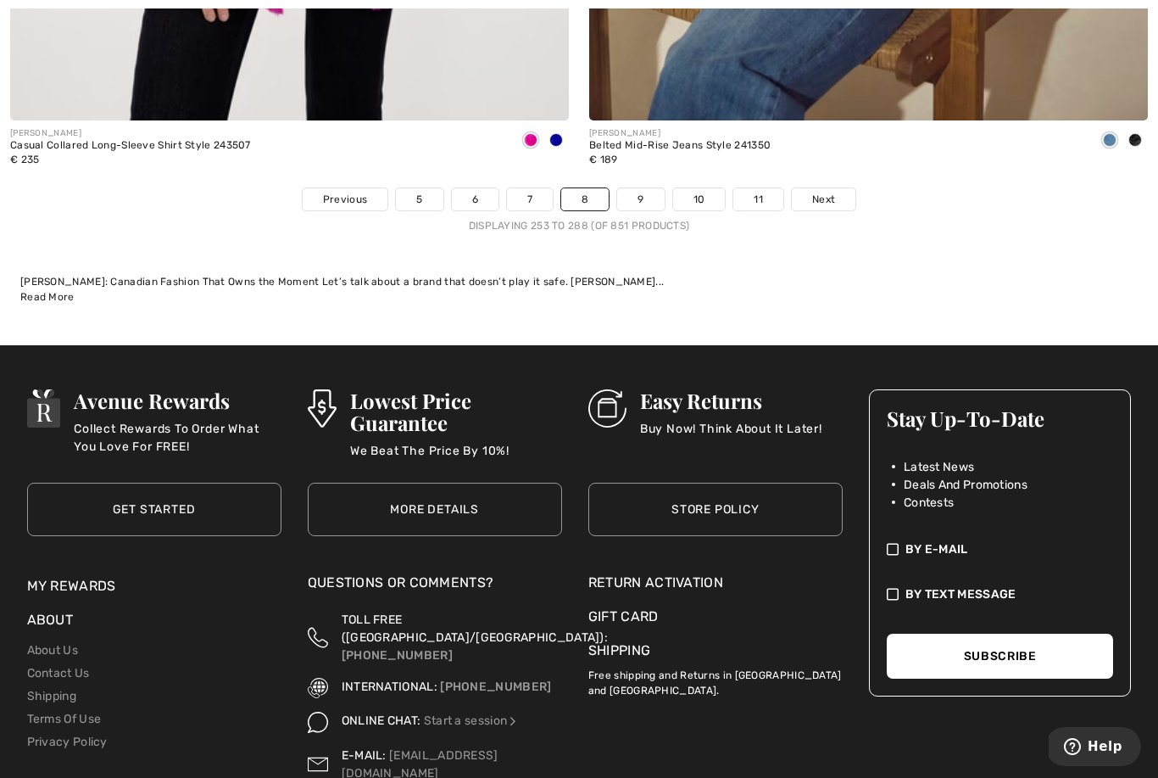
click at [827, 195] on link "Next" at bounding box center [824, 199] width 64 height 22
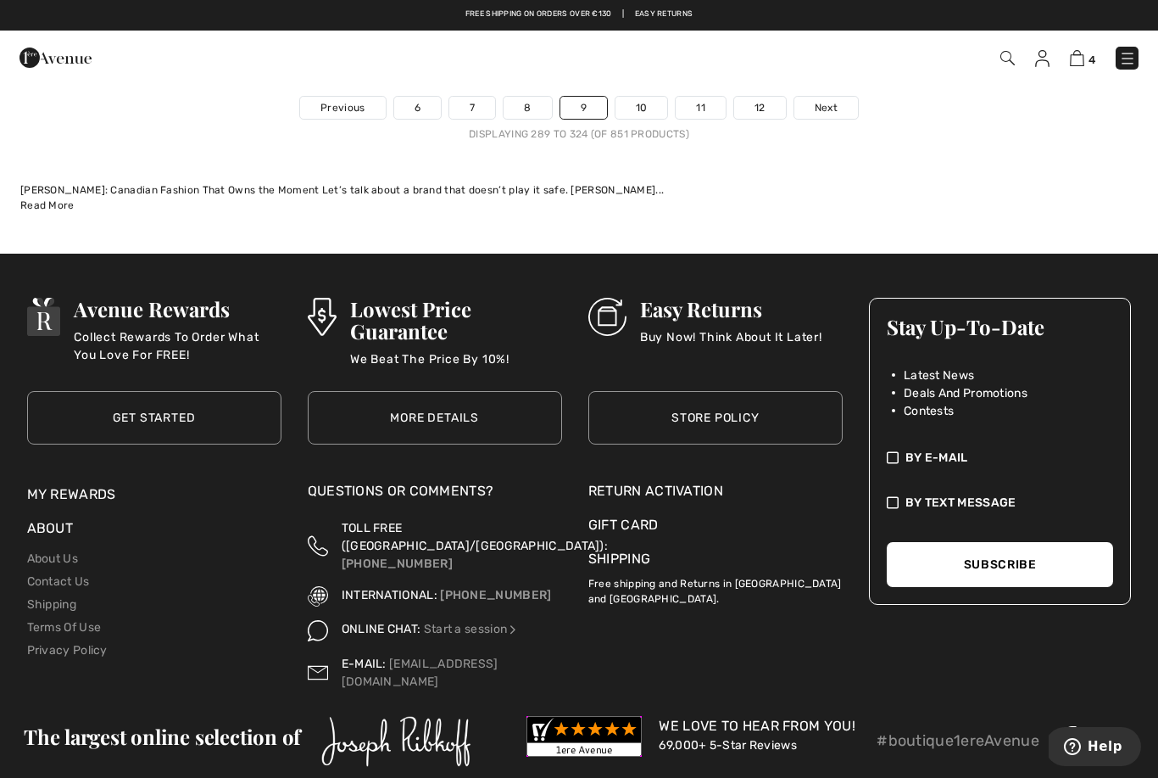
scroll to position [17239, 0]
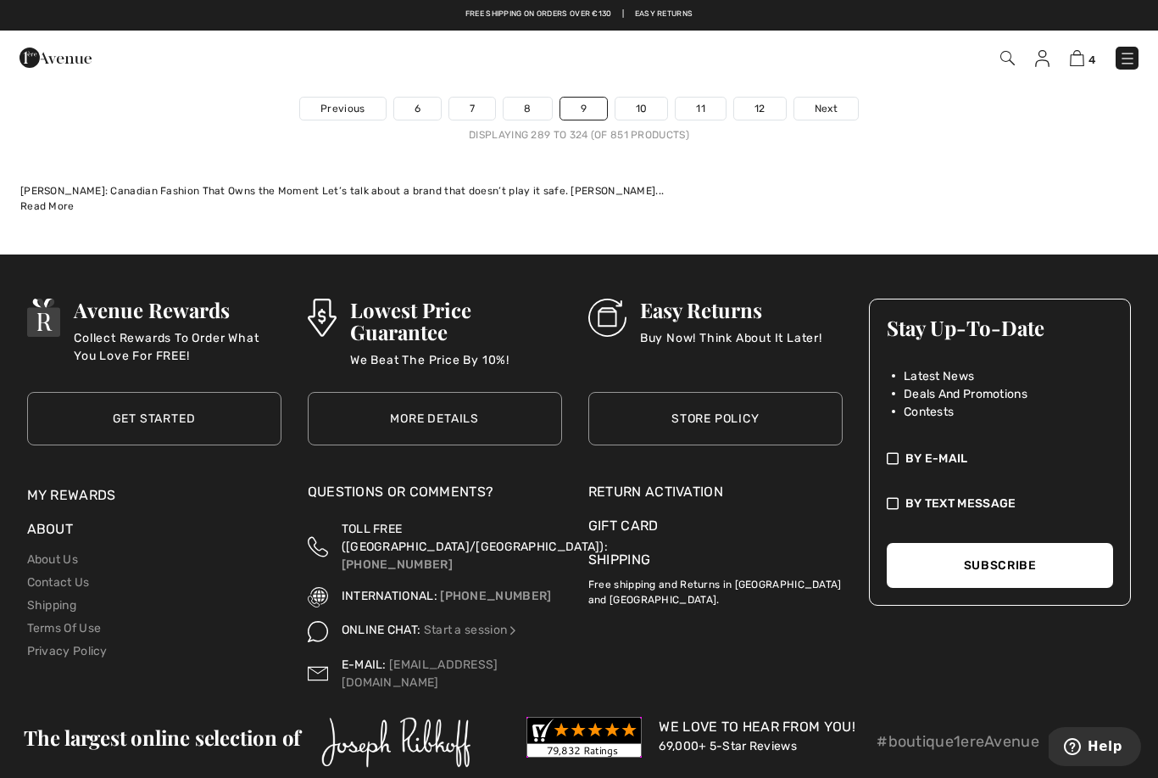
click at [834, 101] on span "Next" at bounding box center [826, 108] width 23 height 15
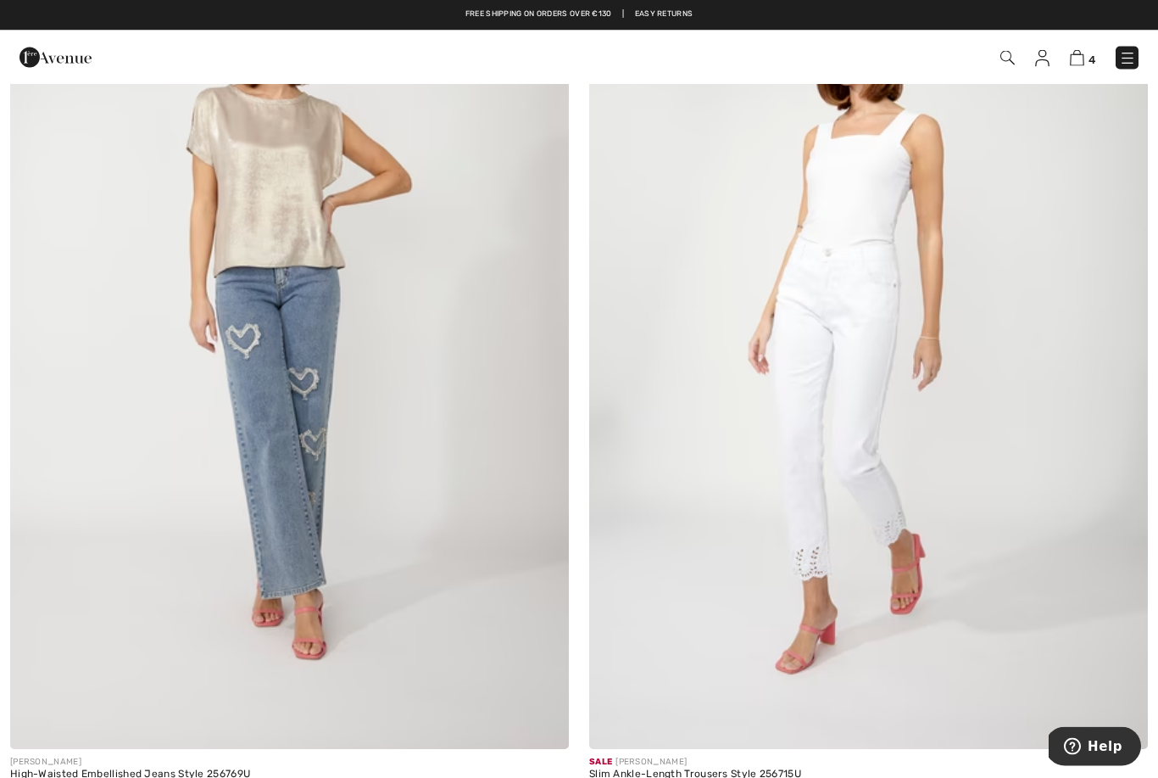
scroll to position [8153, 0]
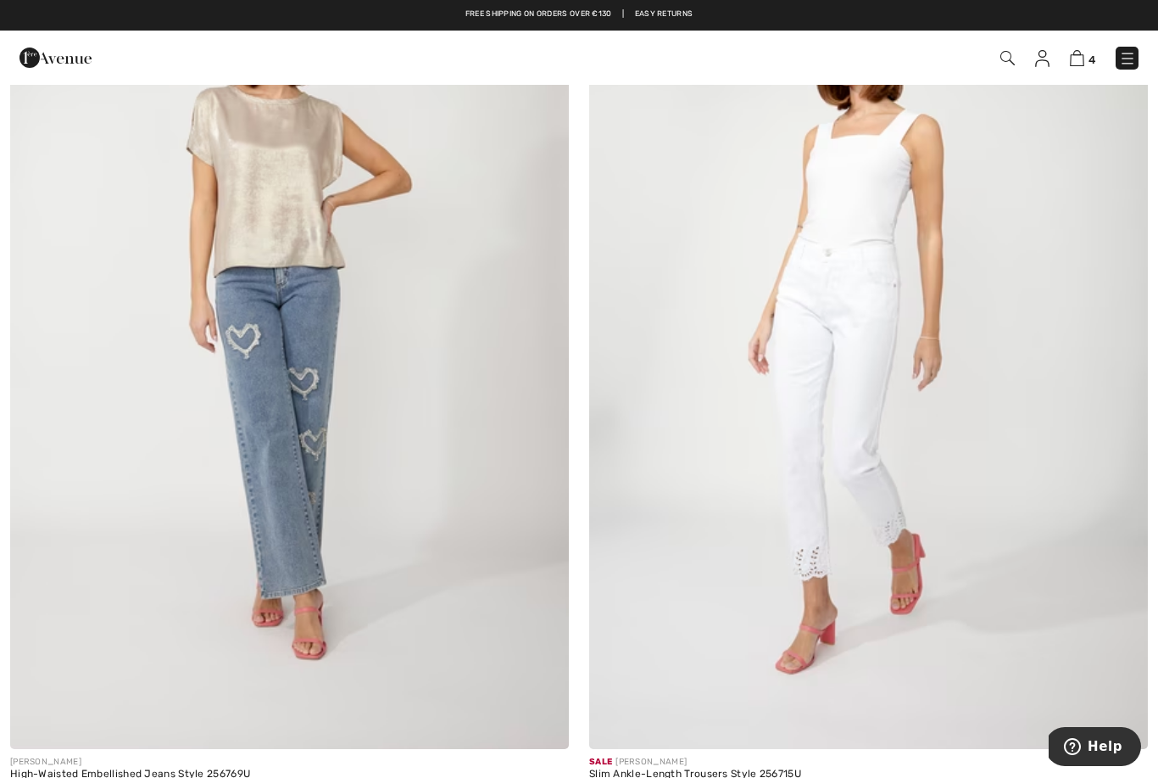
click at [1075, 56] on img at bounding box center [1077, 58] width 14 height 16
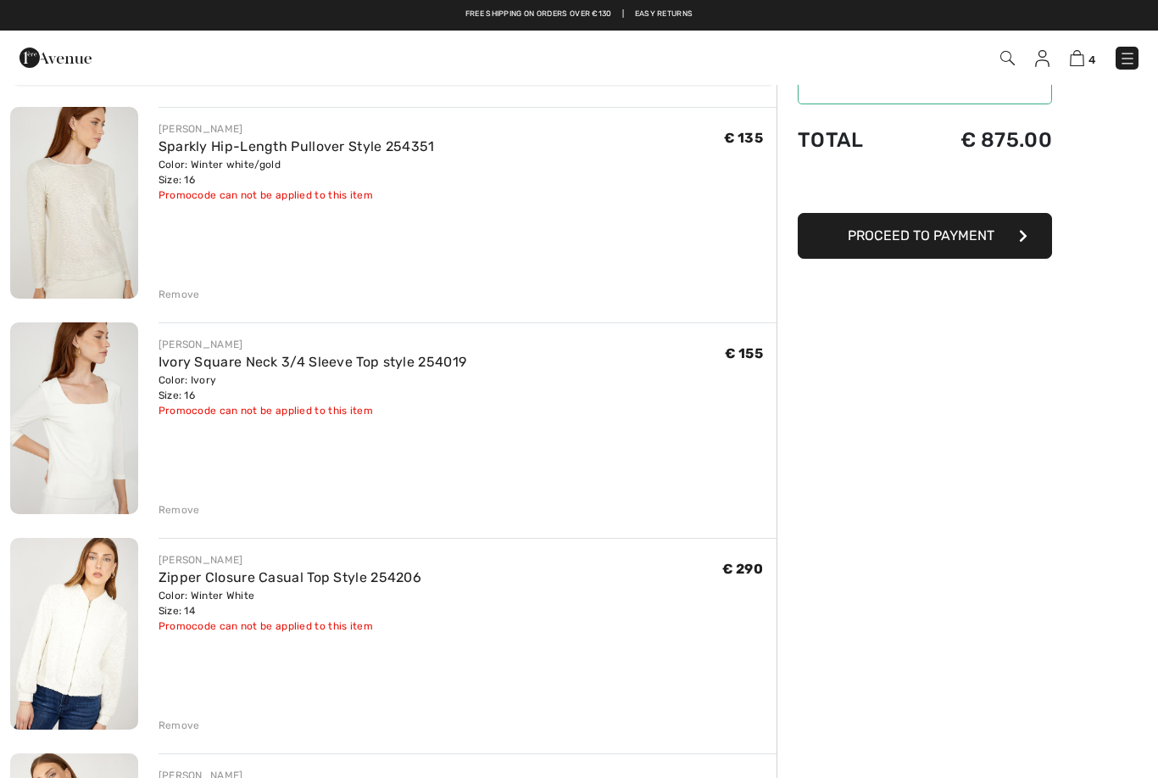
scroll to position [114, 0]
